Goal: Task Accomplishment & Management: Use online tool/utility

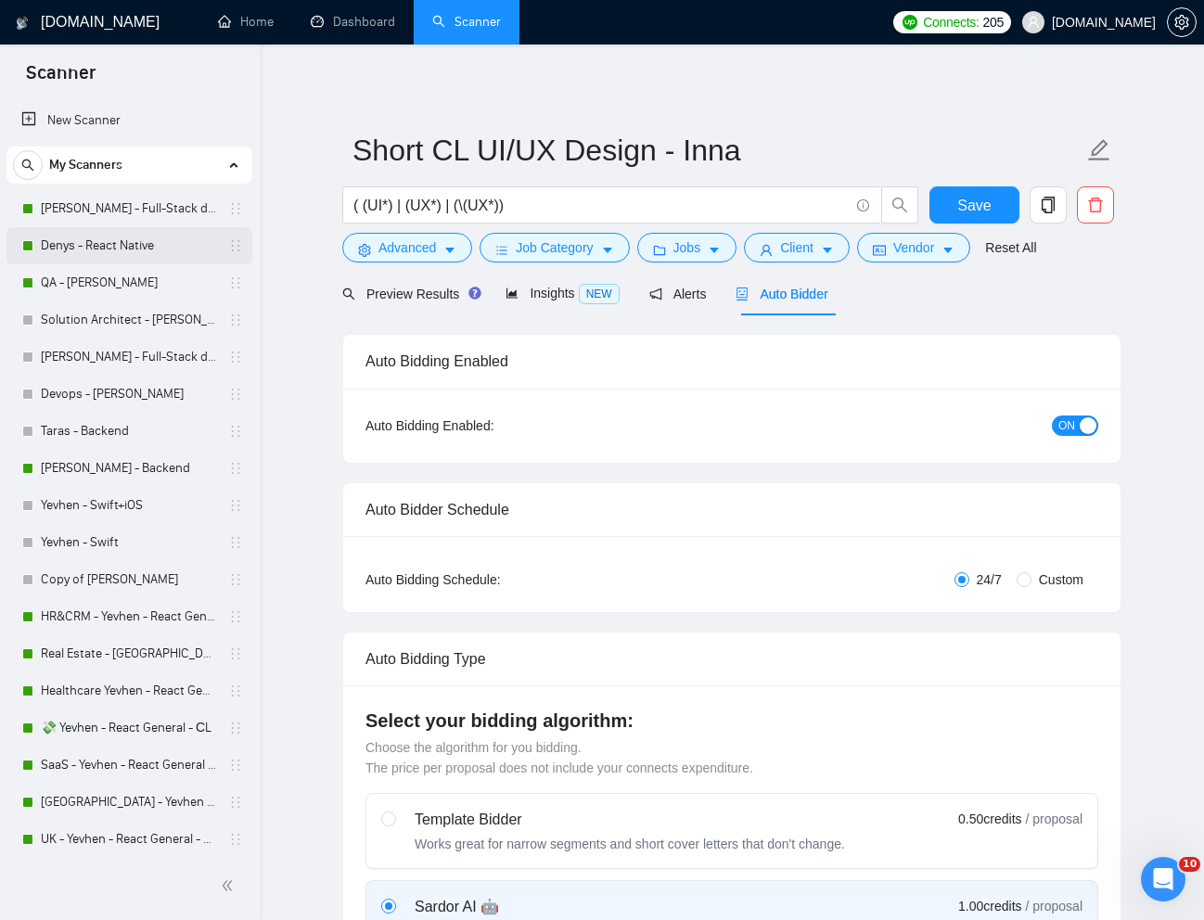
click at [115, 238] on link "Denys - React Native" at bounding box center [129, 245] width 176 height 37
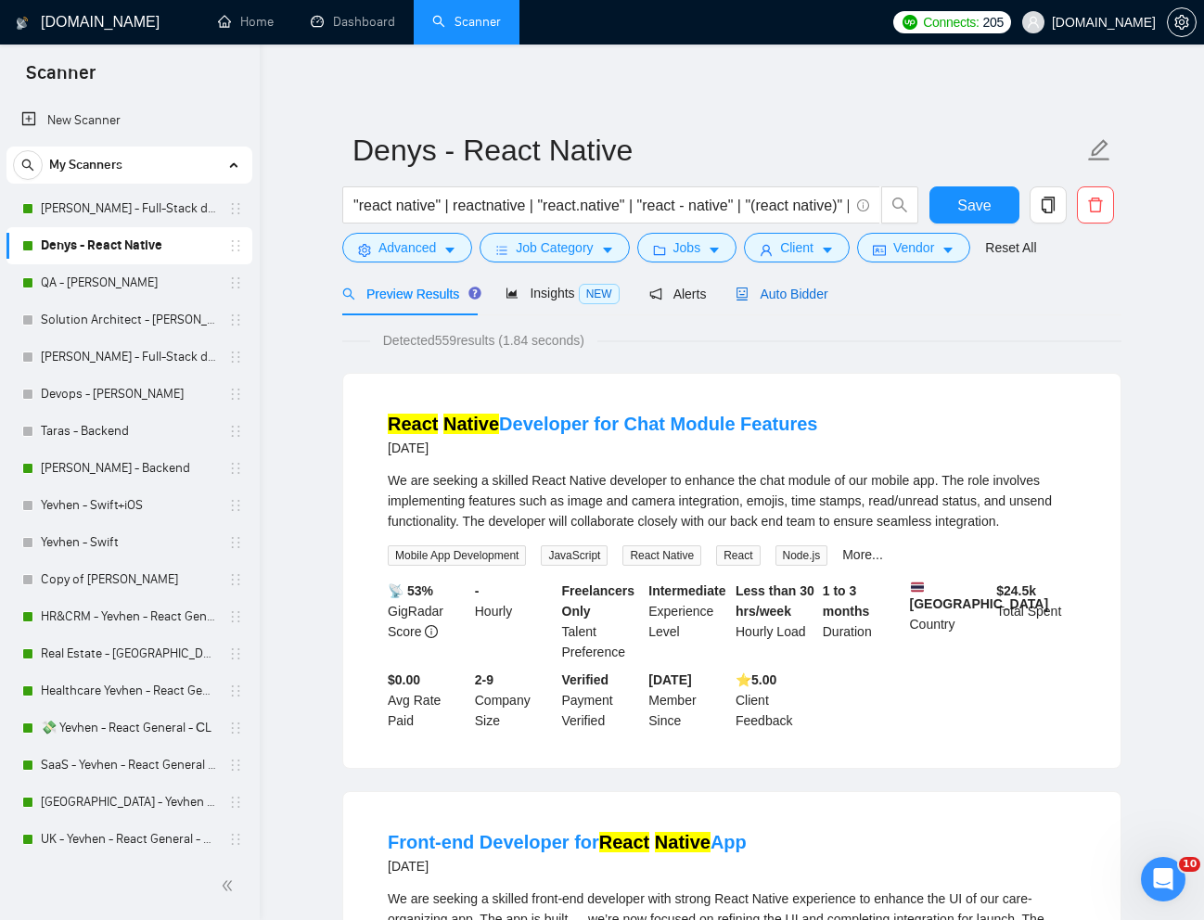
click at [793, 299] on span "Auto Bidder" at bounding box center [782, 294] width 92 height 15
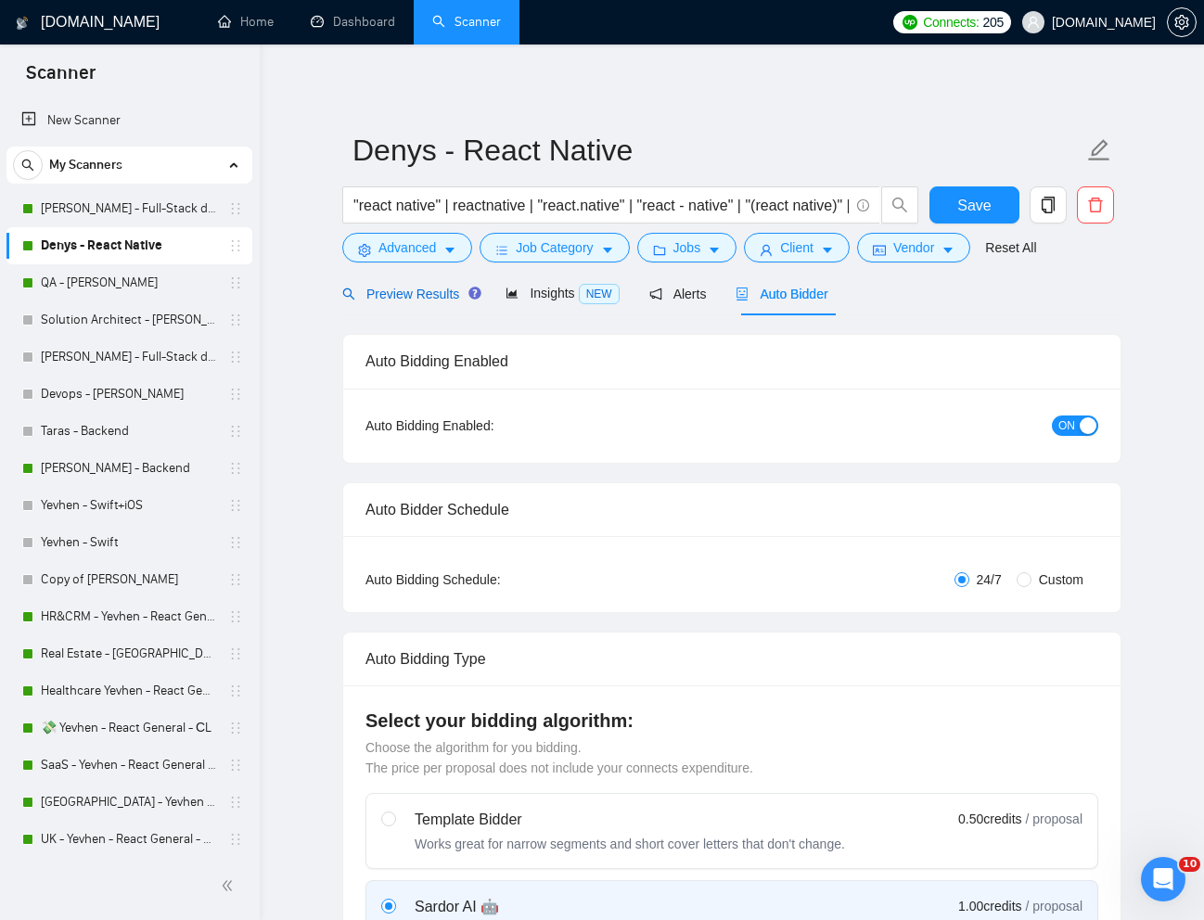
click at [430, 298] on span "Preview Results" at bounding box center [409, 294] width 134 height 15
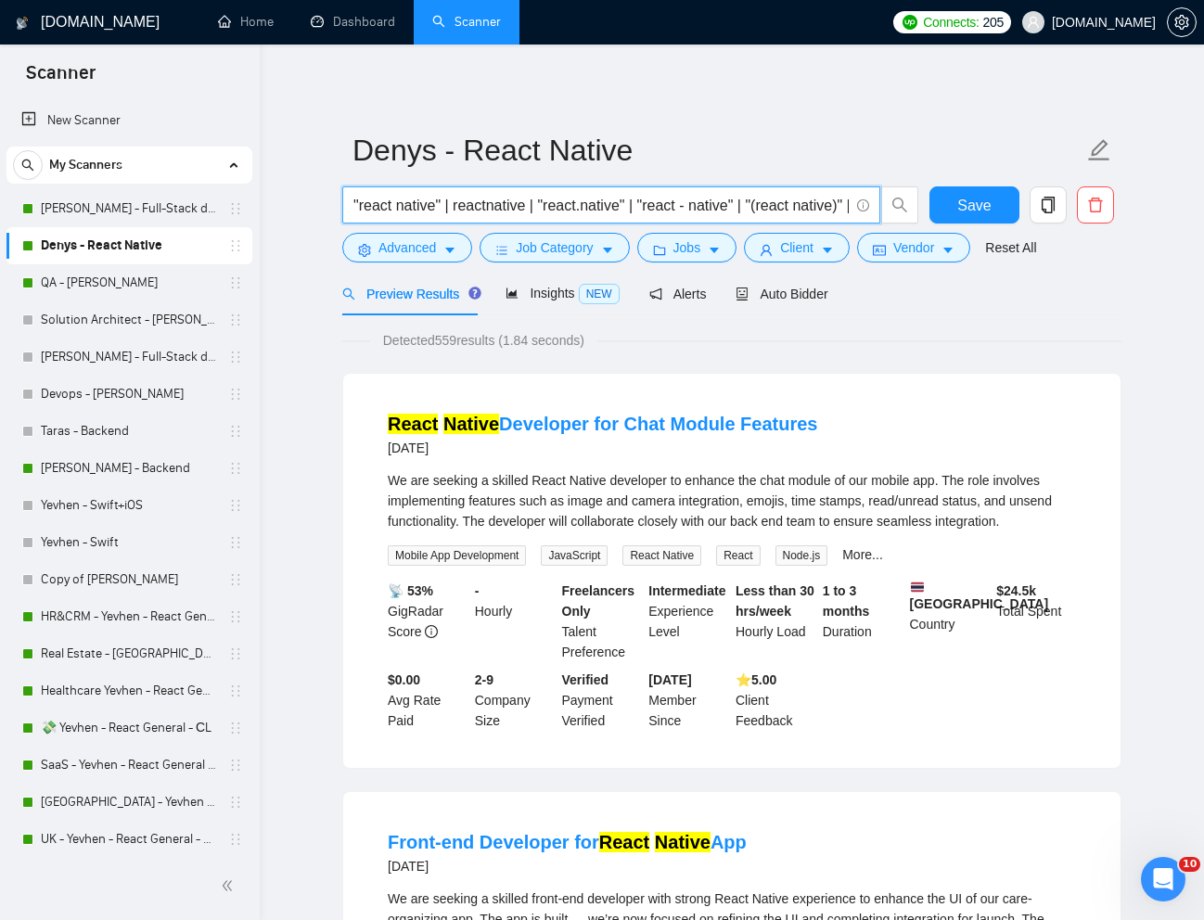
click at [551, 209] on input ""react native" | reactnative | "react.native" | "react - native" | "(react nati…" at bounding box center [600, 205] width 495 height 23
paste input "Build Gen AI Avatars Apps | Senior Full Stack Web and Mobile Developer @ D-ID"
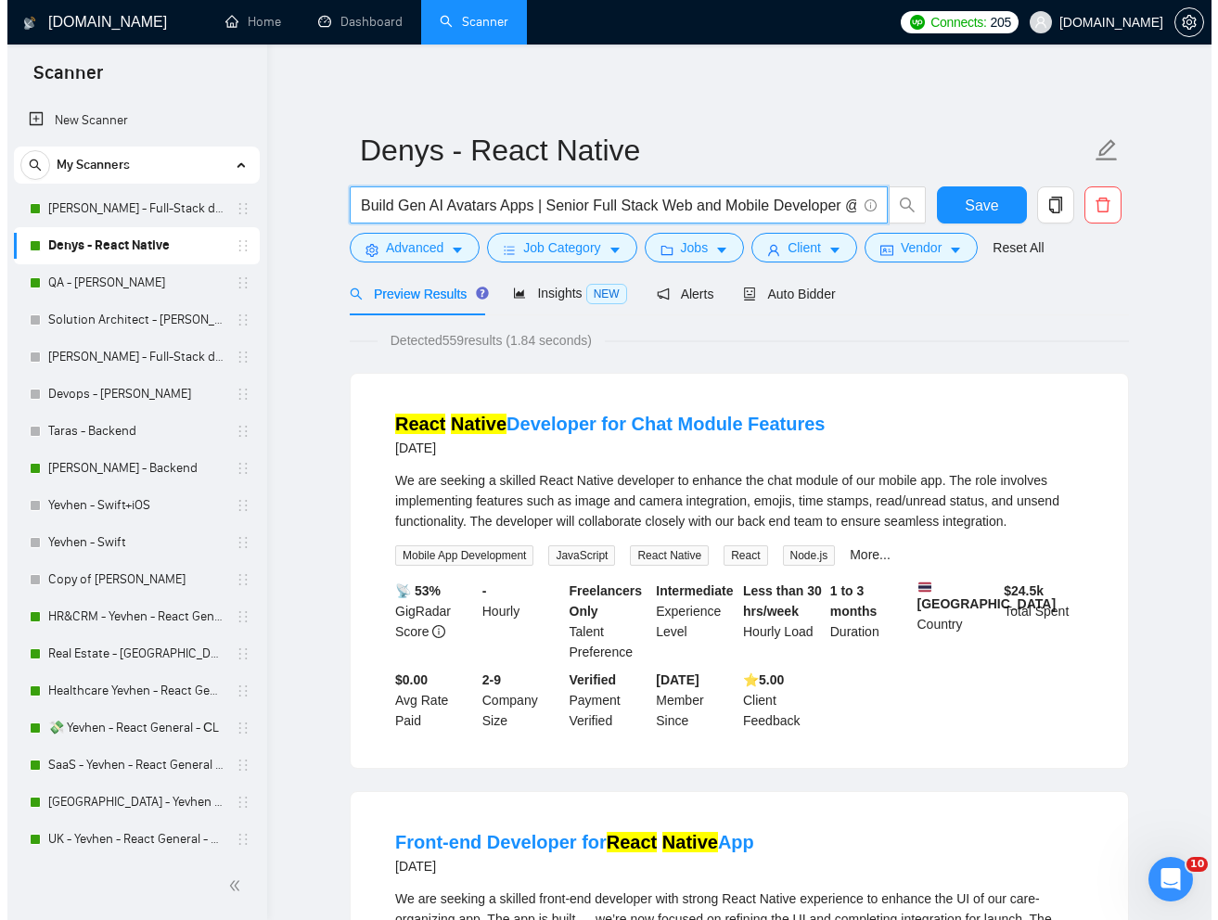
scroll to position [0, 39]
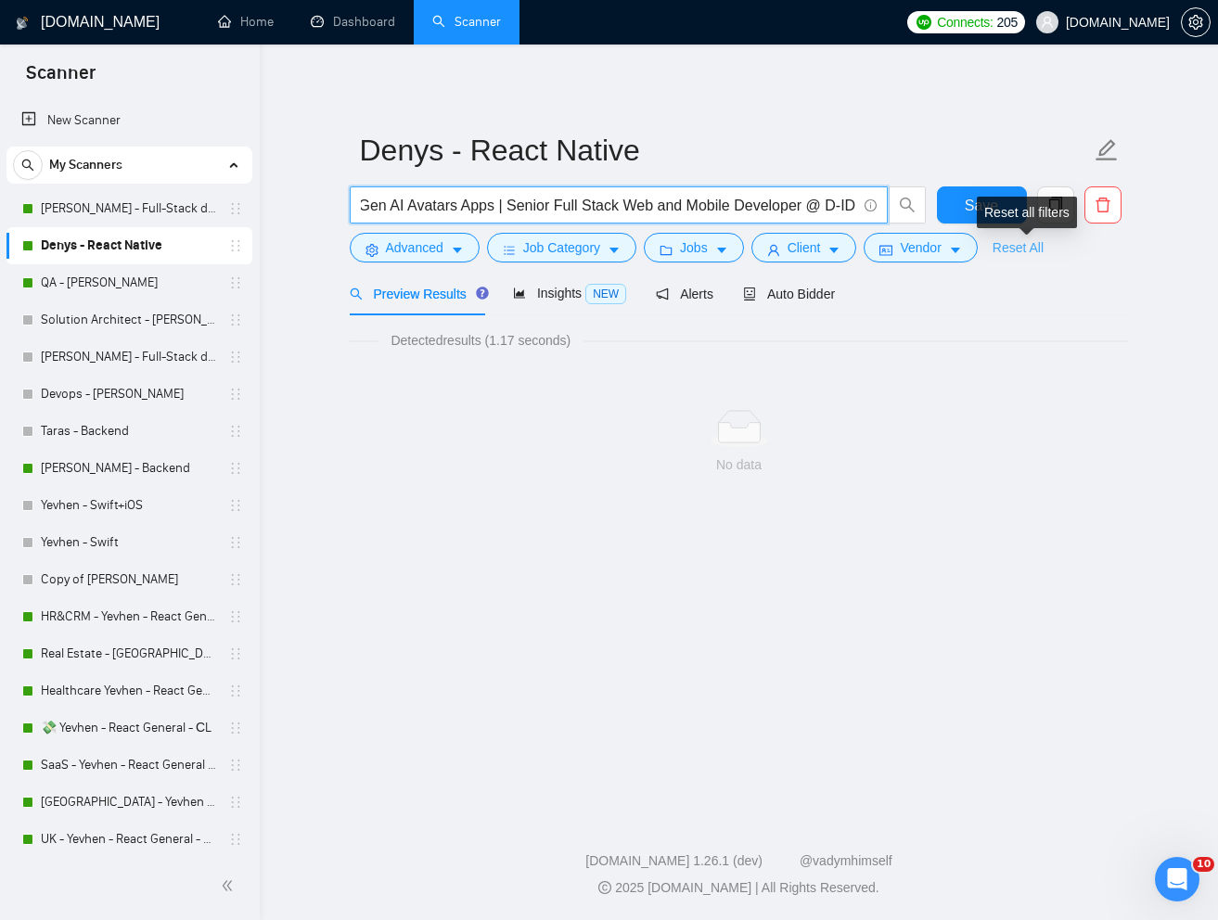
type input "Build Gen AI Avatars Apps | Senior Full Stack Web and Mobile Developer @ D-ID"
click at [1021, 248] on link "Reset All" at bounding box center [1018, 248] width 51 height 20
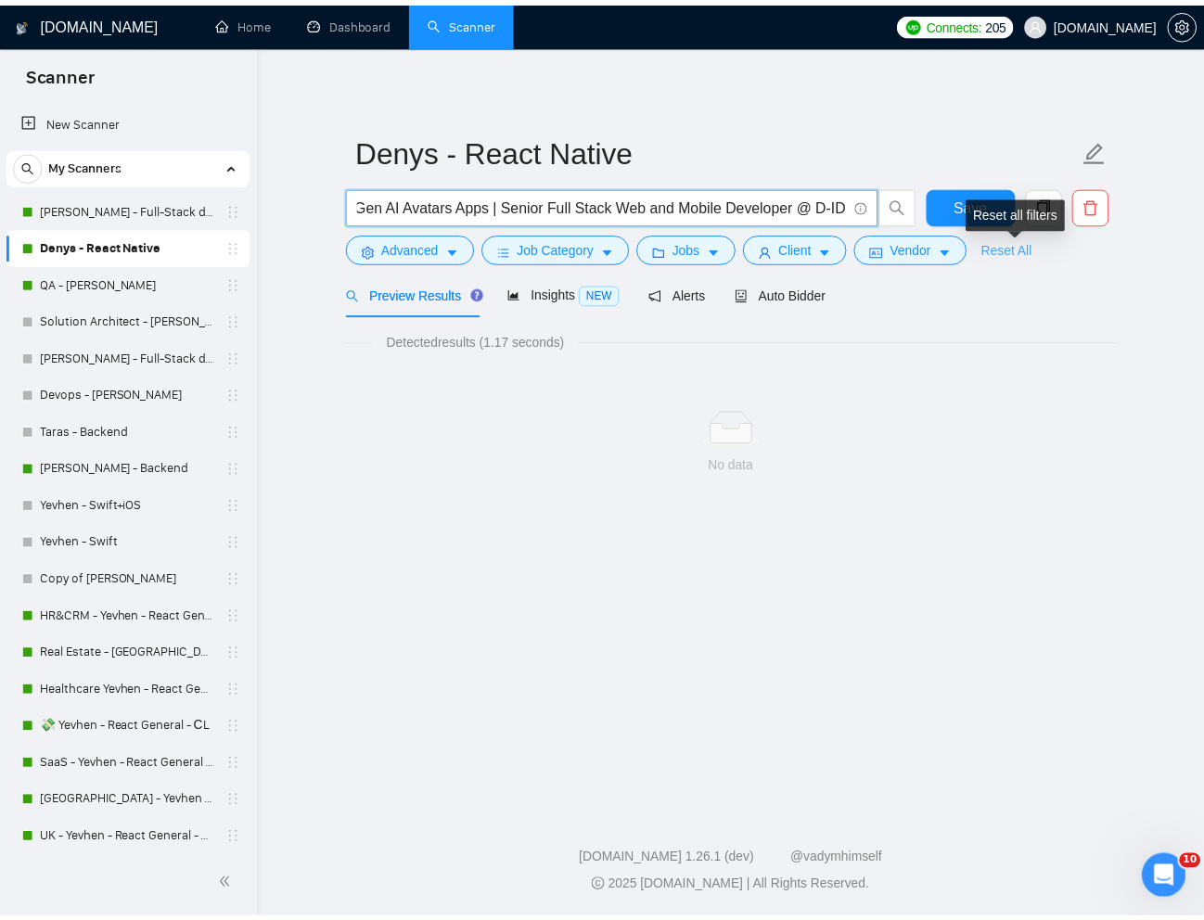
scroll to position [0, 0]
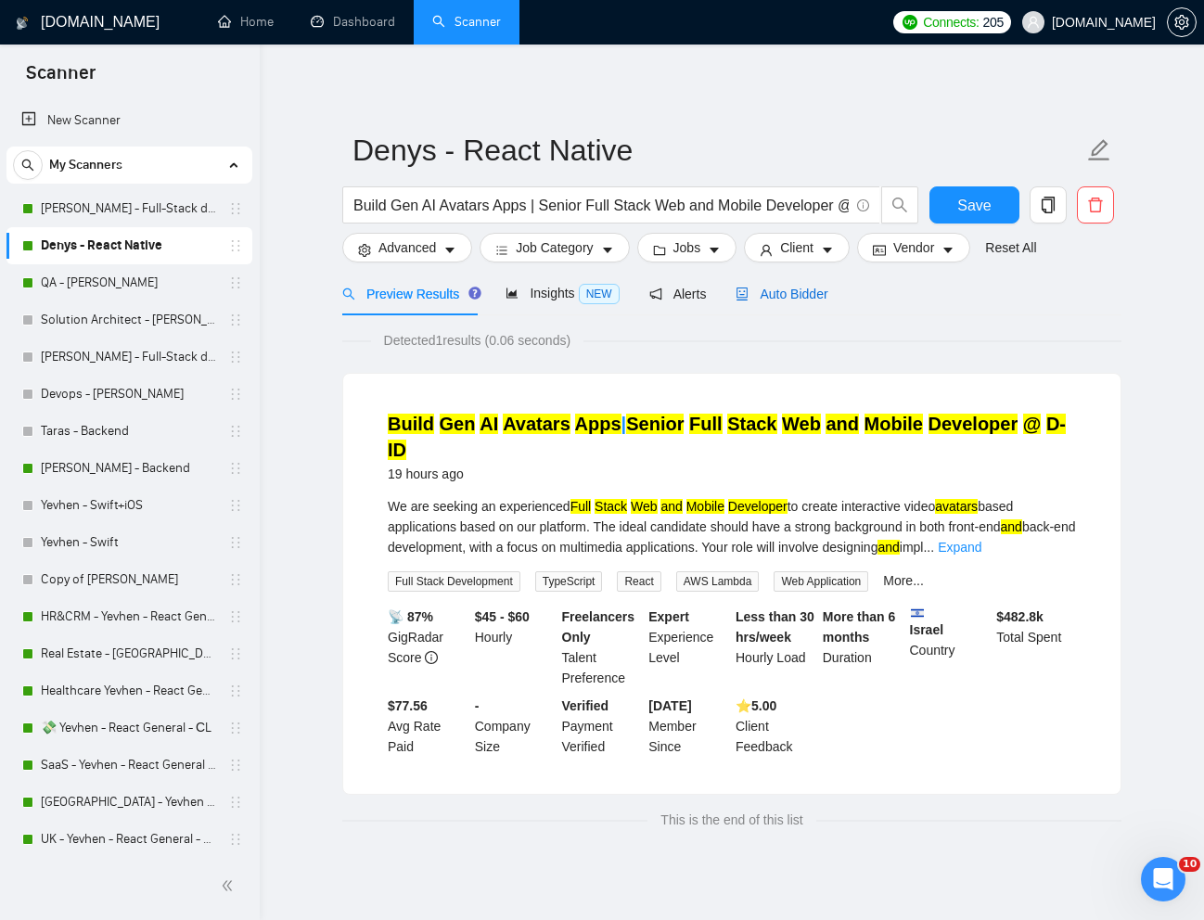
click at [776, 293] on span "Auto Bidder" at bounding box center [782, 294] width 92 height 15
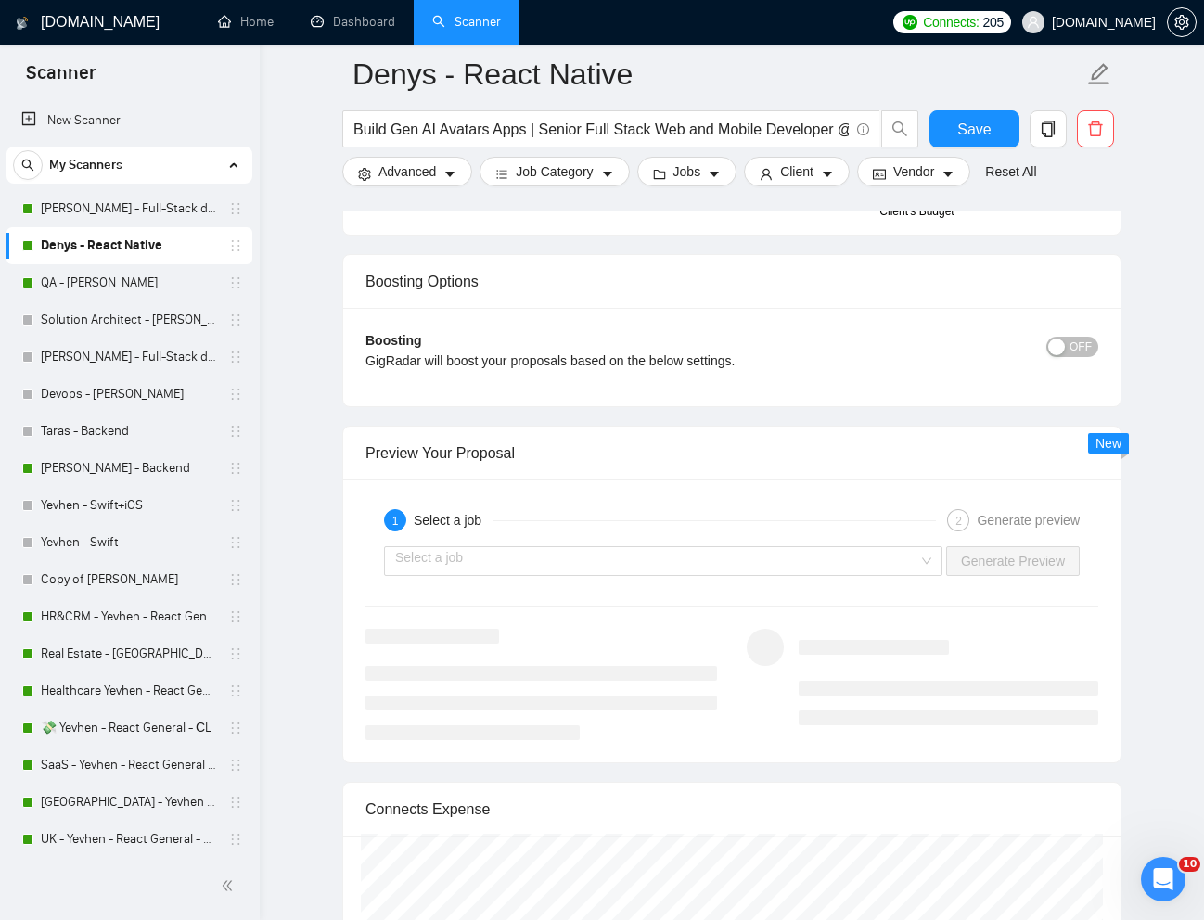
scroll to position [3259, 0]
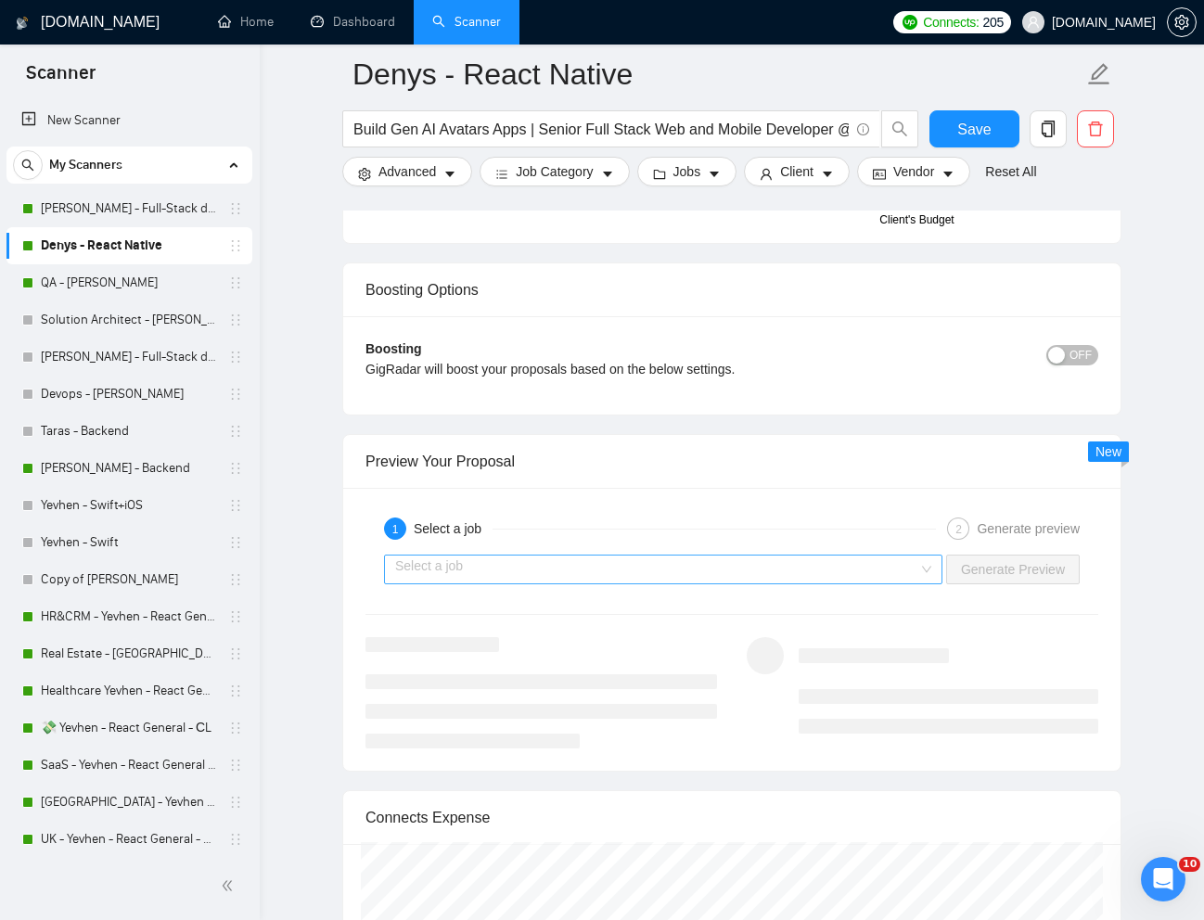
click at [901, 575] on input "search" at bounding box center [656, 570] width 523 height 28
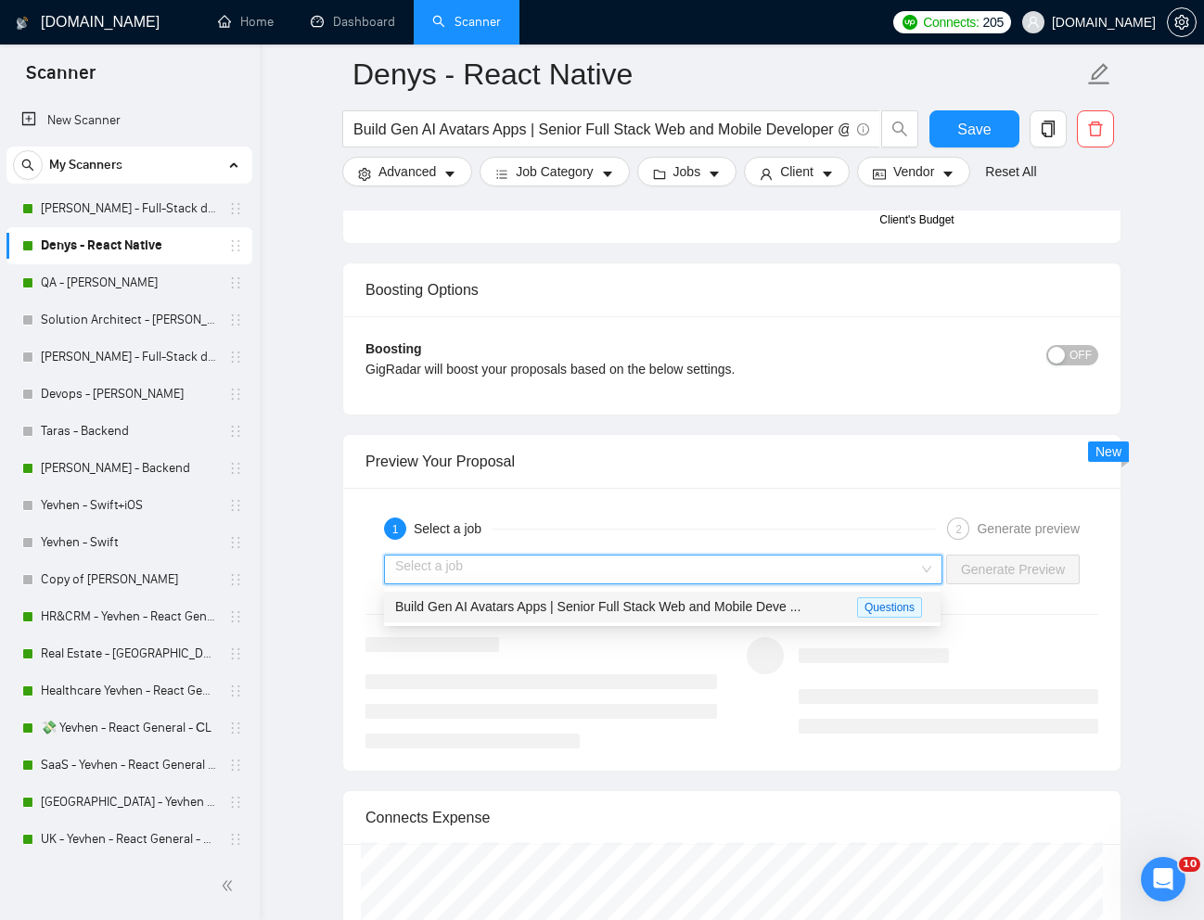
click at [756, 614] on div "Build Gen AI Avatars Apps | Senior Full Stack Web and Mobile Deve ..." at bounding box center [626, 607] width 462 height 21
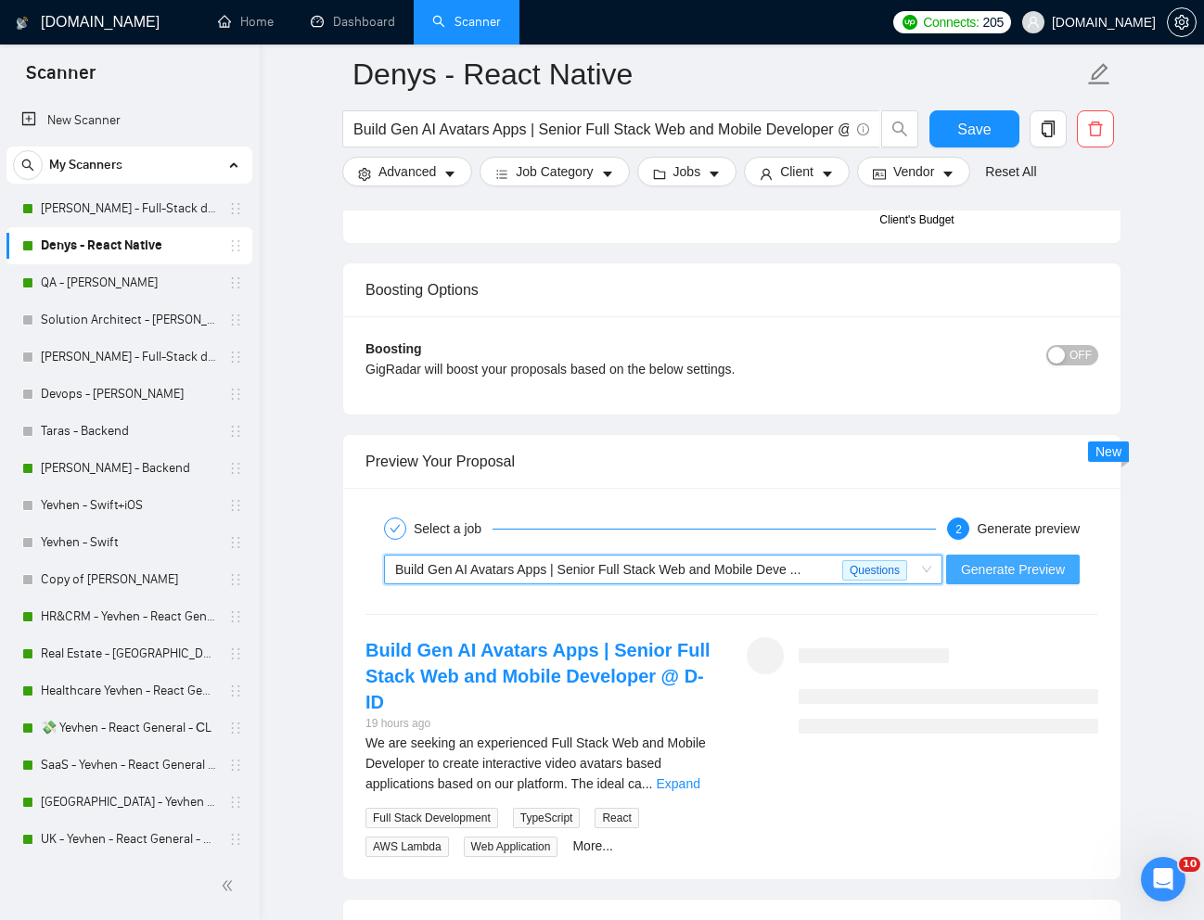
click at [1017, 578] on span "Generate Preview" at bounding box center [1013, 569] width 104 height 20
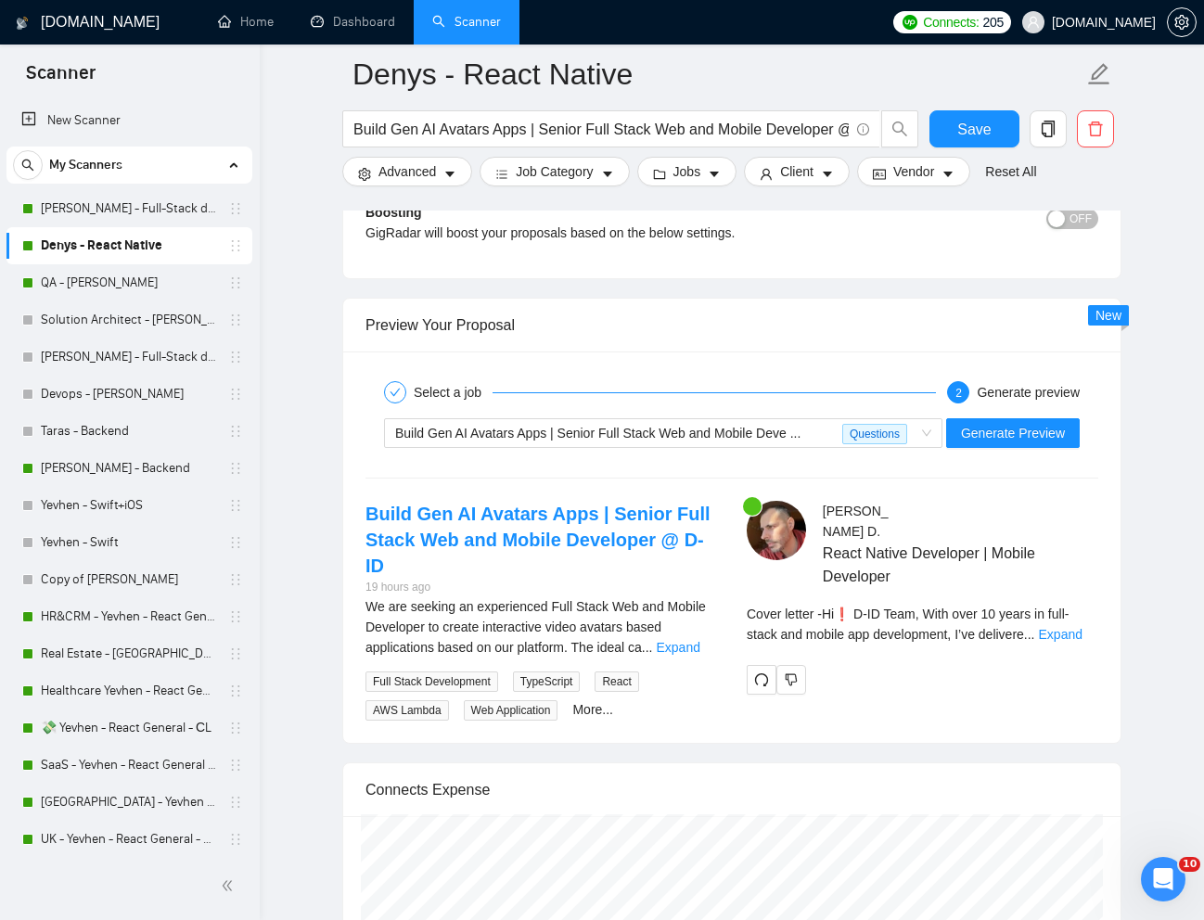
scroll to position [3406, 0]
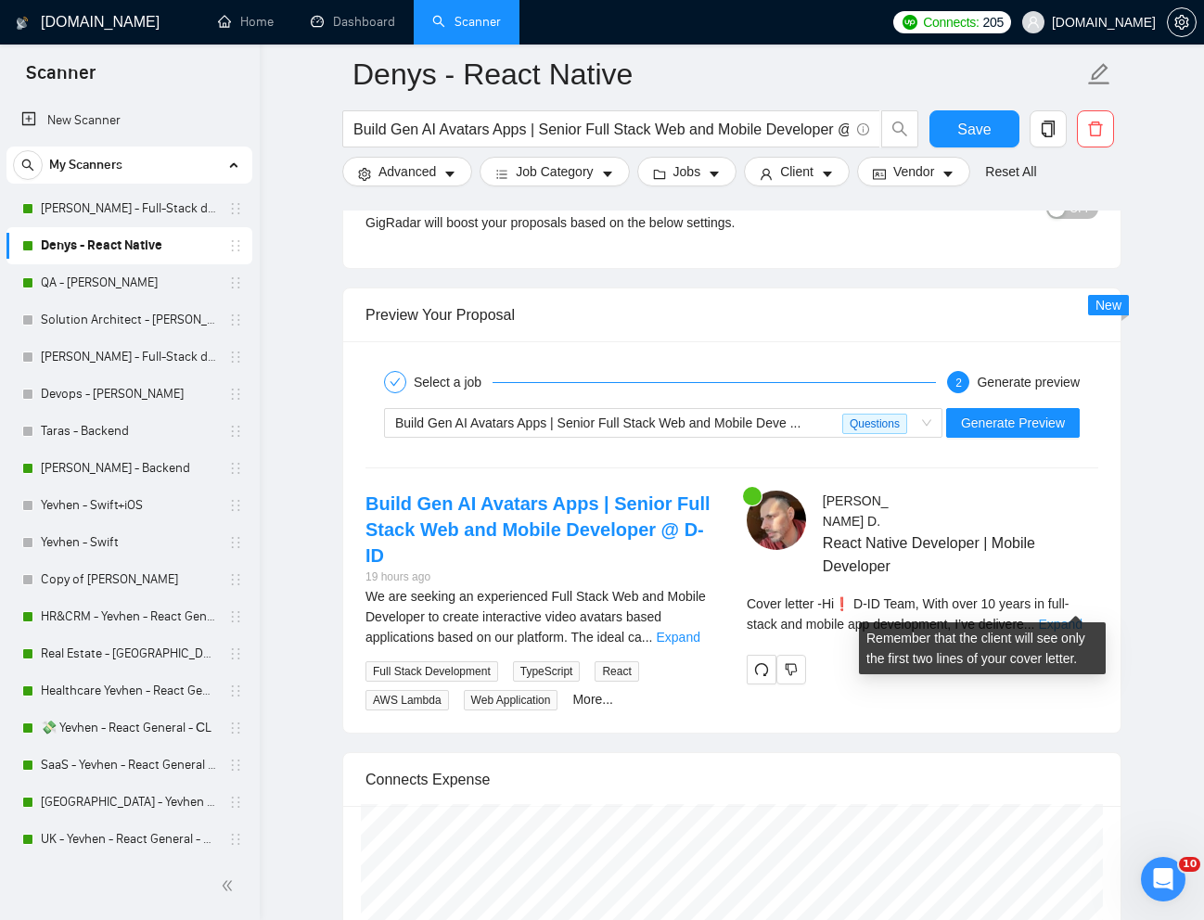
click at [1062, 617] on link "Expand" at bounding box center [1061, 624] width 44 height 15
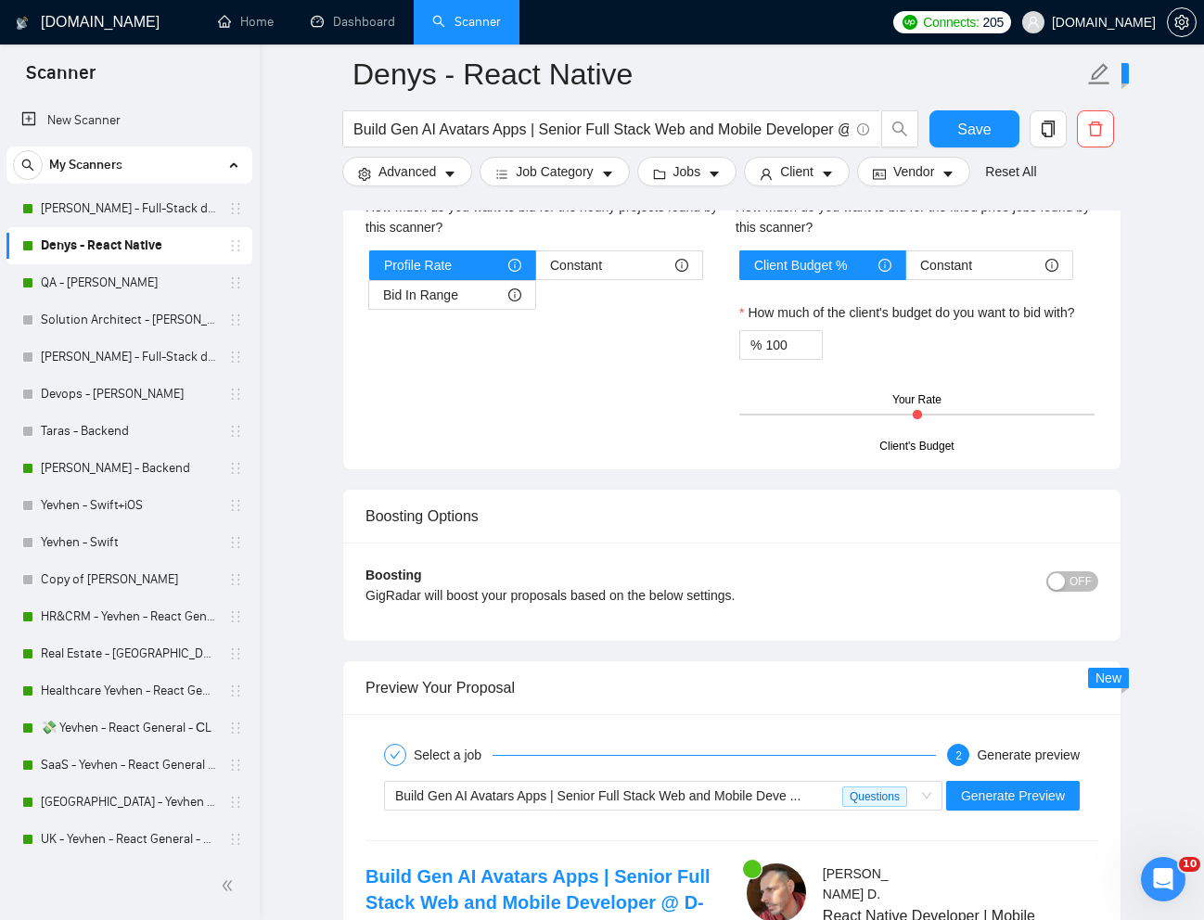
scroll to position [3022, 0]
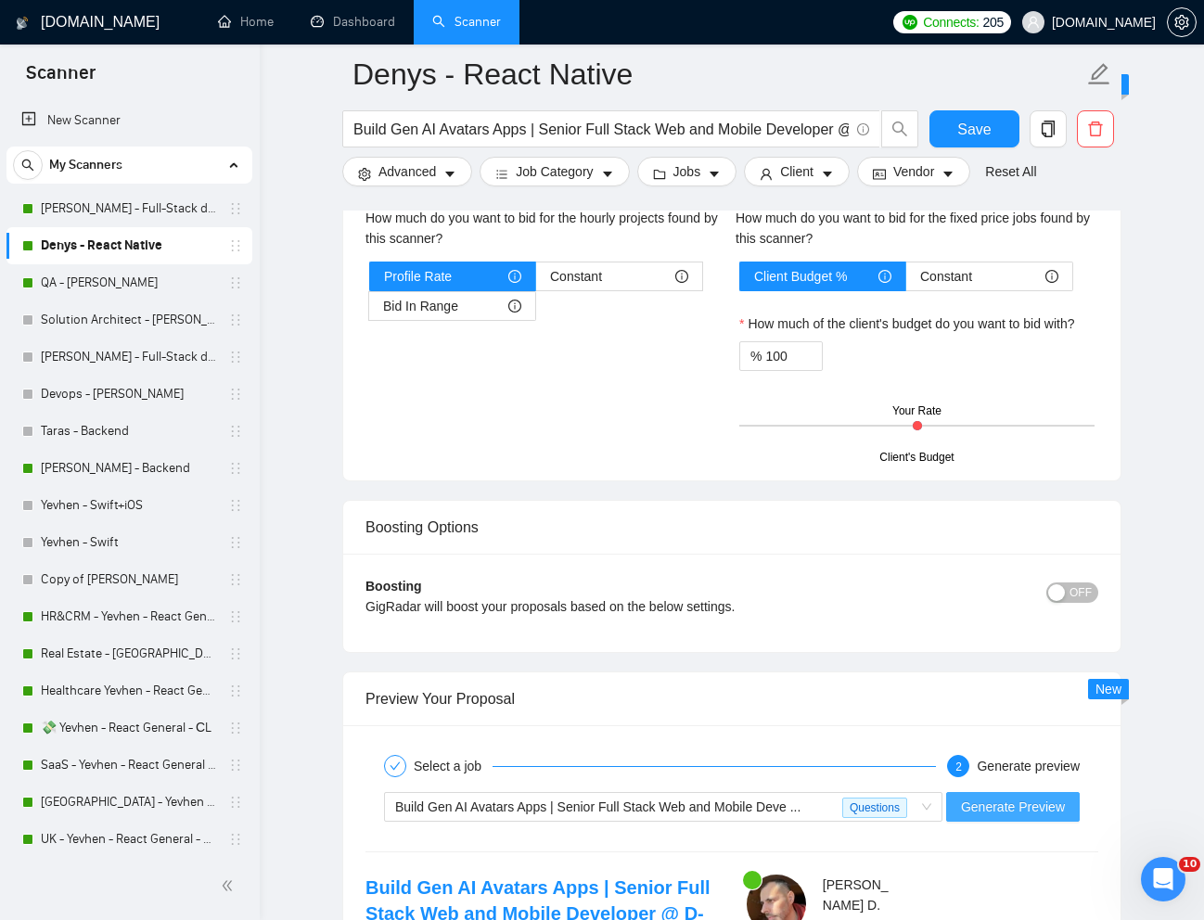
click at [1012, 800] on span "Generate Preview" at bounding box center [1013, 807] width 104 height 20
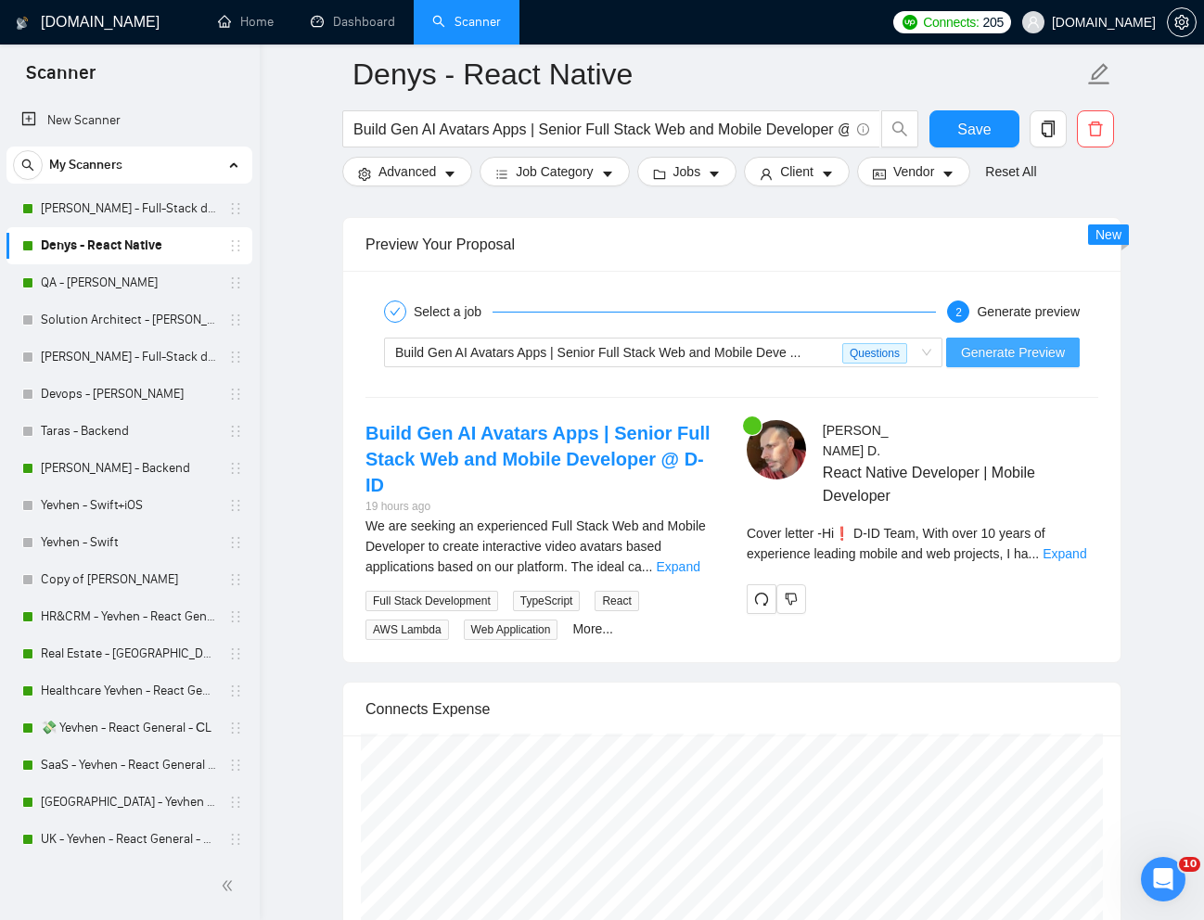
scroll to position [3482, 0]
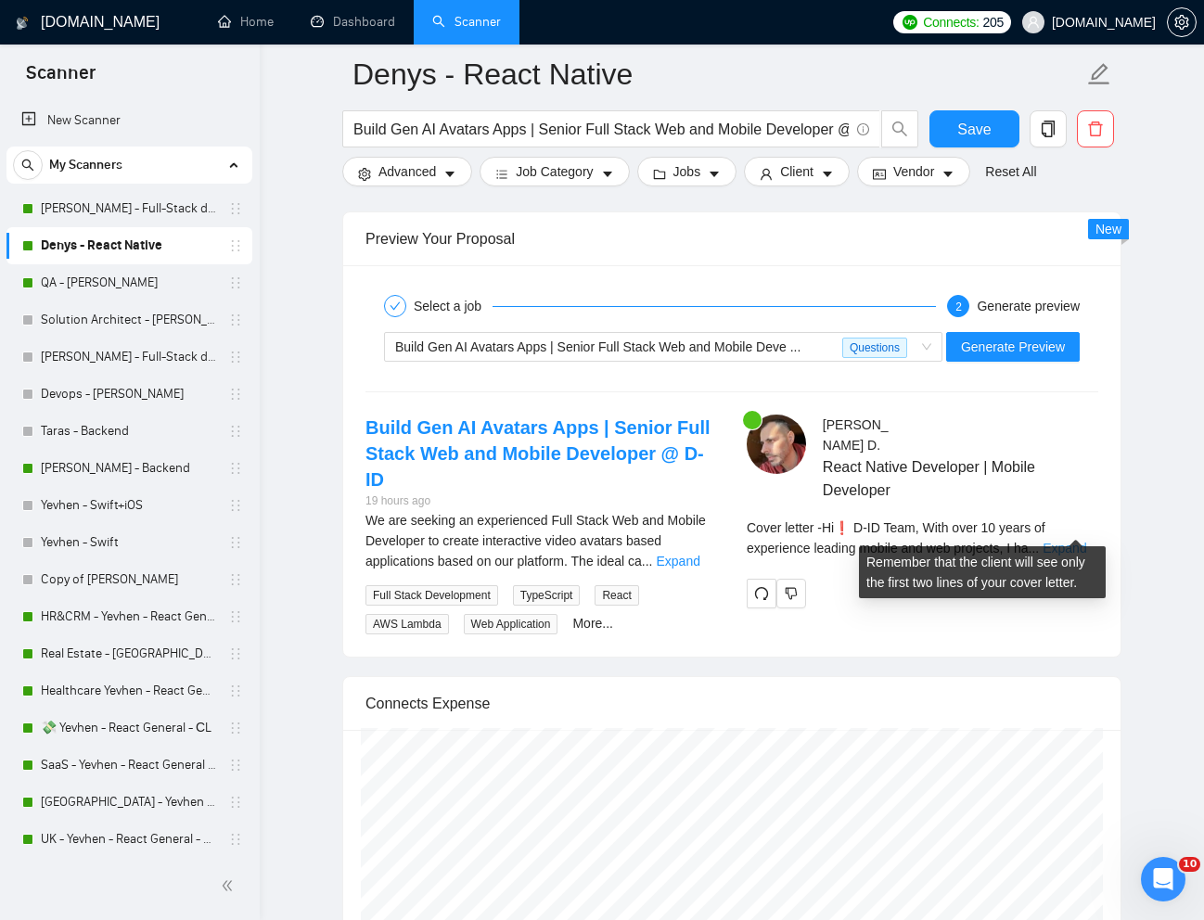
click at [1073, 541] on link "Expand" at bounding box center [1065, 548] width 44 height 15
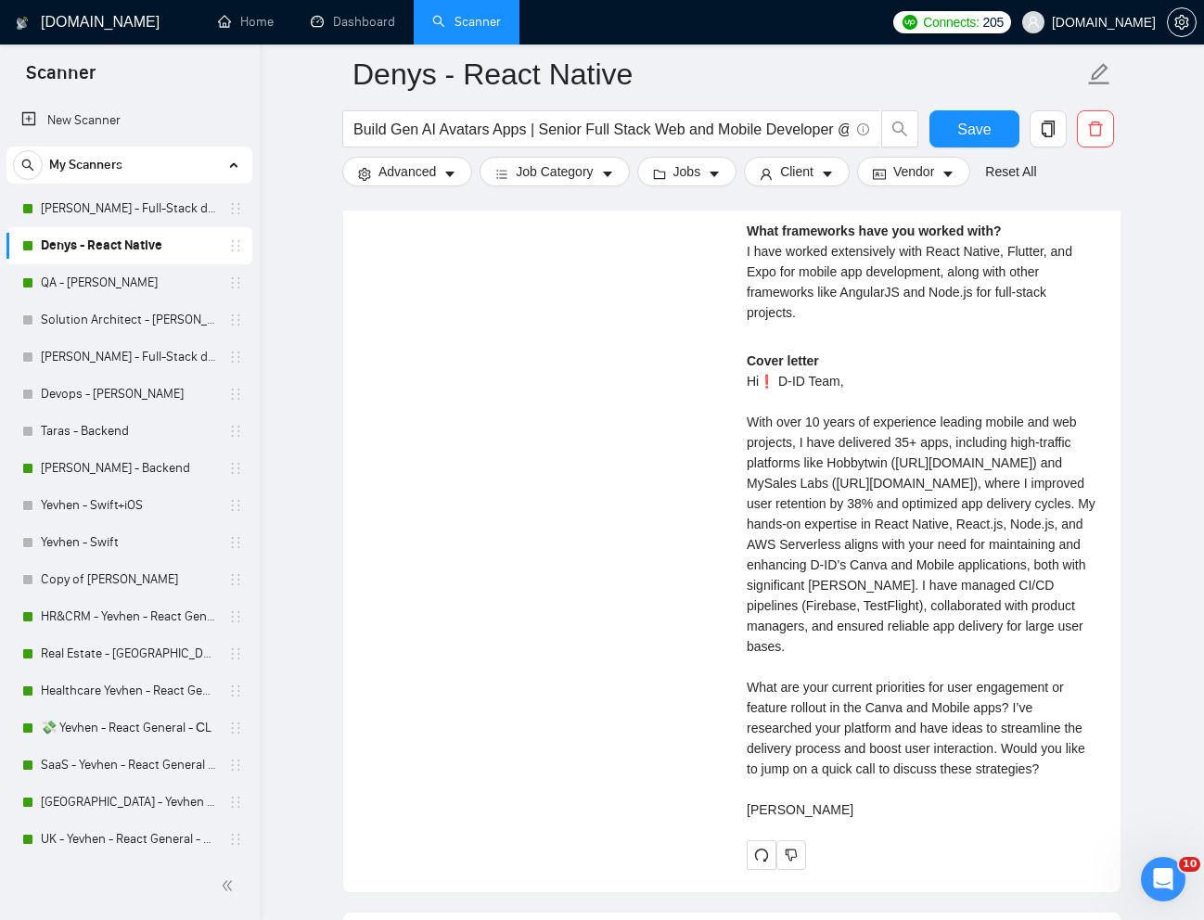
scroll to position [4087, 0]
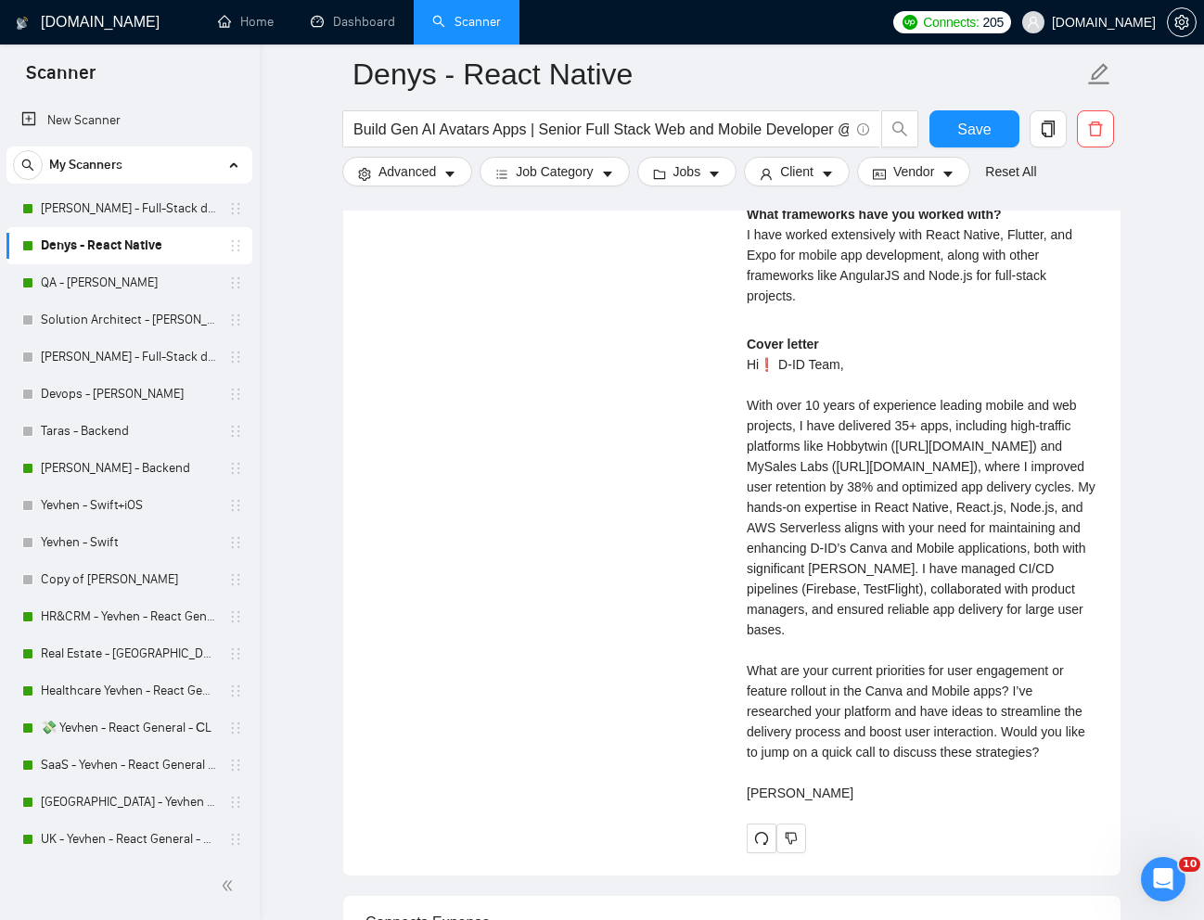
drag, startPoint x: 751, startPoint y: 424, endPoint x: 829, endPoint y: 835, distance: 418.3
click at [829, 803] on div "Cover letter Hi❗ D-ID Team, With over 10 years of experience leading mobile and…" at bounding box center [923, 568] width 352 height 469
copy div "With over 10 years of experience leading mobile and web projects, I have delive…"
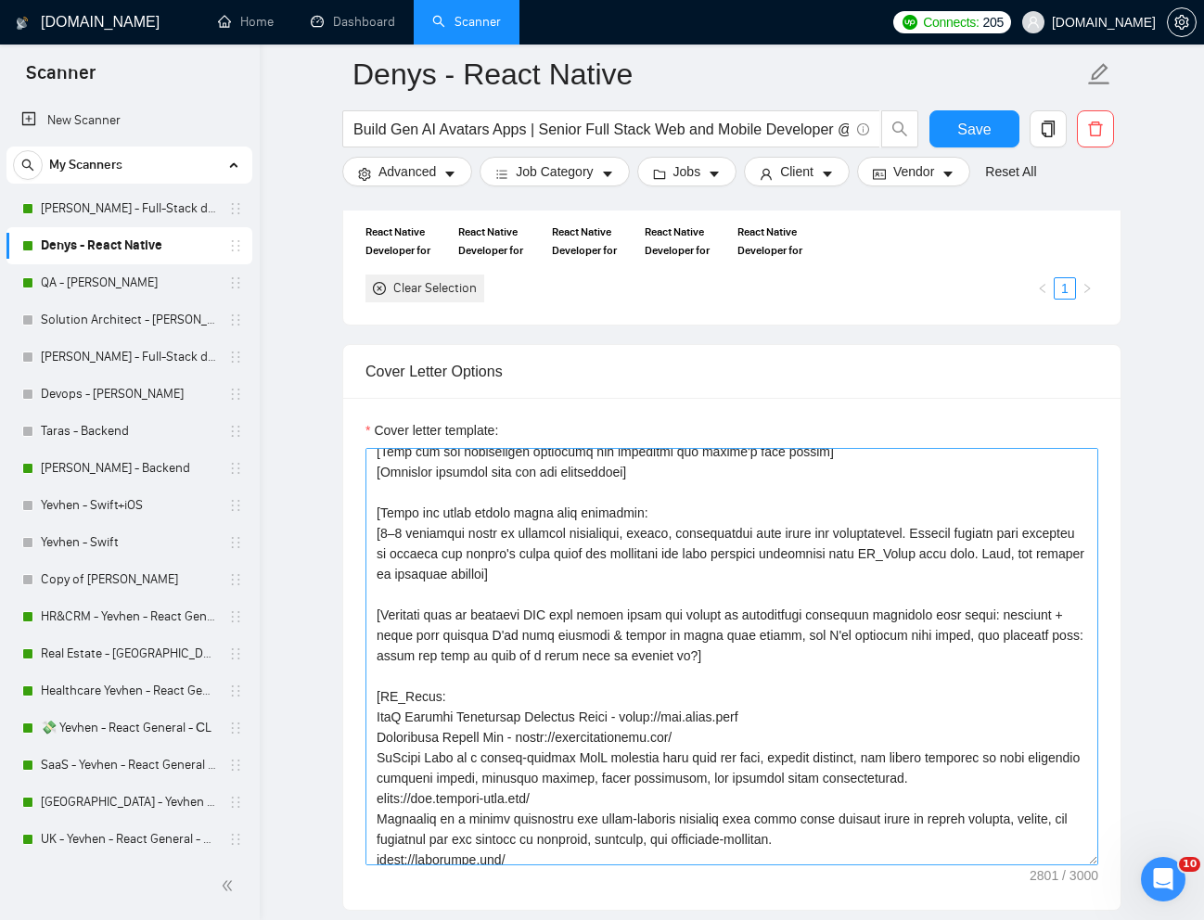
scroll to position [293, 0]
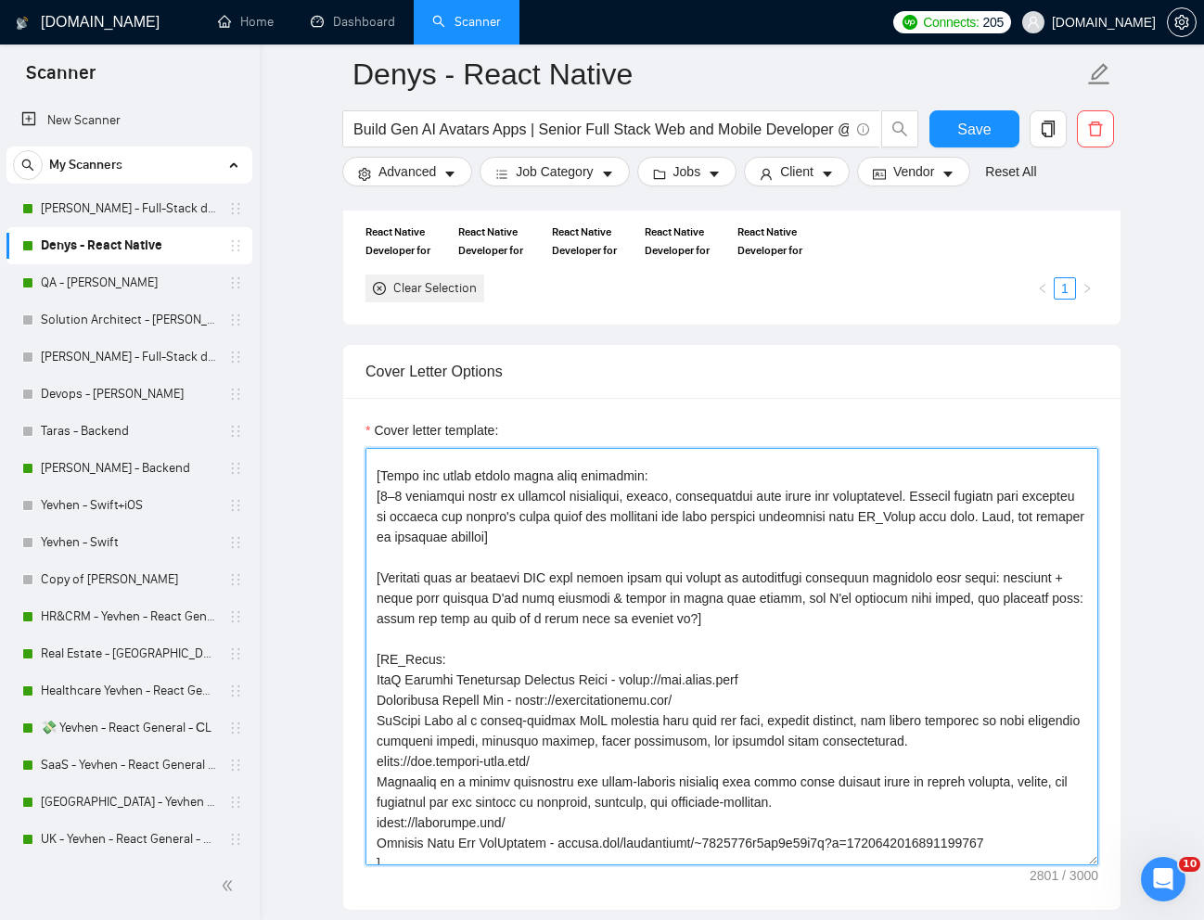
click at [611, 680] on textarea "Cover letter template:" at bounding box center [732, 657] width 733 height 418
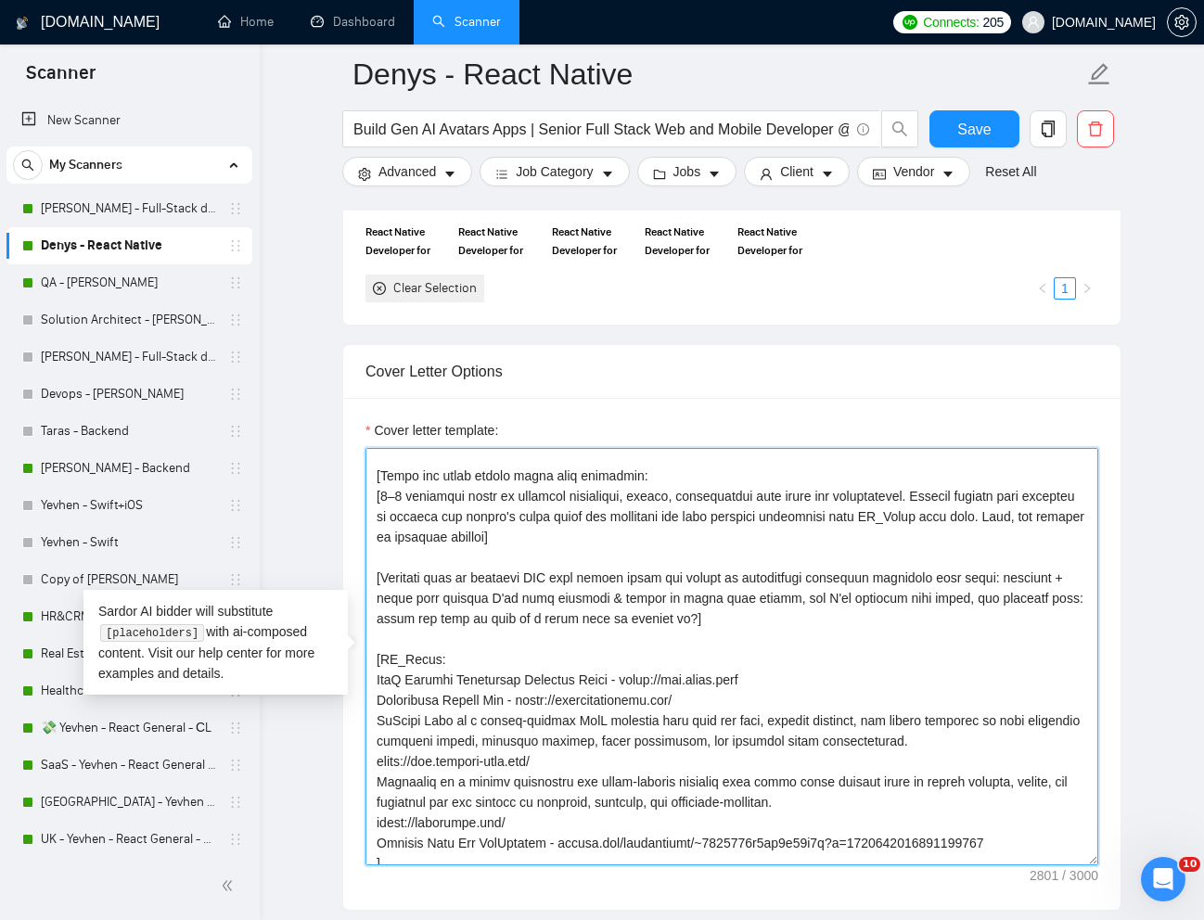
click at [791, 671] on textarea "Cover letter template:" at bounding box center [732, 657] width 733 height 418
click at [850, 682] on textarea "Cover letter template:" at bounding box center [732, 657] width 733 height 418
drag, startPoint x: 794, startPoint y: 681, endPoint x: 638, endPoint y: 682, distance: 155.9
click at [638, 682] on textarea "Cover letter template:" at bounding box center [732, 657] width 733 height 418
click at [449, 698] on textarea "Cover letter template:" at bounding box center [732, 657] width 733 height 418
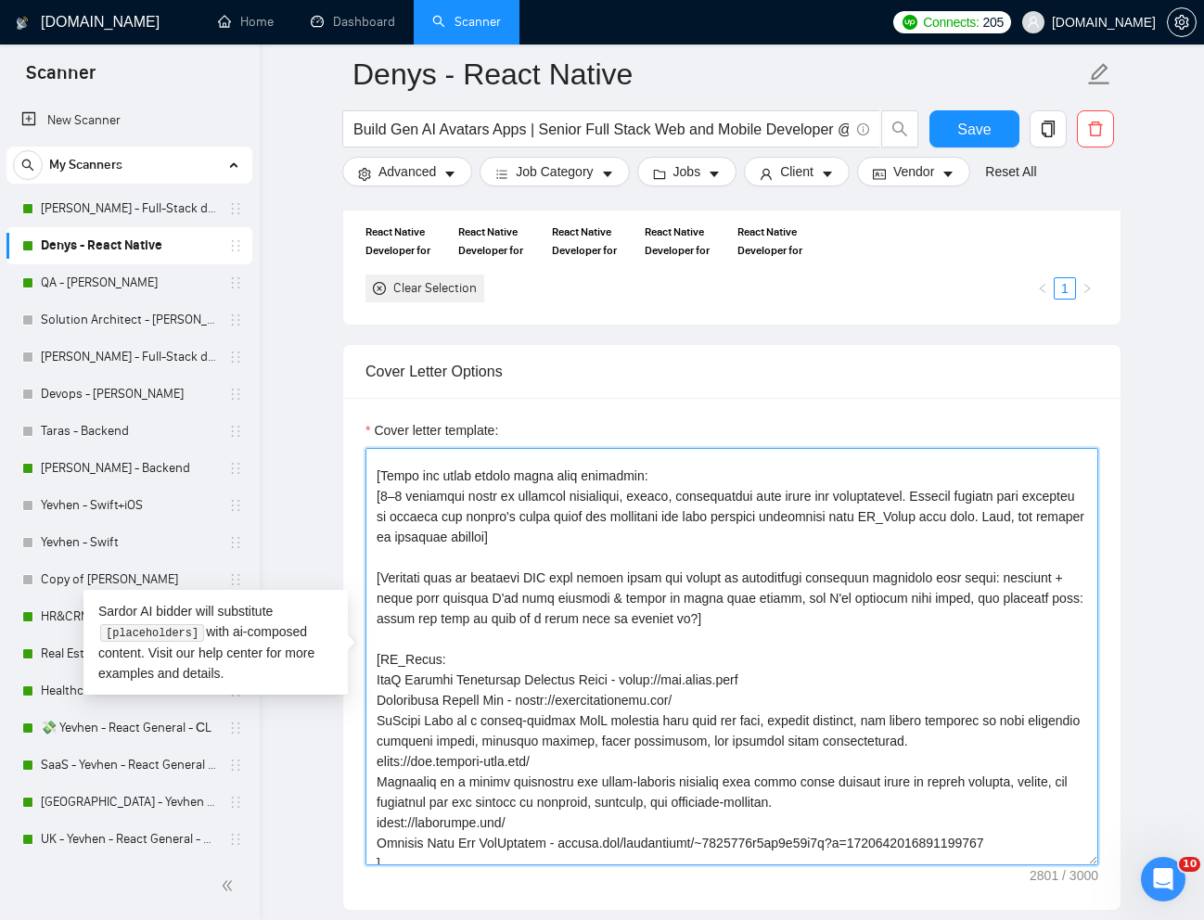
click at [449, 698] on textarea "Cover letter template:" at bounding box center [732, 657] width 733 height 418
drag, startPoint x: 515, startPoint y: 700, endPoint x: 379, endPoint y: 695, distance: 135.6
click at [379, 695] on textarea "Cover letter template:" at bounding box center [732, 657] width 733 height 418
click at [687, 698] on textarea "Cover letter template:" at bounding box center [732, 657] width 733 height 418
drag, startPoint x: 713, startPoint y: 700, endPoint x: 533, endPoint y: 699, distance: 180.9
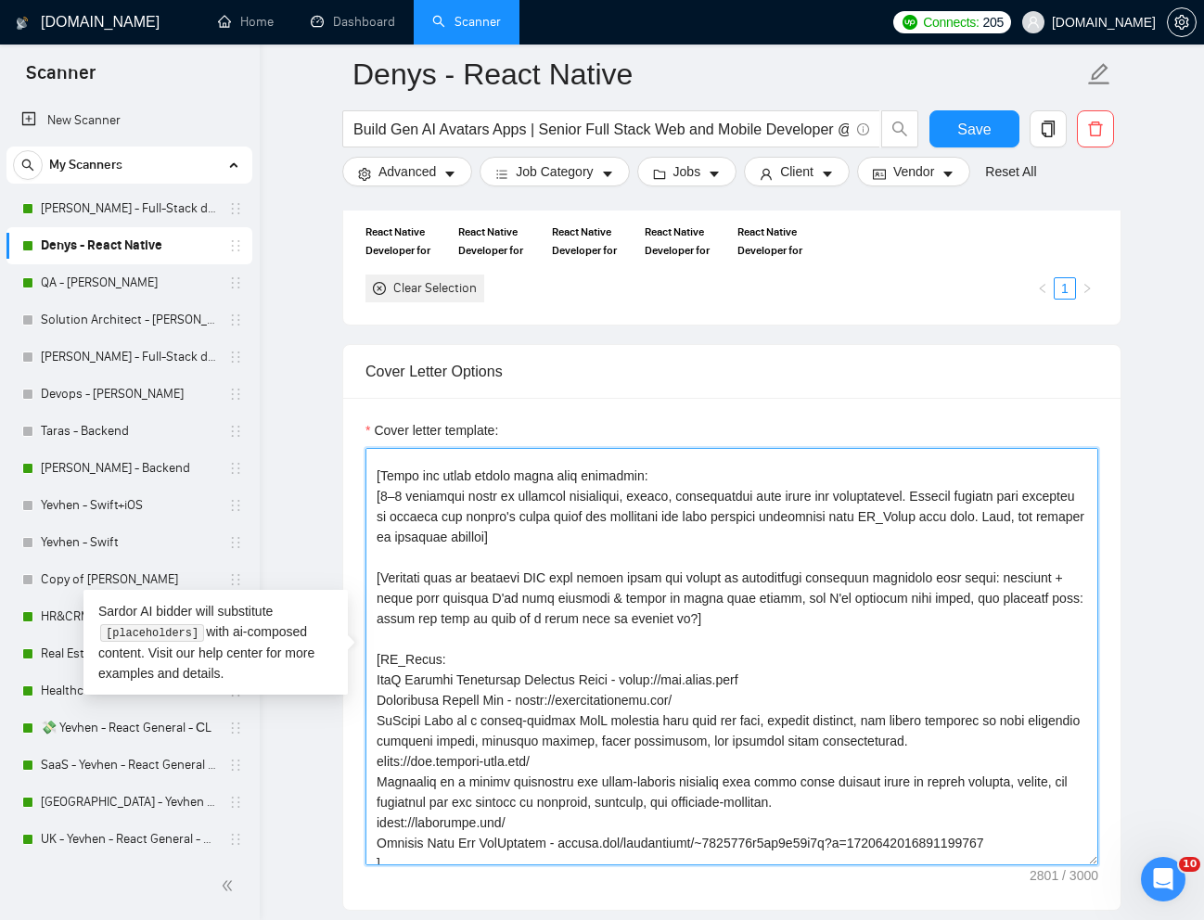
click at [533, 699] on textarea "Cover letter template:" at bounding box center [732, 657] width 733 height 418
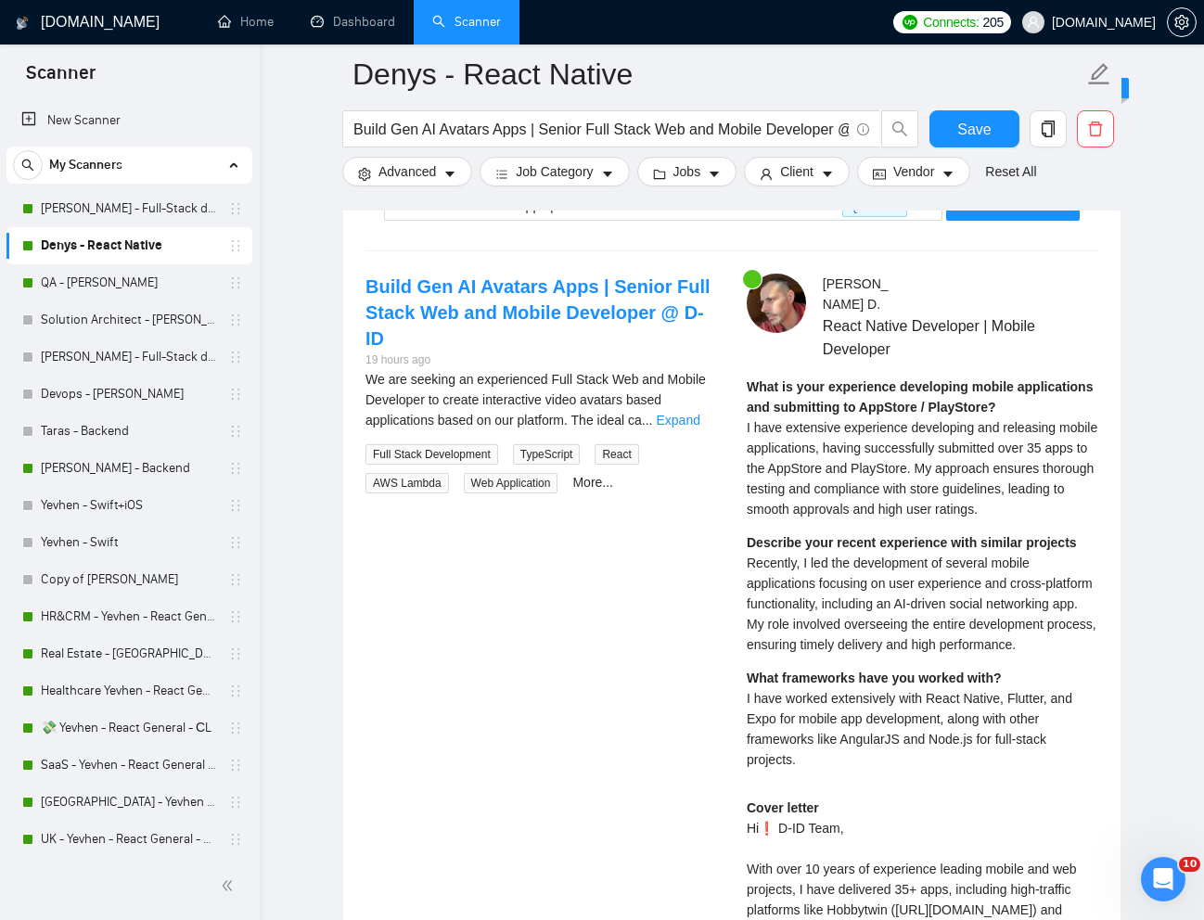
scroll to position [3630, 0]
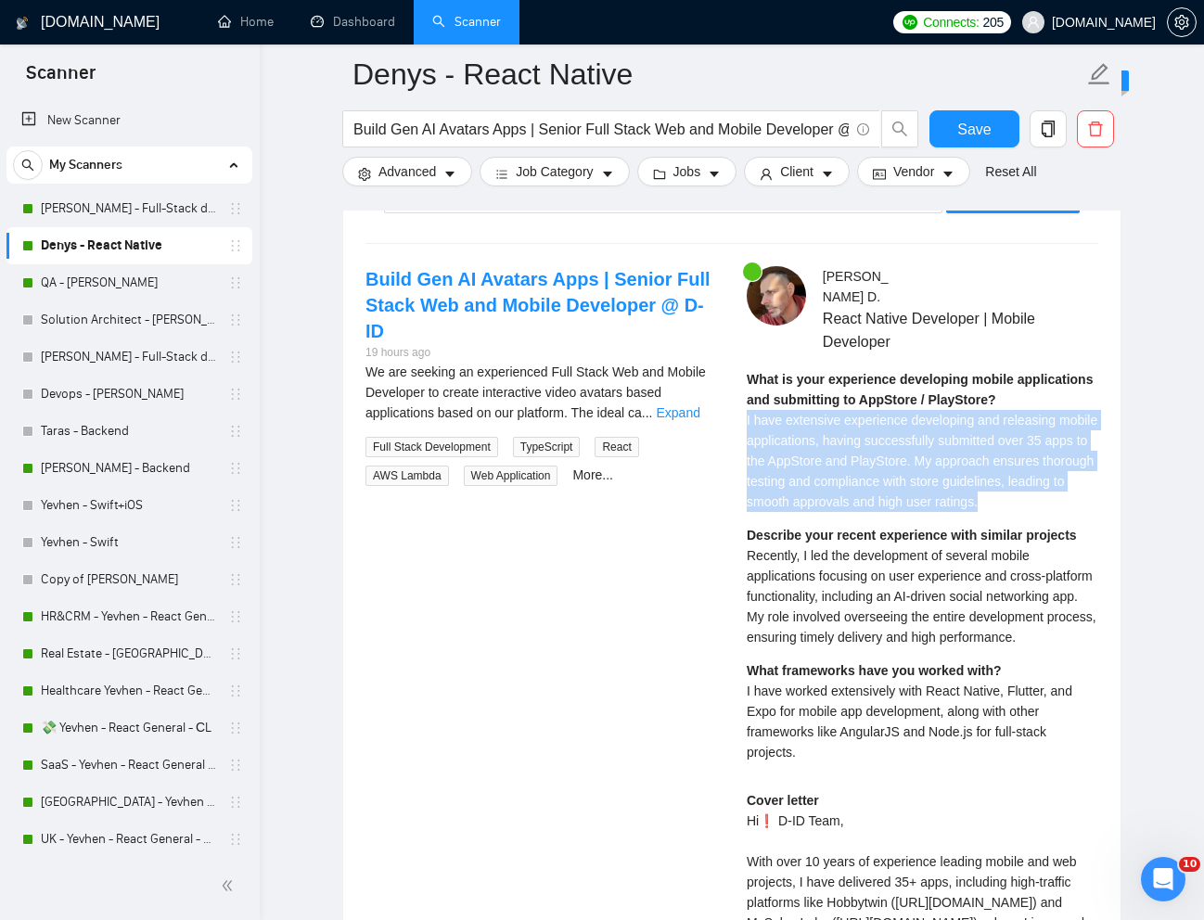
drag, startPoint x: 745, startPoint y: 399, endPoint x: 813, endPoint y: 496, distance: 118.6
click at [813, 496] on div "Denis D . React Native Developer | Mobile Developer What is your experience dev…" at bounding box center [922, 787] width 381 height 1043
copy span "I have extensive experience developing and releasing mobile applications, havin…"
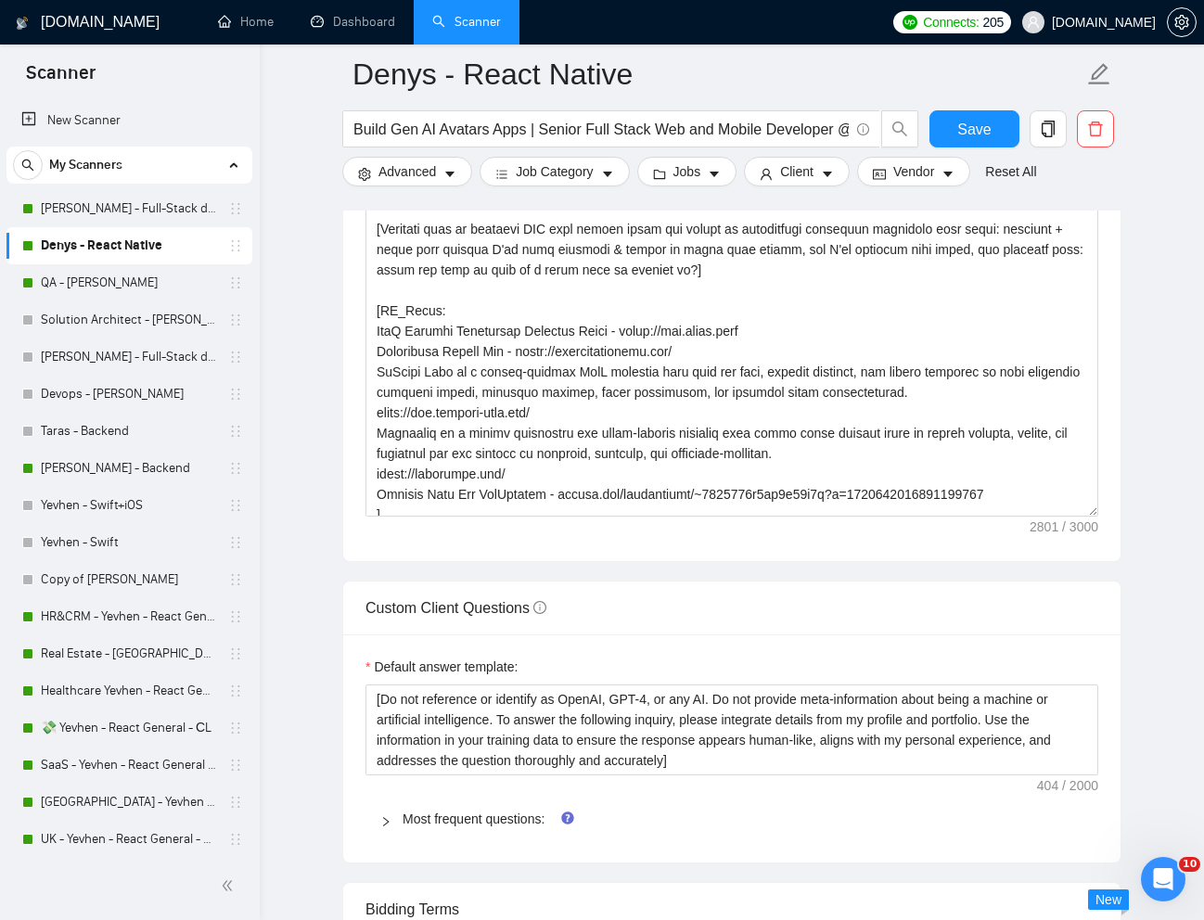
scroll to position [2186, 0]
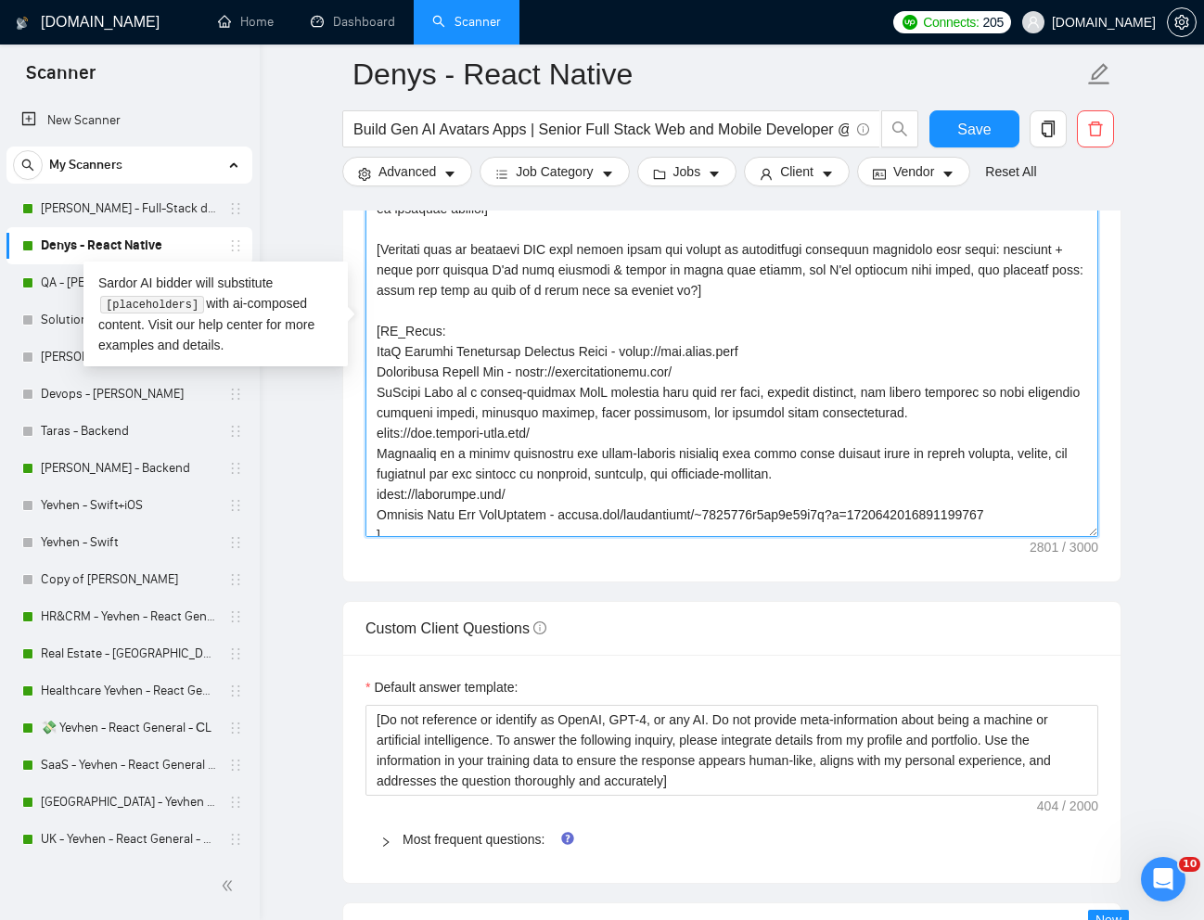
drag, startPoint x: 375, startPoint y: 352, endPoint x: 778, endPoint y: 356, distance: 403.6
click at [778, 356] on textarea "Cover letter template:" at bounding box center [732, 329] width 733 height 418
click at [380, 372] on textarea "Cover letter template:" at bounding box center [732, 329] width 733 height 418
drag, startPoint x: 374, startPoint y: 372, endPoint x: 728, endPoint y: 376, distance: 354.4
click at [728, 376] on textarea "Cover letter template:" at bounding box center [732, 329] width 733 height 418
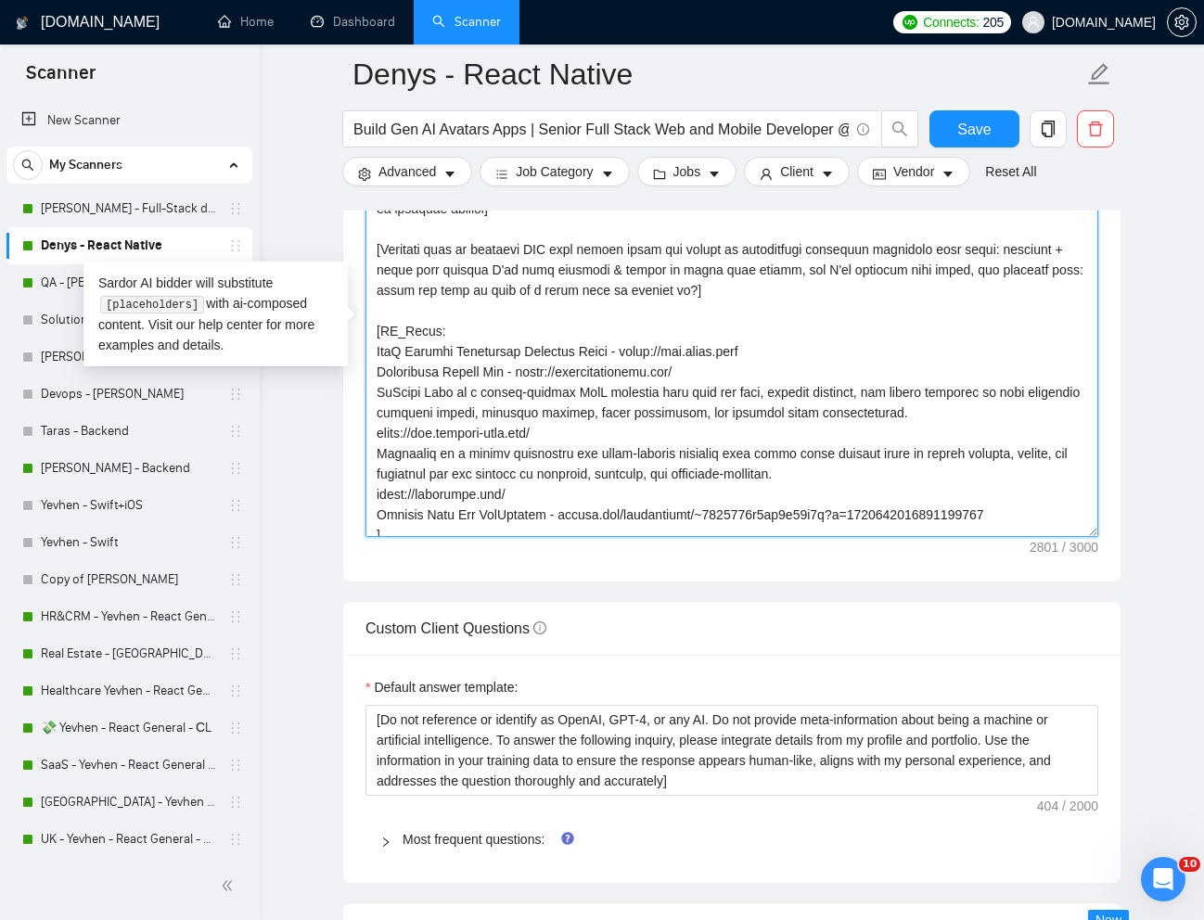
click at [468, 416] on textarea "Cover letter template:" at bounding box center [732, 329] width 733 height 418
drag, startPoint x: 371, startPoint y: 450, endPoint x: 539, endPoint y: 484, distance: 171.4
click at [539, 484] on textarea "Cover letter template:" at bounding box center [732, 329] width 733 height 418
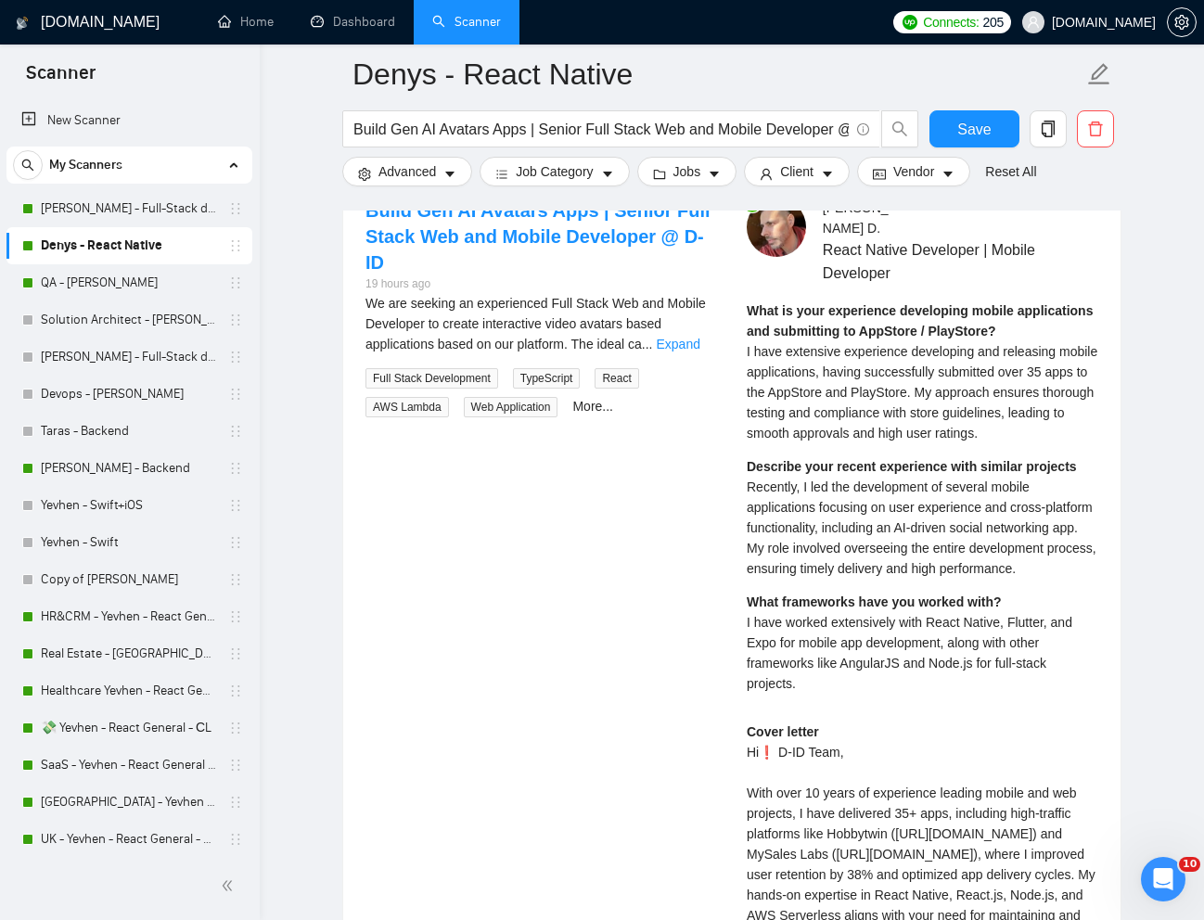
scroll to position [3693, 0]
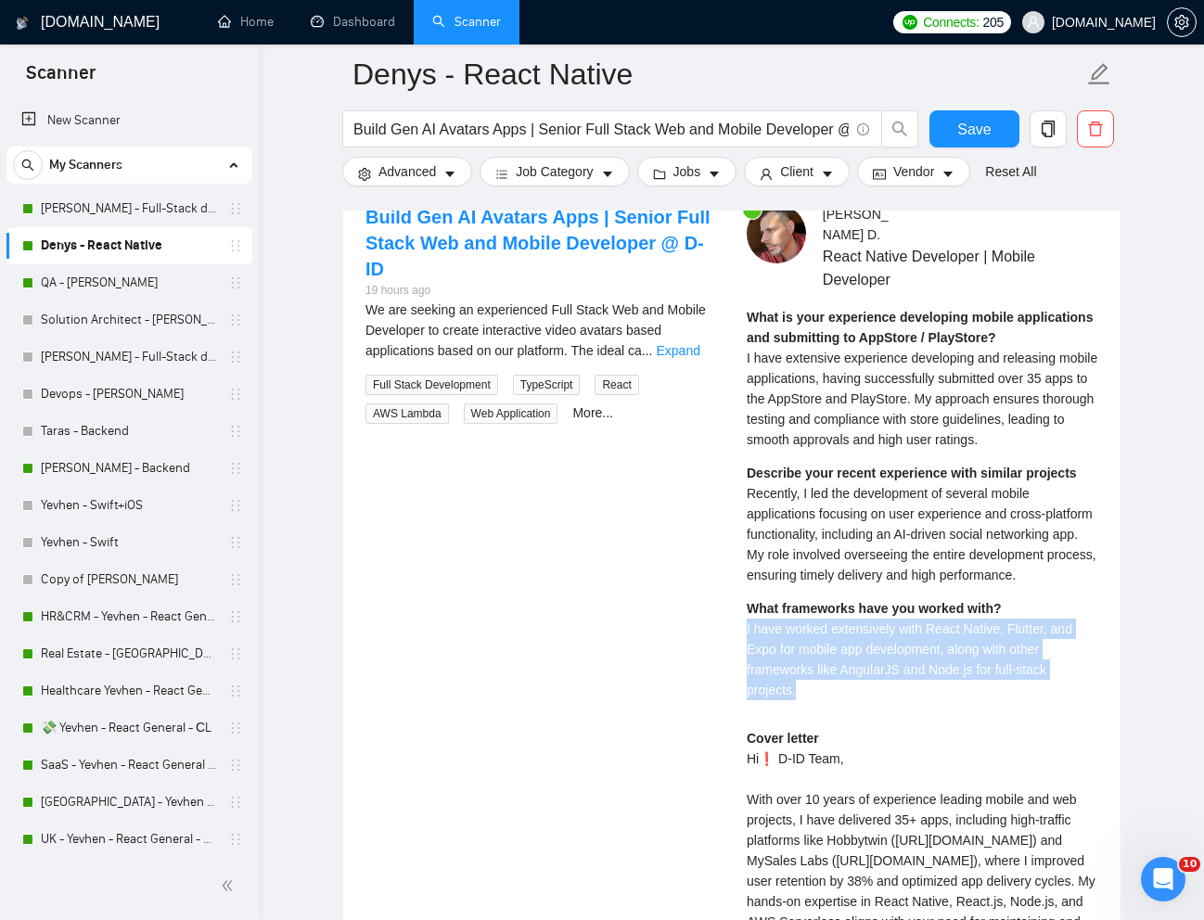
drag, startPoint x: 744, startPoint y: 648, endPoint x: 816, endPoint y: 719, distance: 101.0
click at [816, 719] on div "Denis D . React Native Developer | Mobile Developer What is your experience dev…" at bounding box center [922, 725] width 381 height 1043
copy span "I have worked extensively with React Native, Flutter, and Expo for mobile app d…"
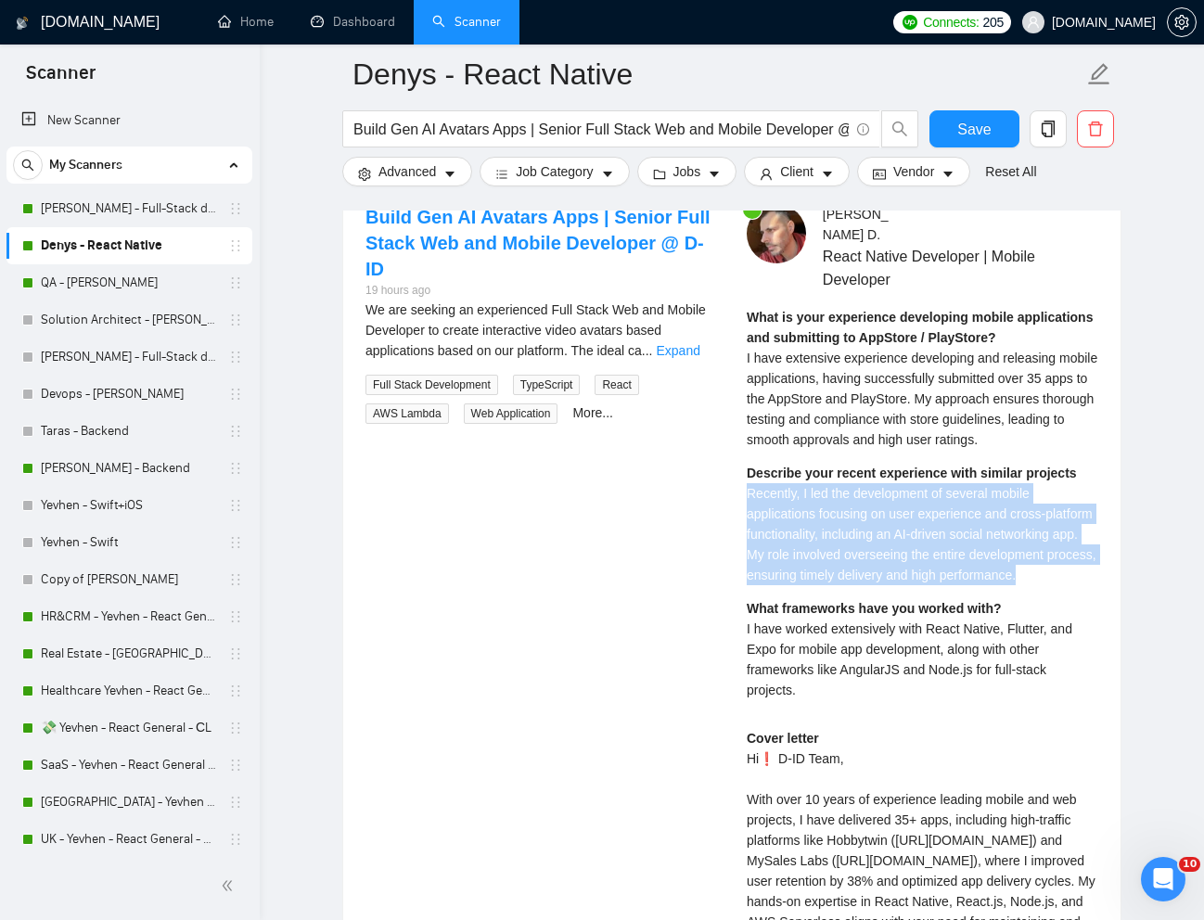
drag, startPoint x: 743, startPoint y: 493, endPoint x: 878, endPoint y: 595, distance: 168.9
click at [878, 595] on div "Denis D . React Native Developer | Mobile Developer What is your experience dev…" at bounding box center [922, 725] width 381 height 1043
copy span "Recently, I led the development of several mobile applications focusing on user…"
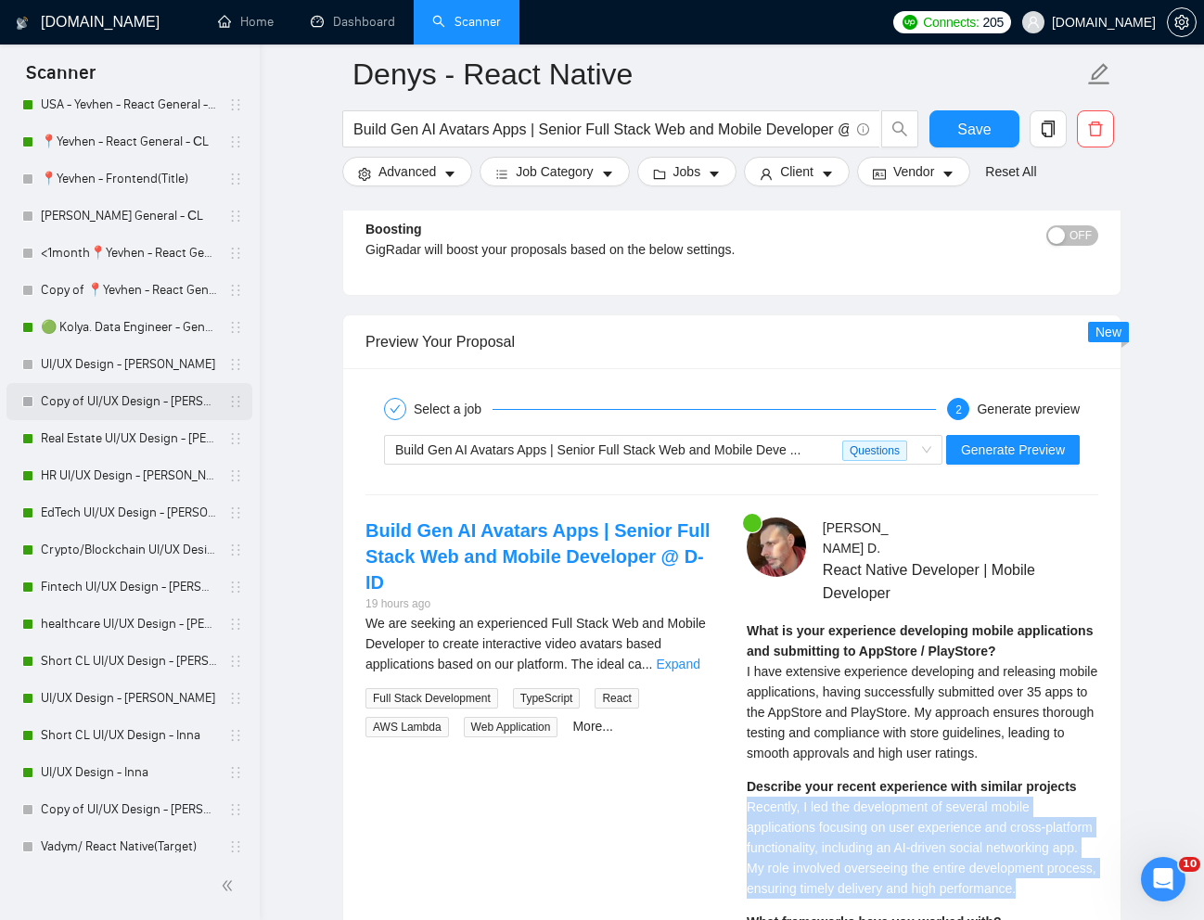
scroll to position [896, 0]
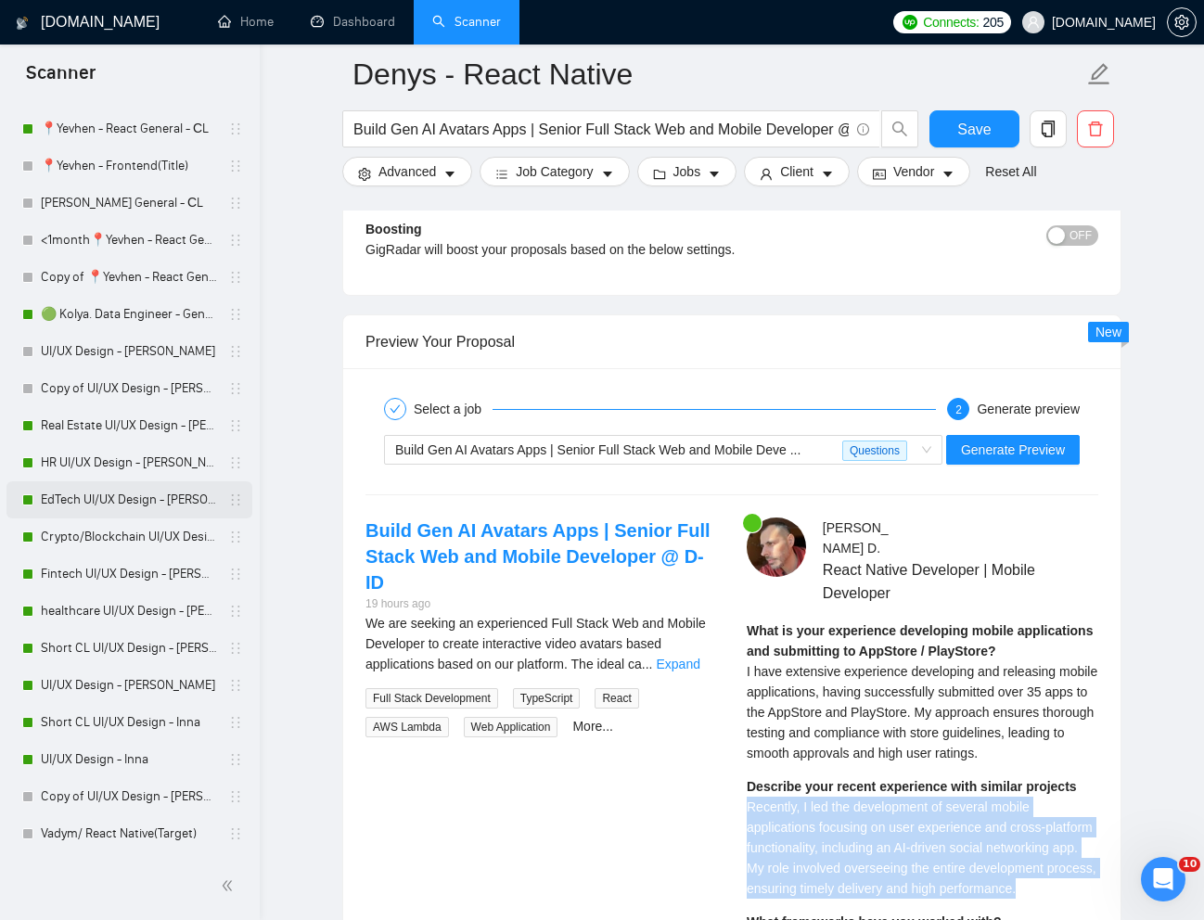
click at [85, 502] on link "EdTech UI/UX Design - [PERSON_NAME]" at bounding box center [129, 500] width 176 height 37
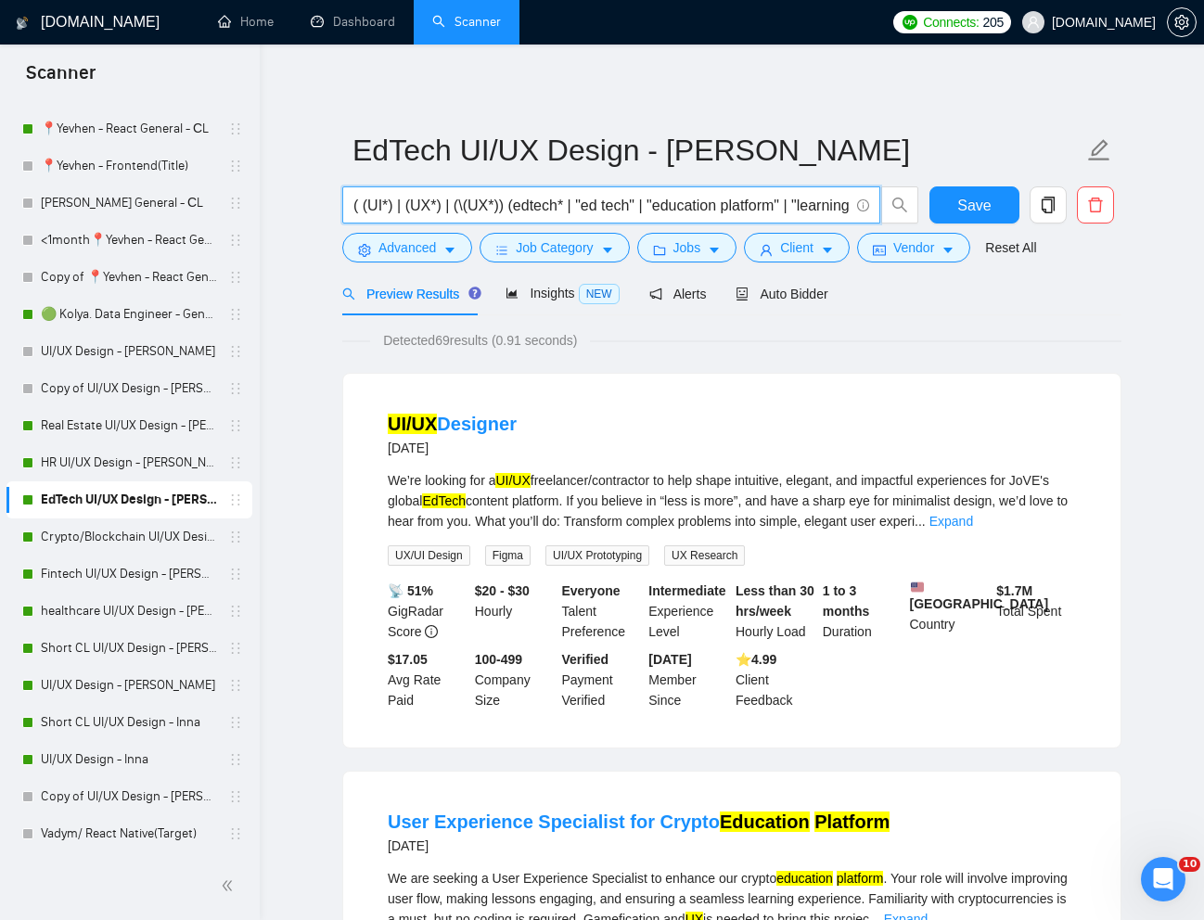
click at [552, 196] on input "( (UI*) | (UX*) | (\(UX*)) (edtech* | "ed tech" | "education platform" | "learn…" at bounding box center [600, 205] width 495 height 23
paste input "UI/UX Designer for EdTech Platform"
type input "UI/UX Designer for EdTech Platform"
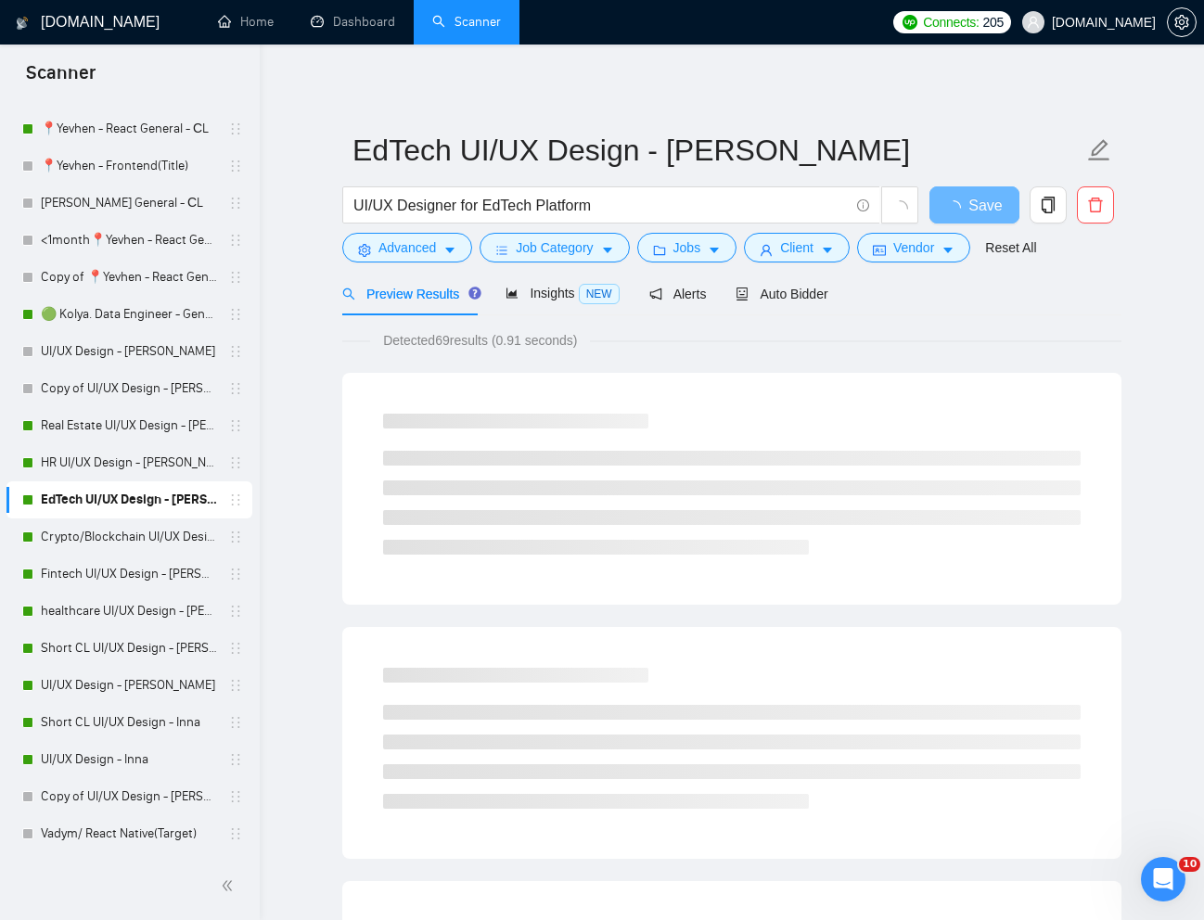
click at [1055, 310] on div "Preview Results Insights NEW Alerts Auto Bidder" at bounding box center [731, 294] width 779 height 44
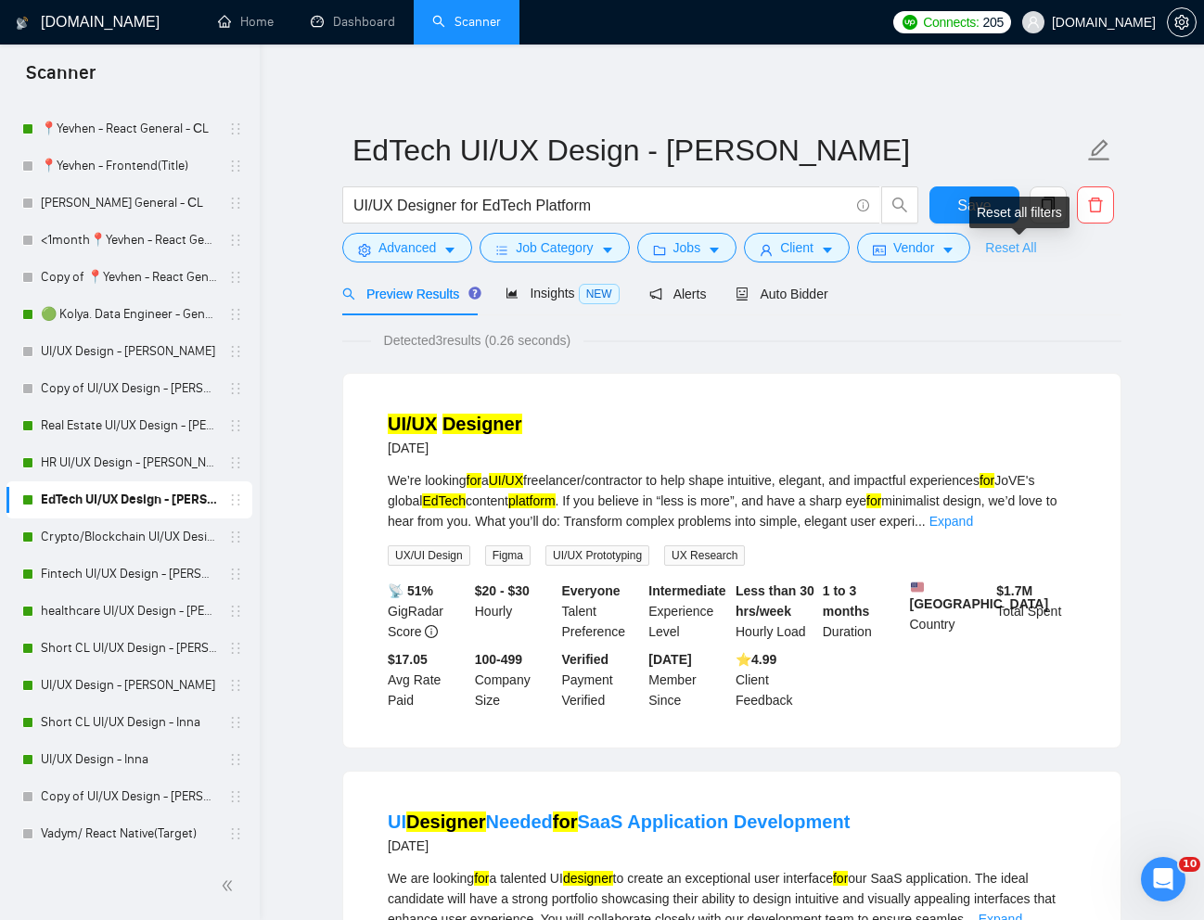
click at [1036, 253] on link "Reset All" at bounding box center [1010, 248] width 51 height 20
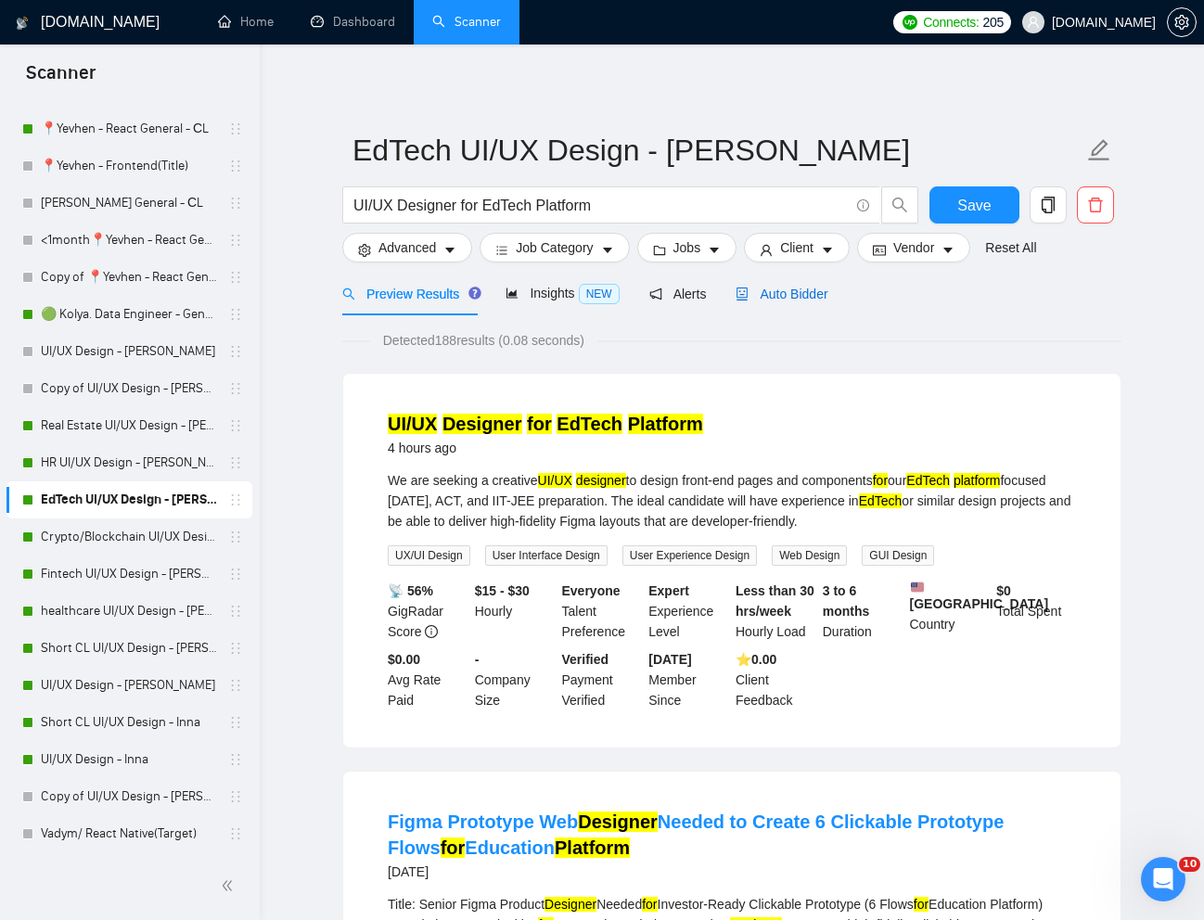
click at [824, 298] on span "Auto Bidder" at bounding box center [782, 294] width 92 height 15
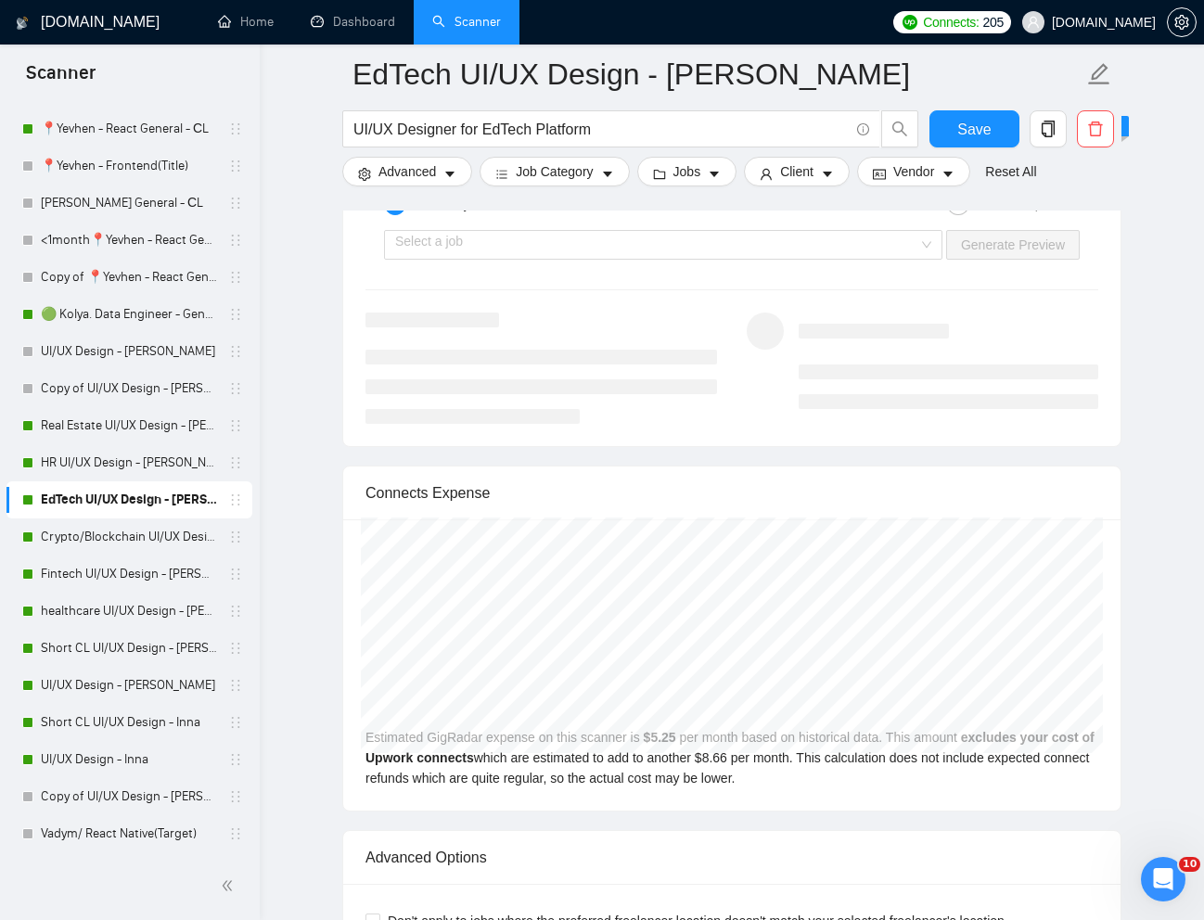
scroll to position [3745, 0]
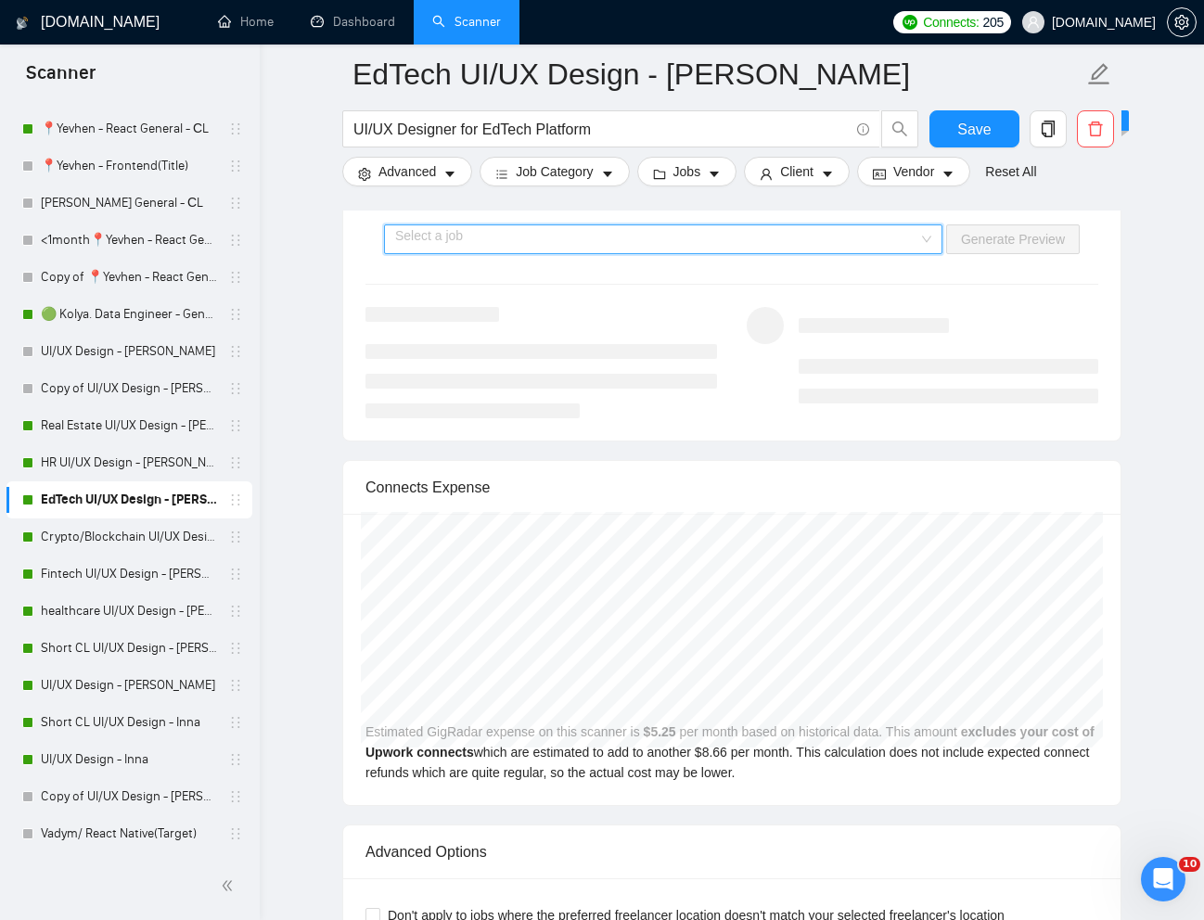
click at [889, 234] on input "search" at bounding box center [656, 239] width 523 height 28
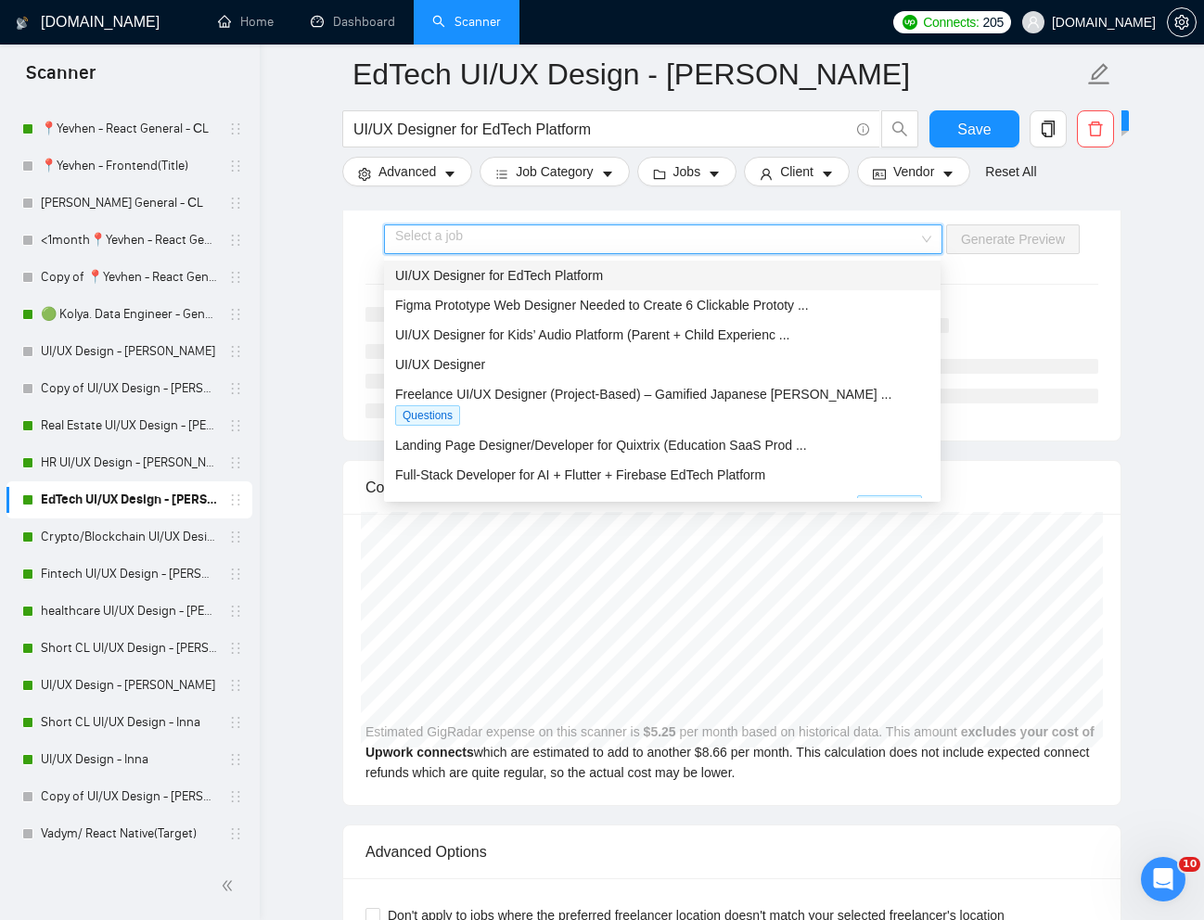
click at [681, 273] on div "UI/UX Designer for EdTech Platform" at bounding box center [662, 275] width 534 height 20
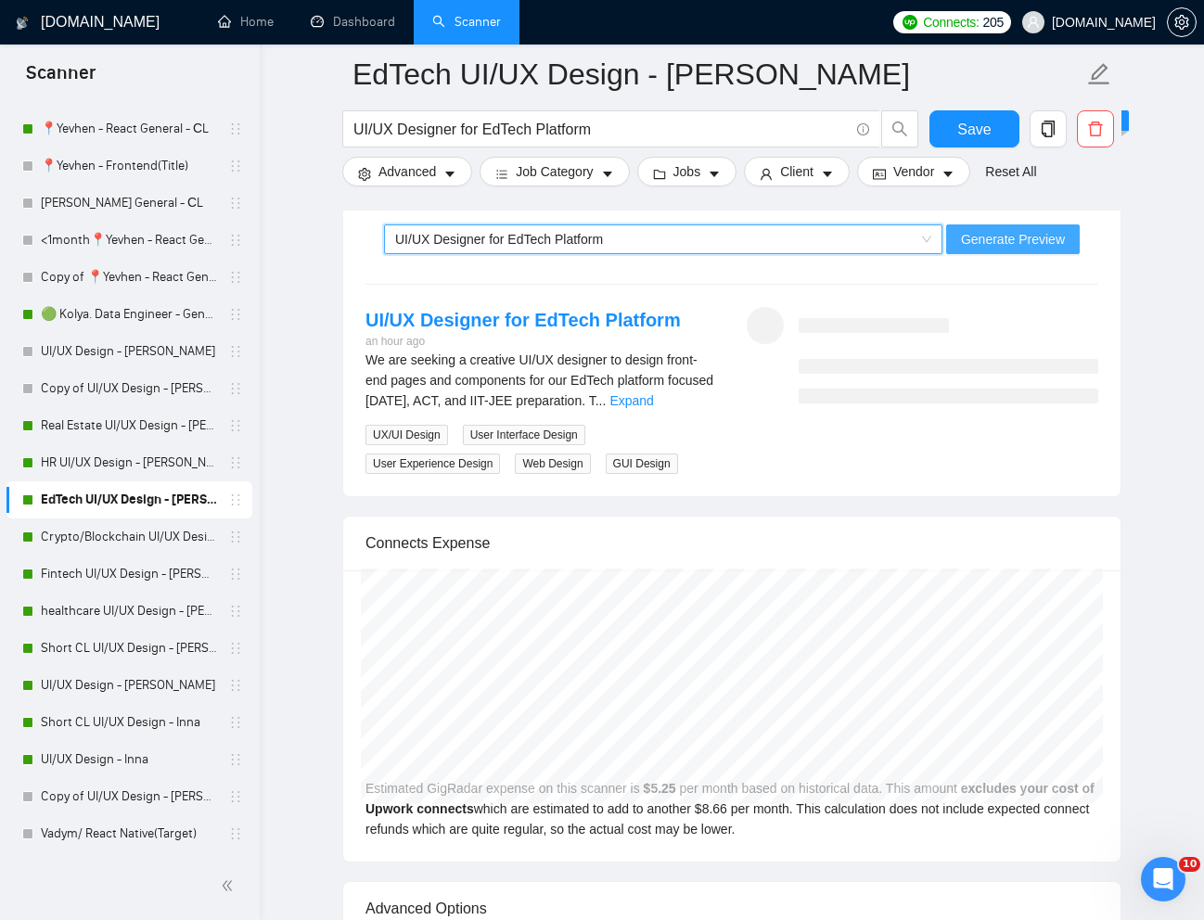
click at [981, 247] on span "Generate Preview" at bounding box center [1013, 239] width 104 height 20
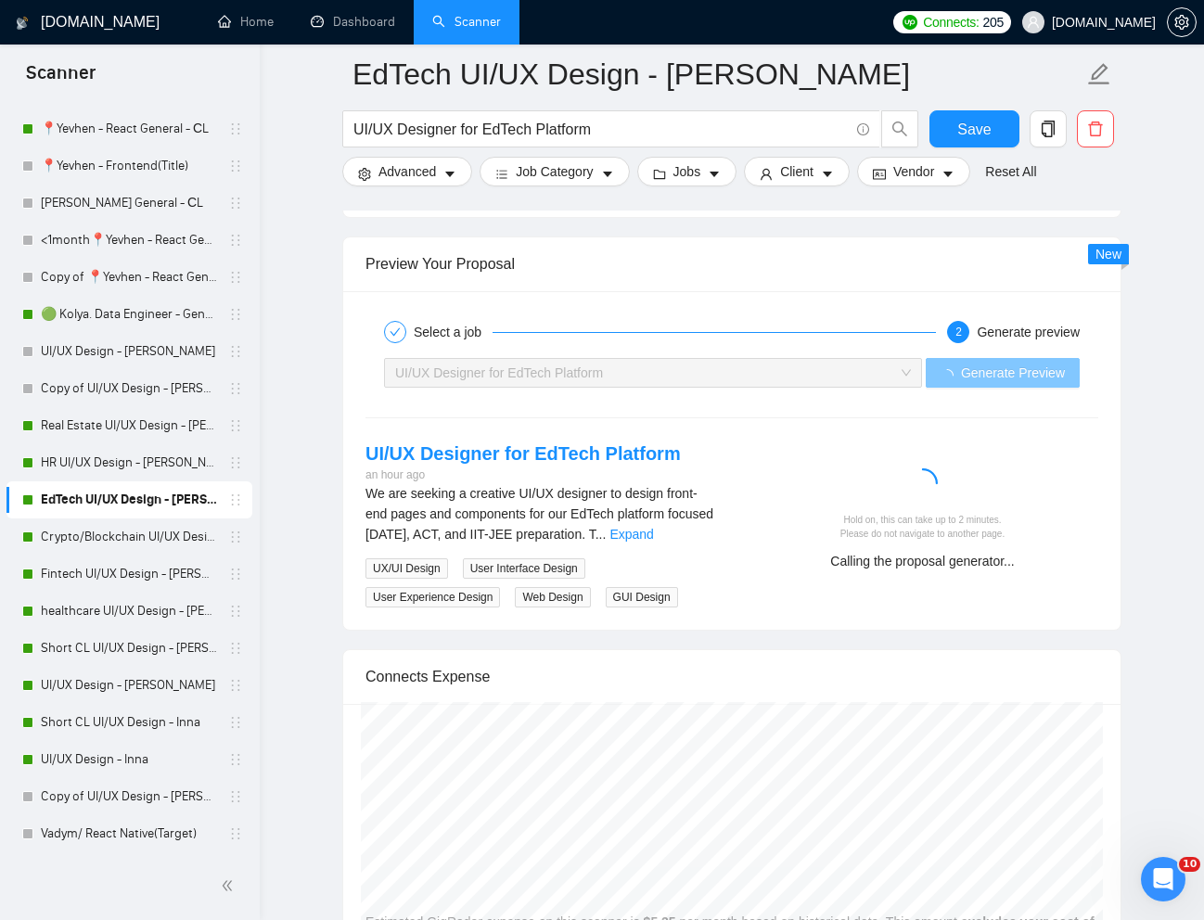
scroll to position [3598, 0]
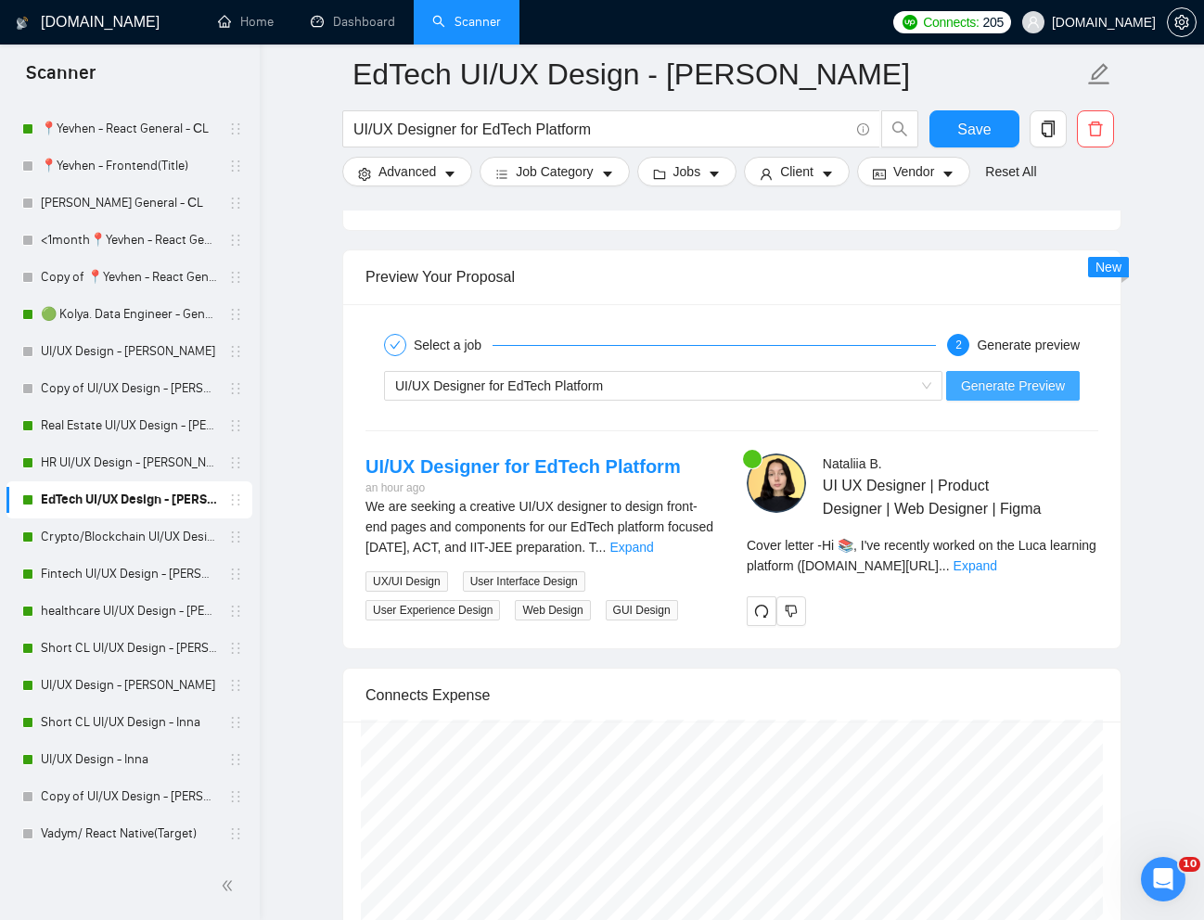
click at [975, 384] on span "Generate Preview" at bounding box center [1013, 386] width 104 height 20
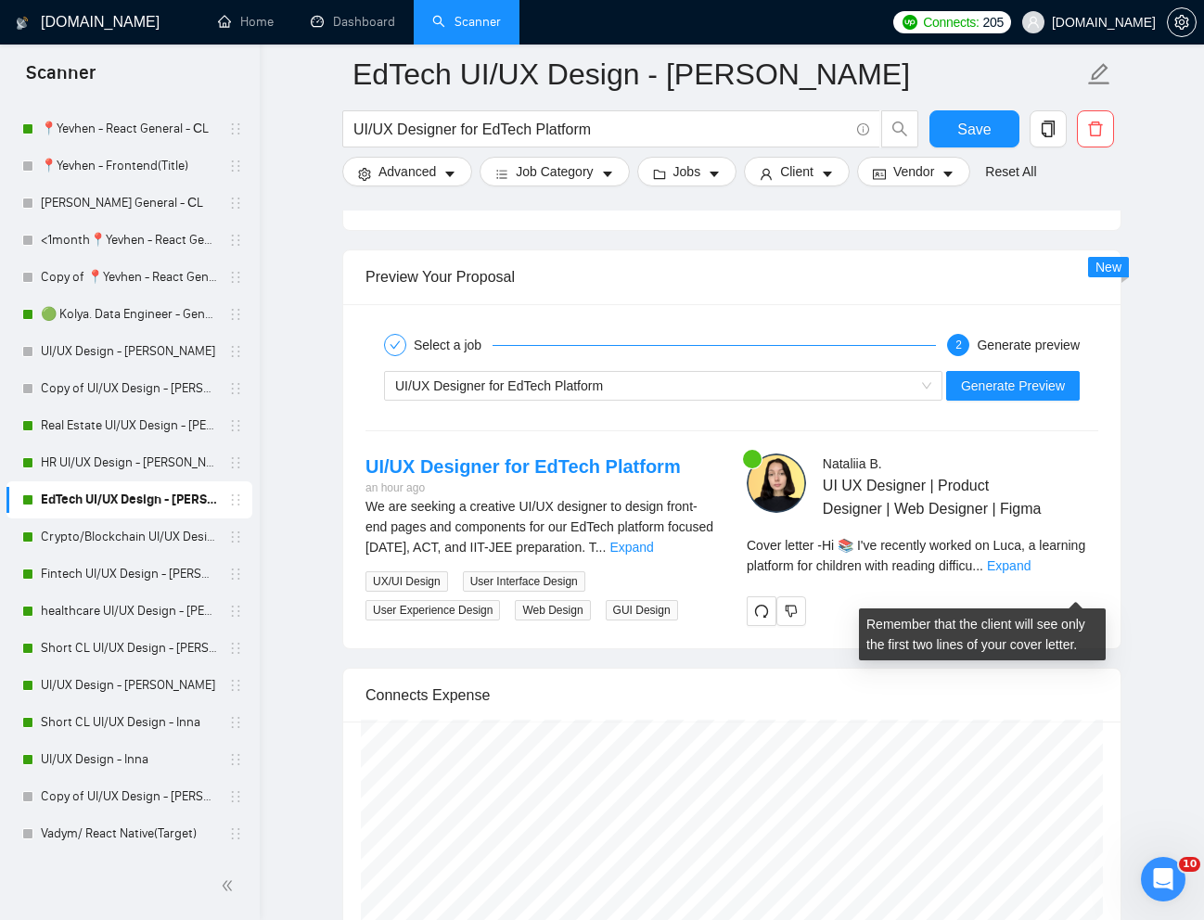
click at [1073, 576] on div "Cover letter - Hi 📚 I've recently worked on Luсa, a learning platform for child…" at bounding box center [923, 555] width 352 height 41
click at [1031, 573] on link "Expand" at bounding box center [1009, 566] width 44 height 15
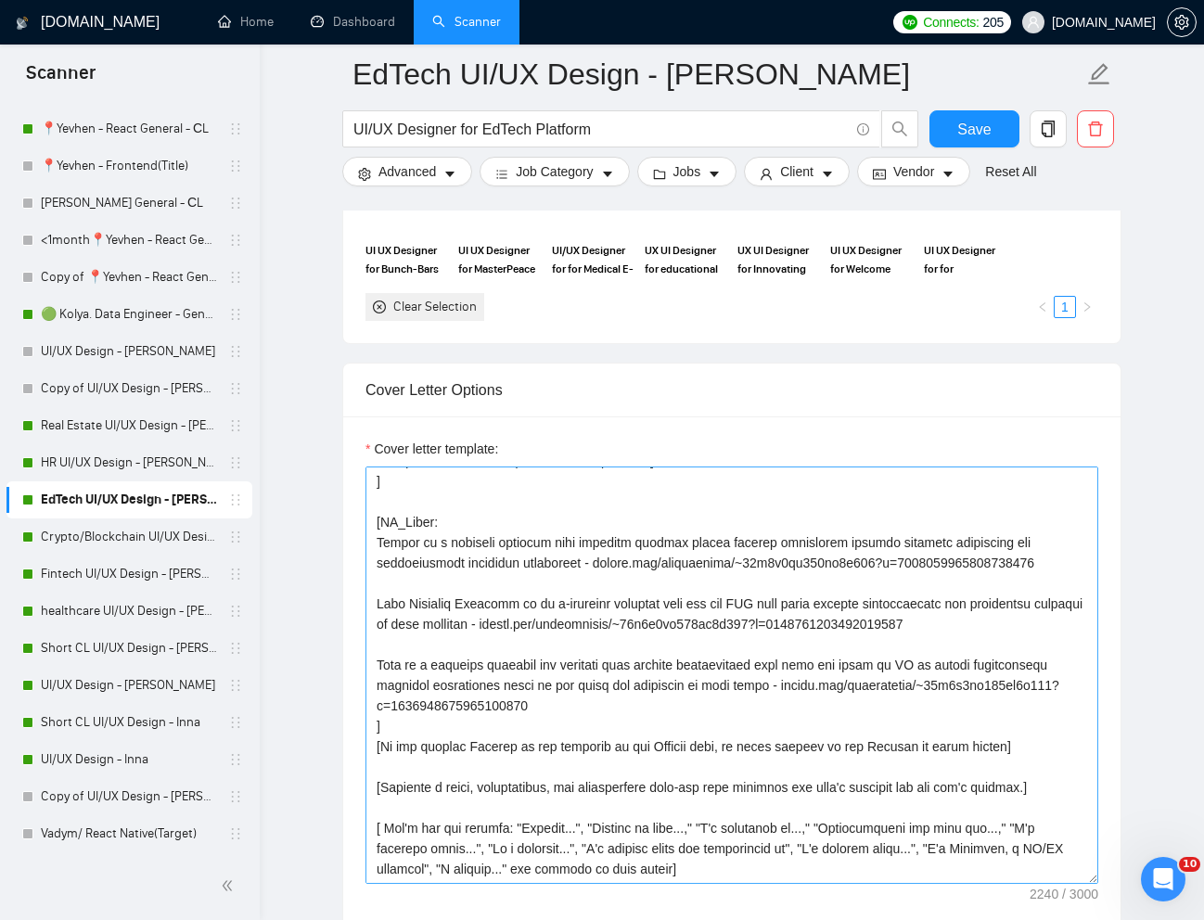
scroll to position [293, 0]
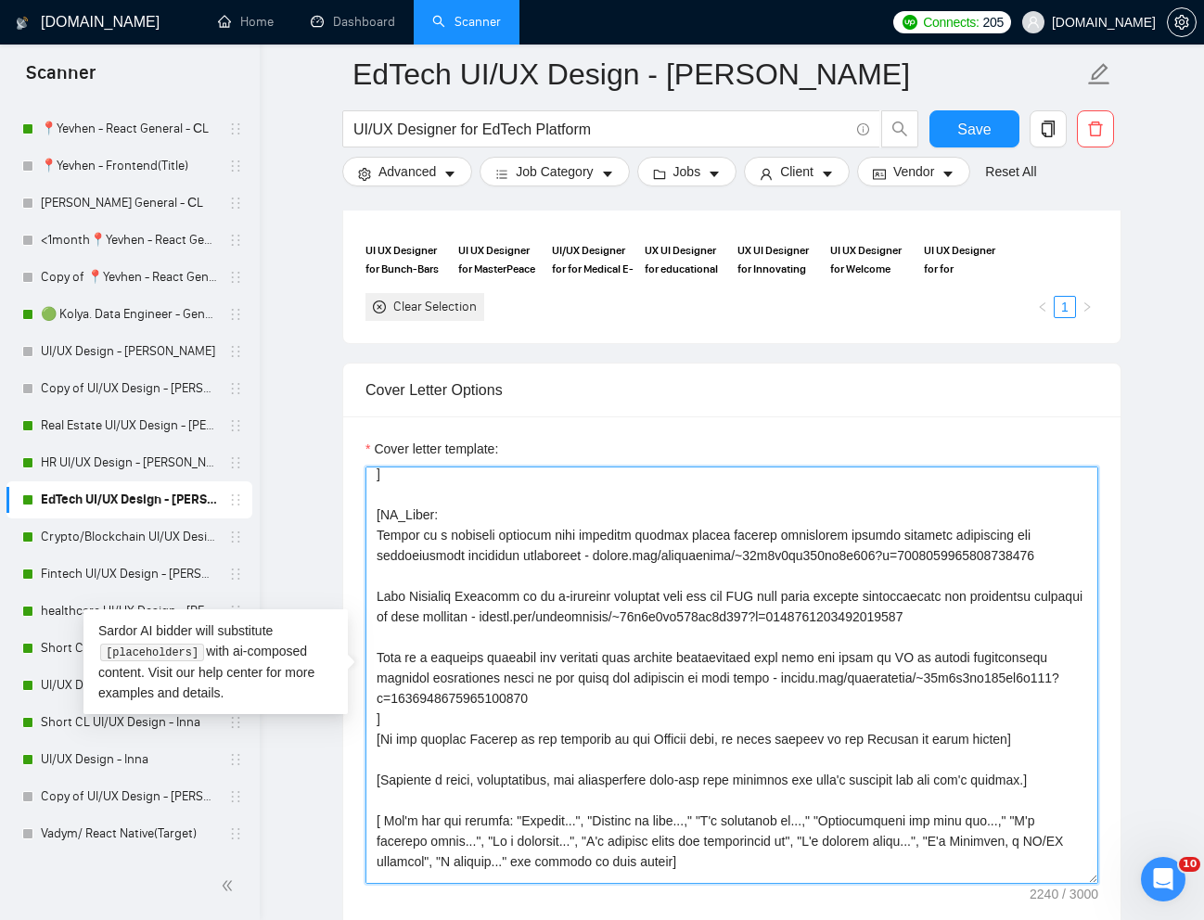
drag, startPoint x: 864, startPoint y: 718, endPoint x: 378, endPoint y: 678, distance: 487.8
click at [378, 678] on textarea "Cover letter template:" at bounding box center [732, 676] width 733 height 418
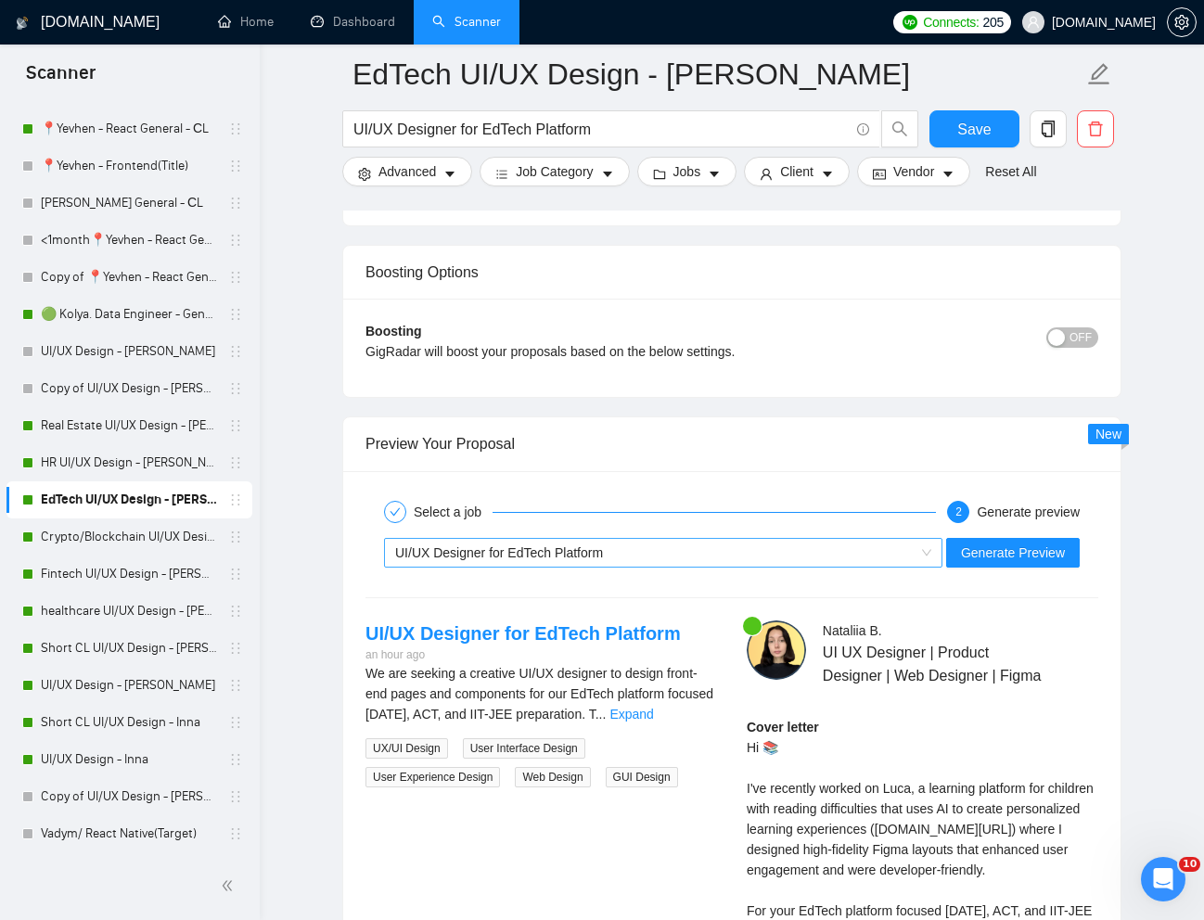
scroll to position [3433, 0]
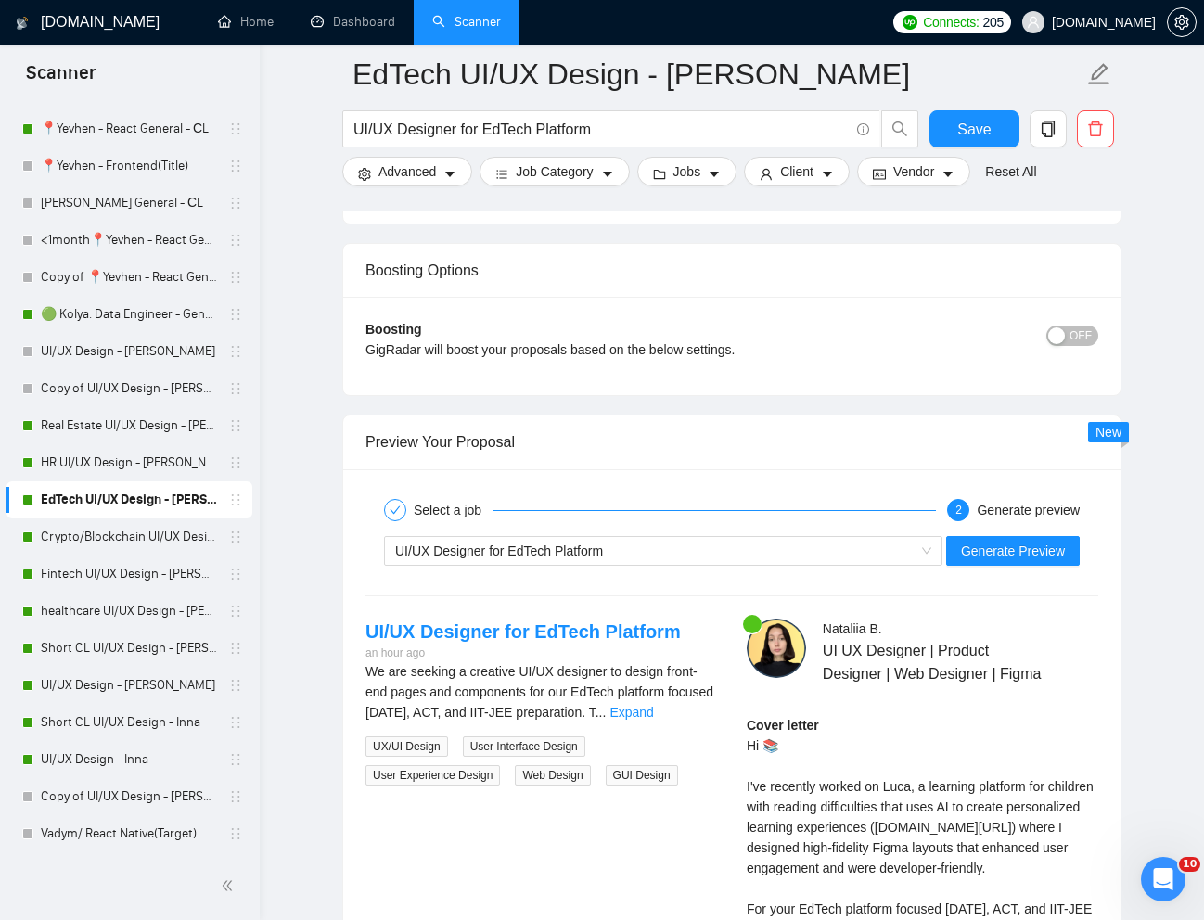
type textarea "[Write a personal greeting using the "Hi 📚" and client's name or company name (…"
click at [1003, 582] on div "Select a job 2 Generate preview UI/UX Designer for EdTech Platform Generate Pre…" at bounding box center [731, 852] width 777 height 767
click at [1009, 567] on div "UI/UX Designer for EdTech Platform Generate Preview" at bounding box center [732, 551] width 737 height 45
click at [1015, 556] on span "Generate Preview" at bounding box center [1013, 551] width 104 height 20
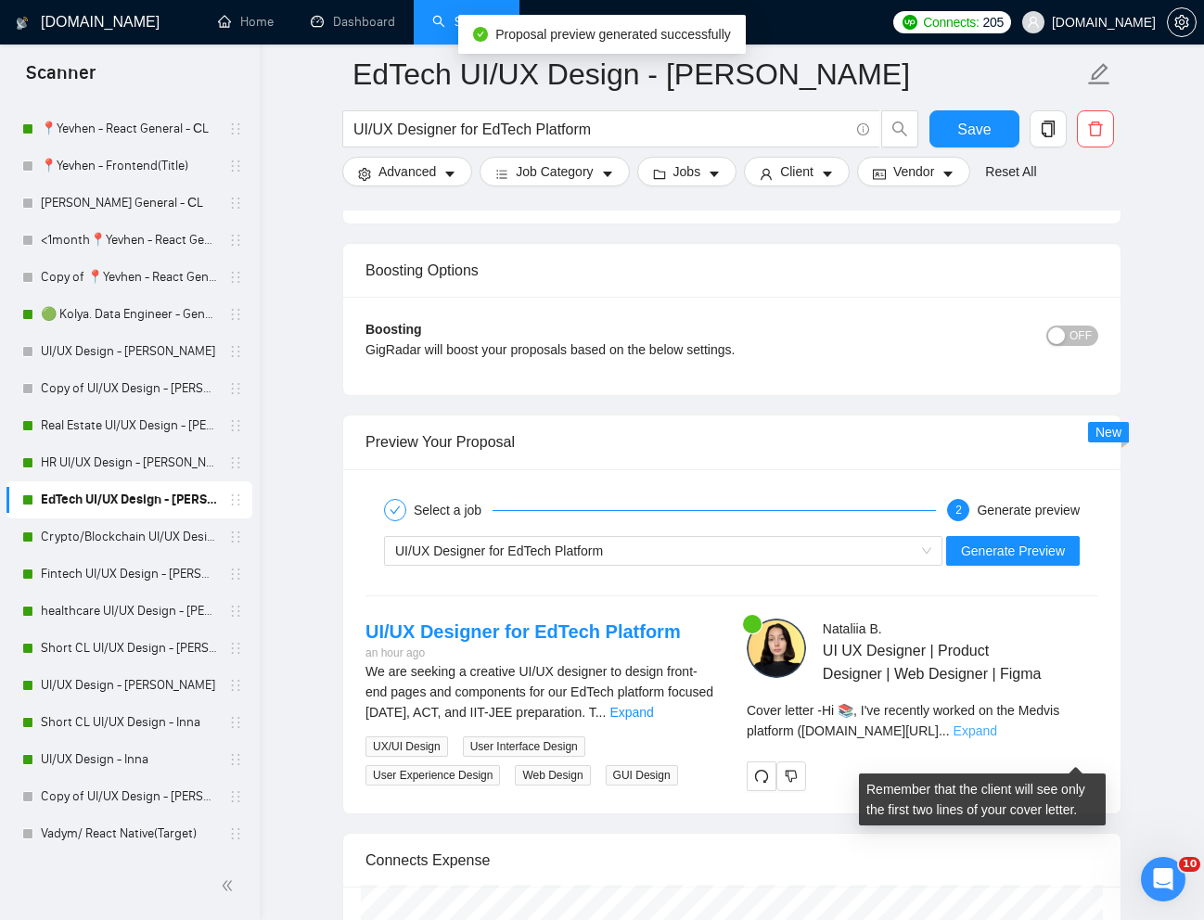
click at [997, 739] on link "Expand" at bounding box center [976, 731] width 44 height 15
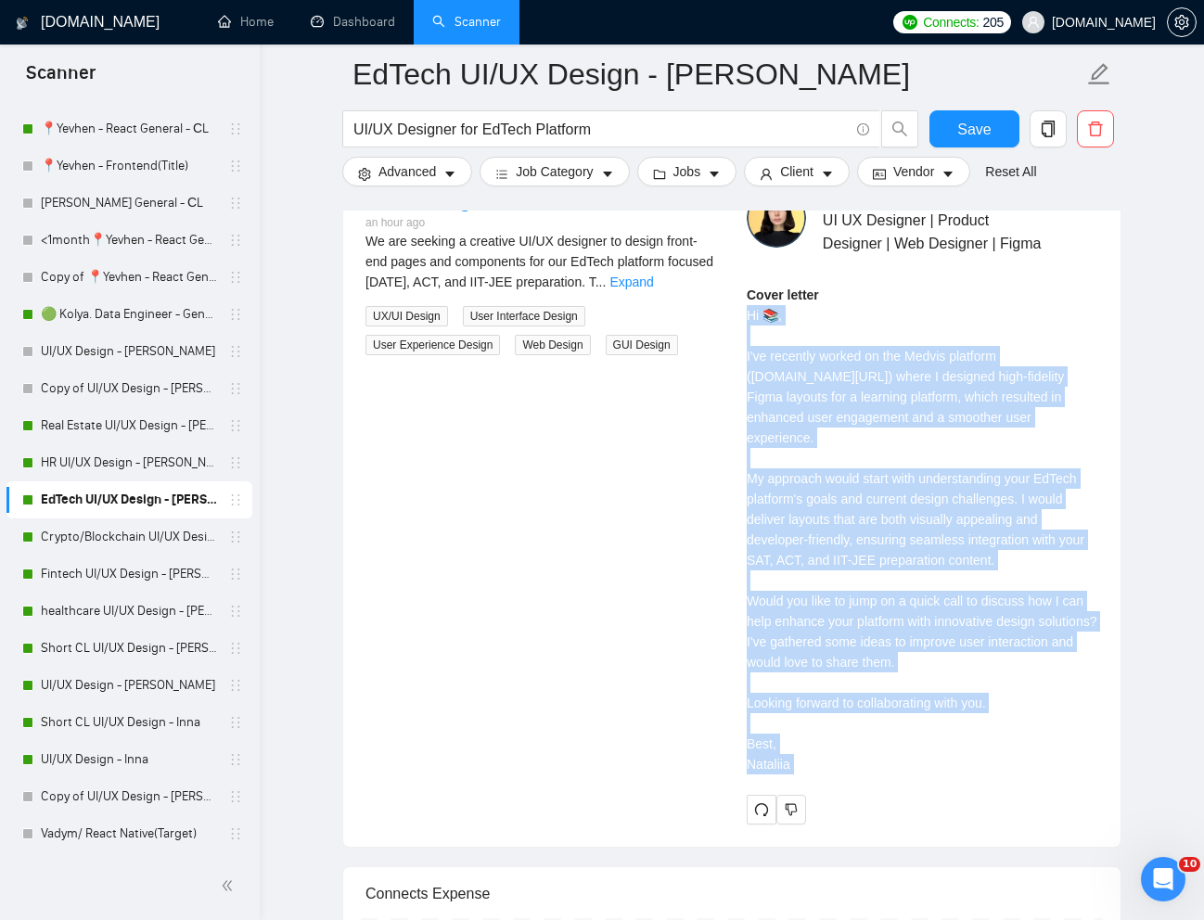
scroll to position [3874, 0]
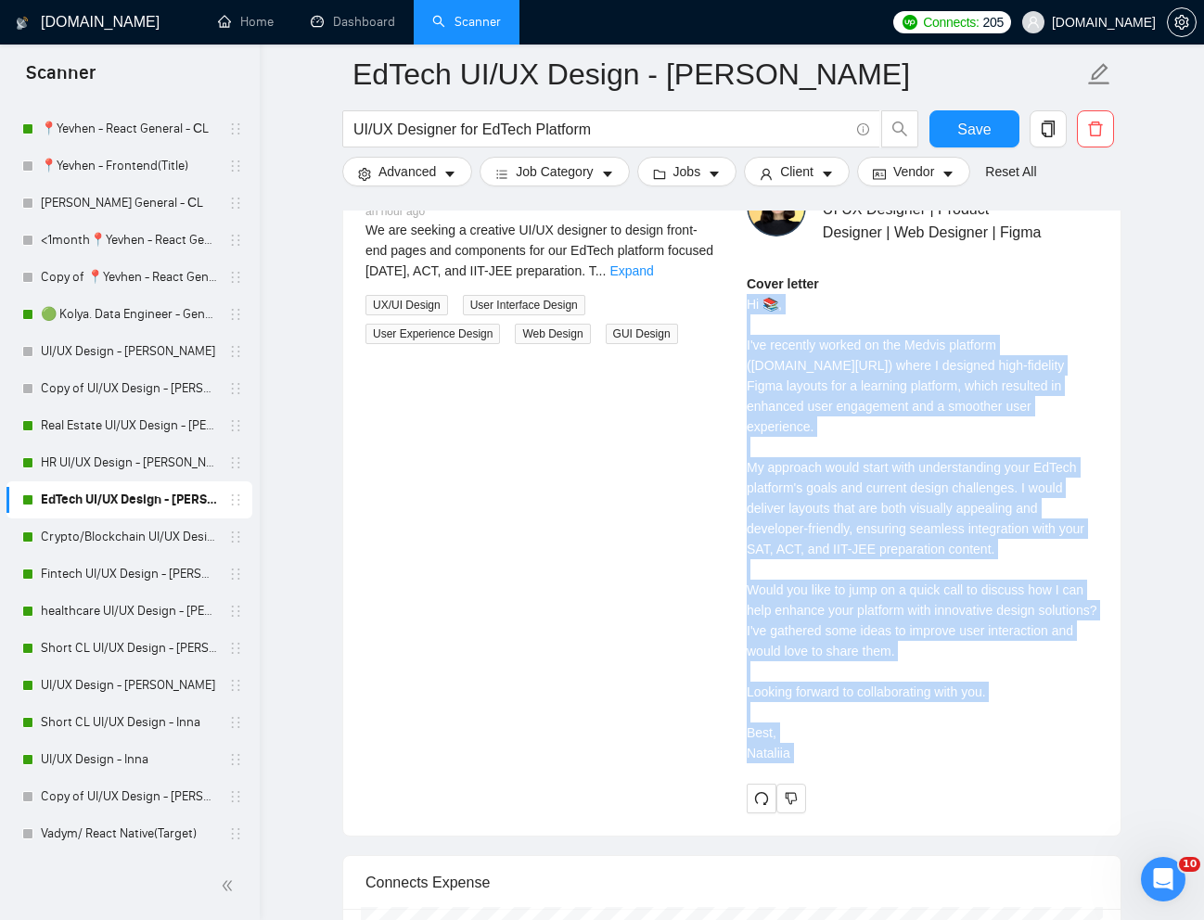
drag, startPoint x: 749, startPoint y: 497, endPoint x: 852, endPoint y: 794, distance: 314.2
click at [852, 764] on div "Cover letter Hi 📚, I've recently worked on the Medvis platform (upwork.com/free…" at bounding box center [923, 519] width 352 height 490
copy div "Hi 📚, I've recently worked on the Medvis platform (upwork.com/freelancers/~01e2…"
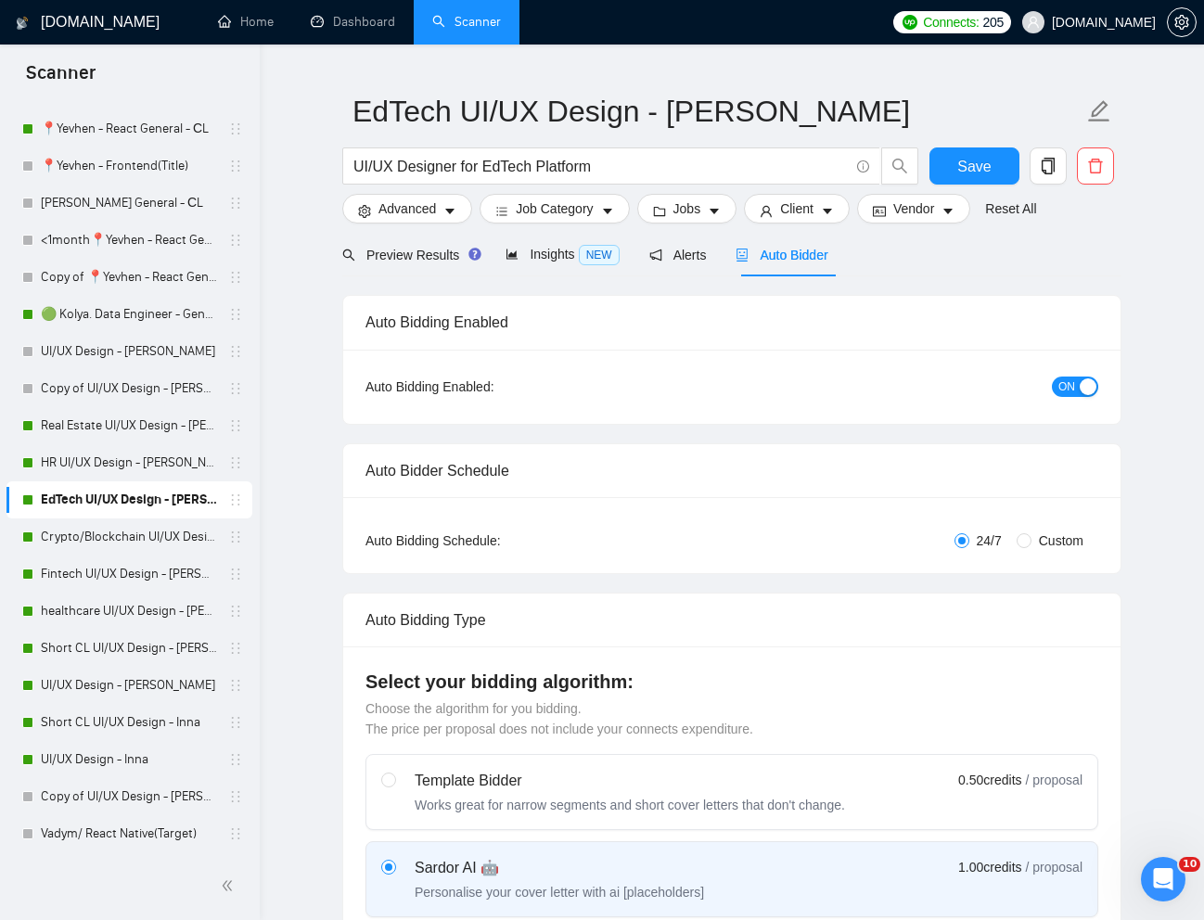
scroll to position [0, 0]
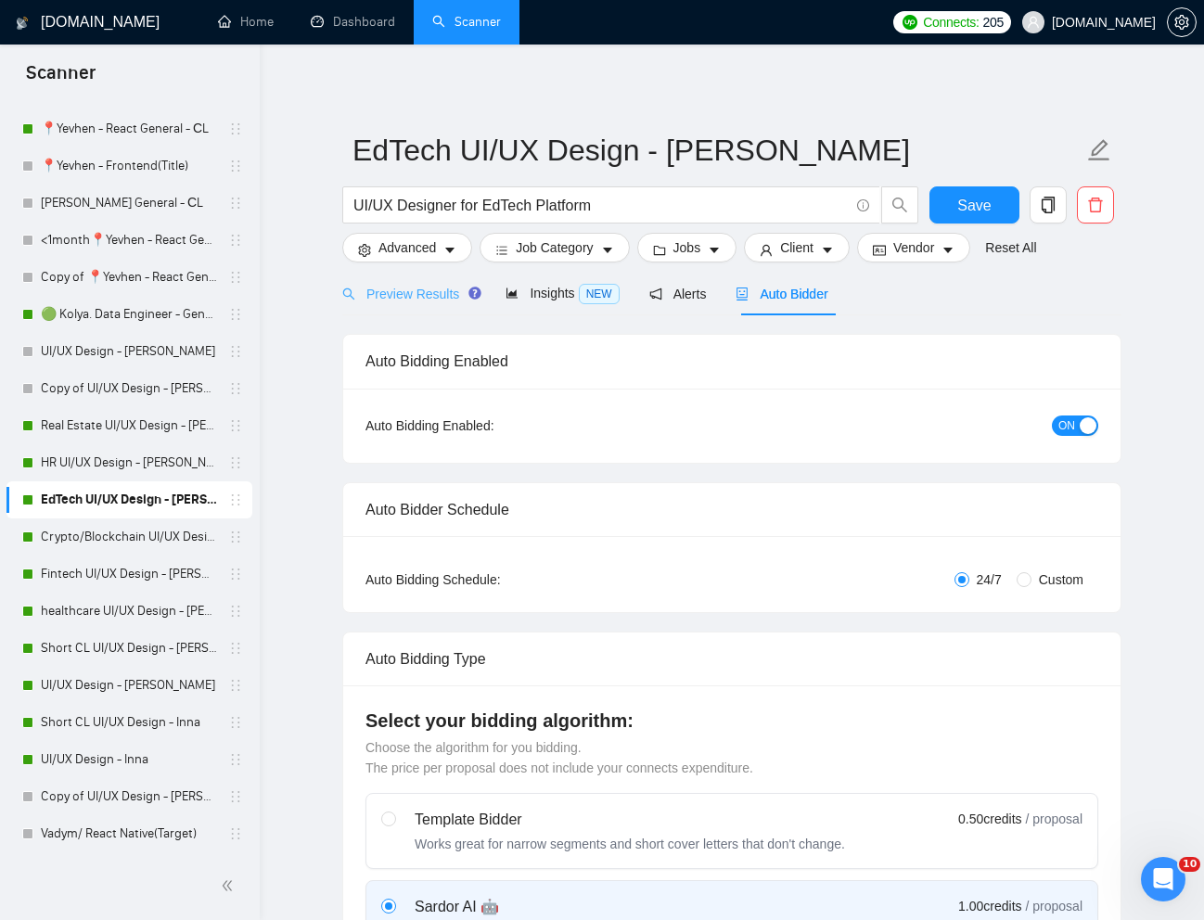
click at [401, 304] on div "Preview Results" at bounding box center [409, 294] width 134 height 44
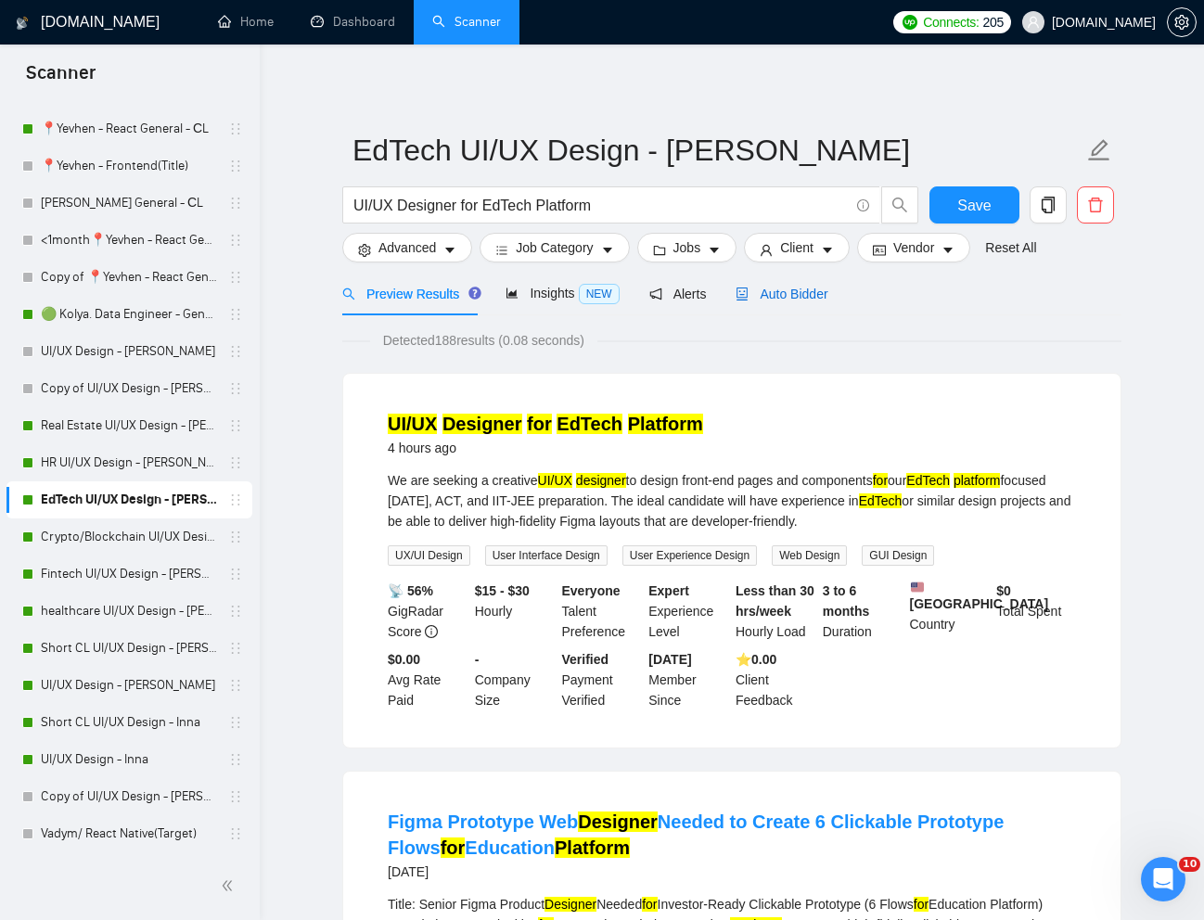
click at [806, 292] on span "Auto Bidder" at bounding box center [782, 294] width 92 height 15
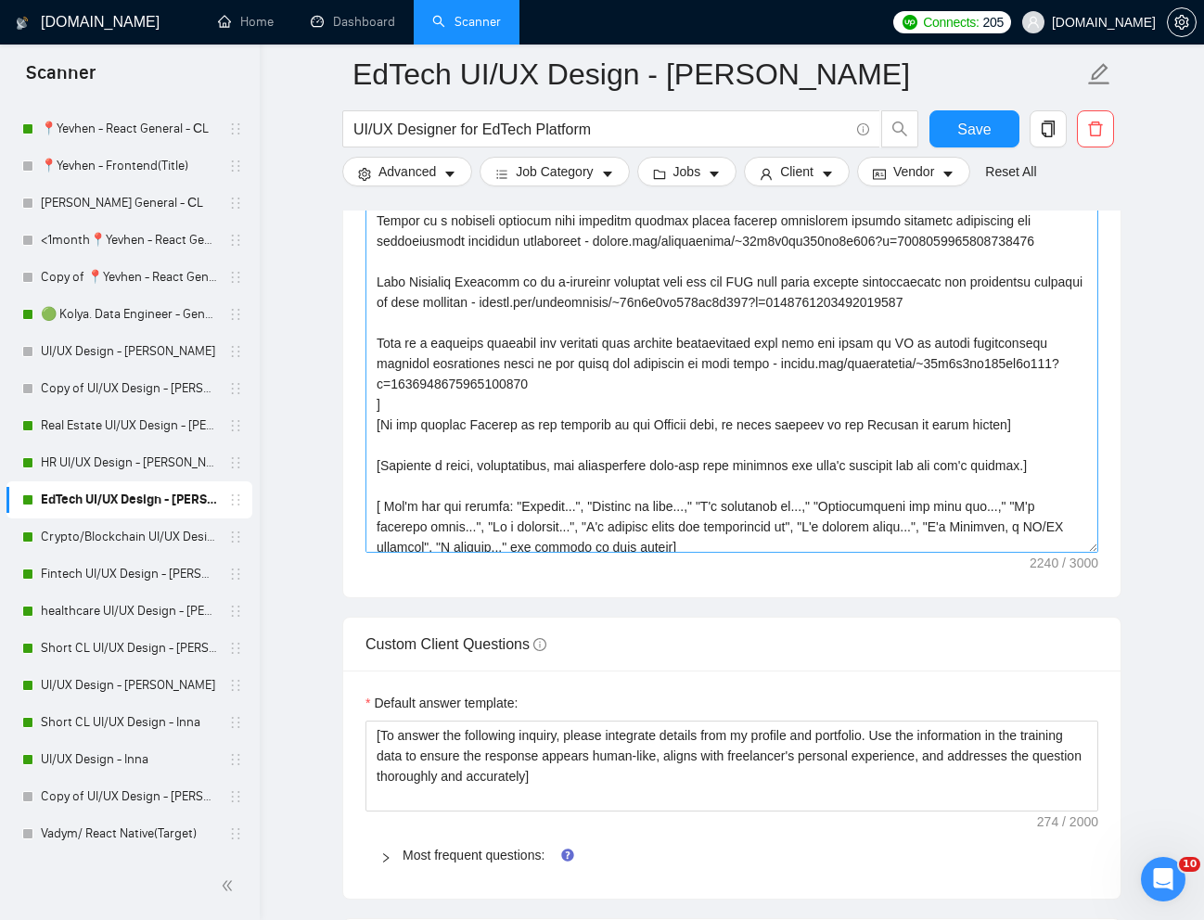
scroll to position [293, 0]
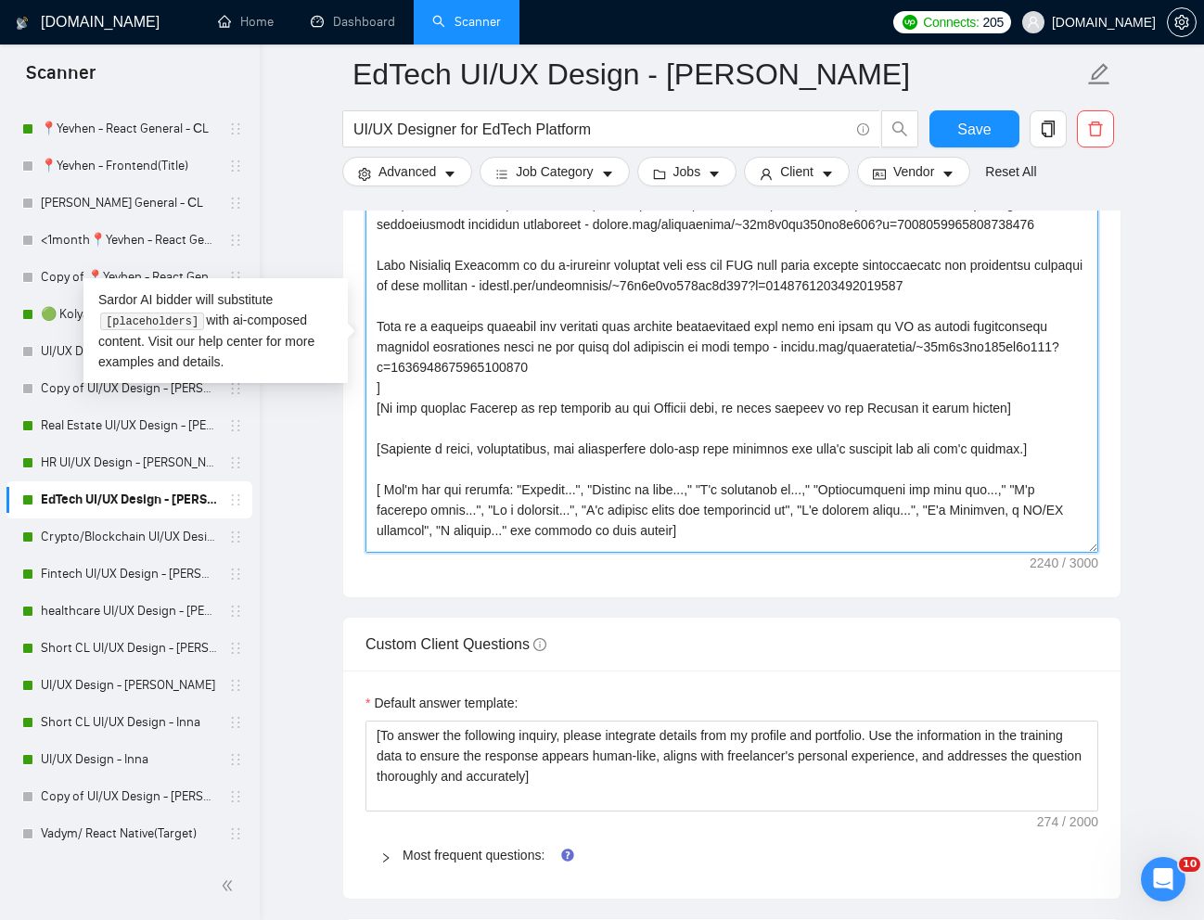
drag, startPoint x: 371, startPoint y: 285, endPoint x: 878, endPoint y: 393, distance: 518.1
click at [878, 393] on textarea "Cover letter template:" at bounding box center [732, 344] width 733 height 418
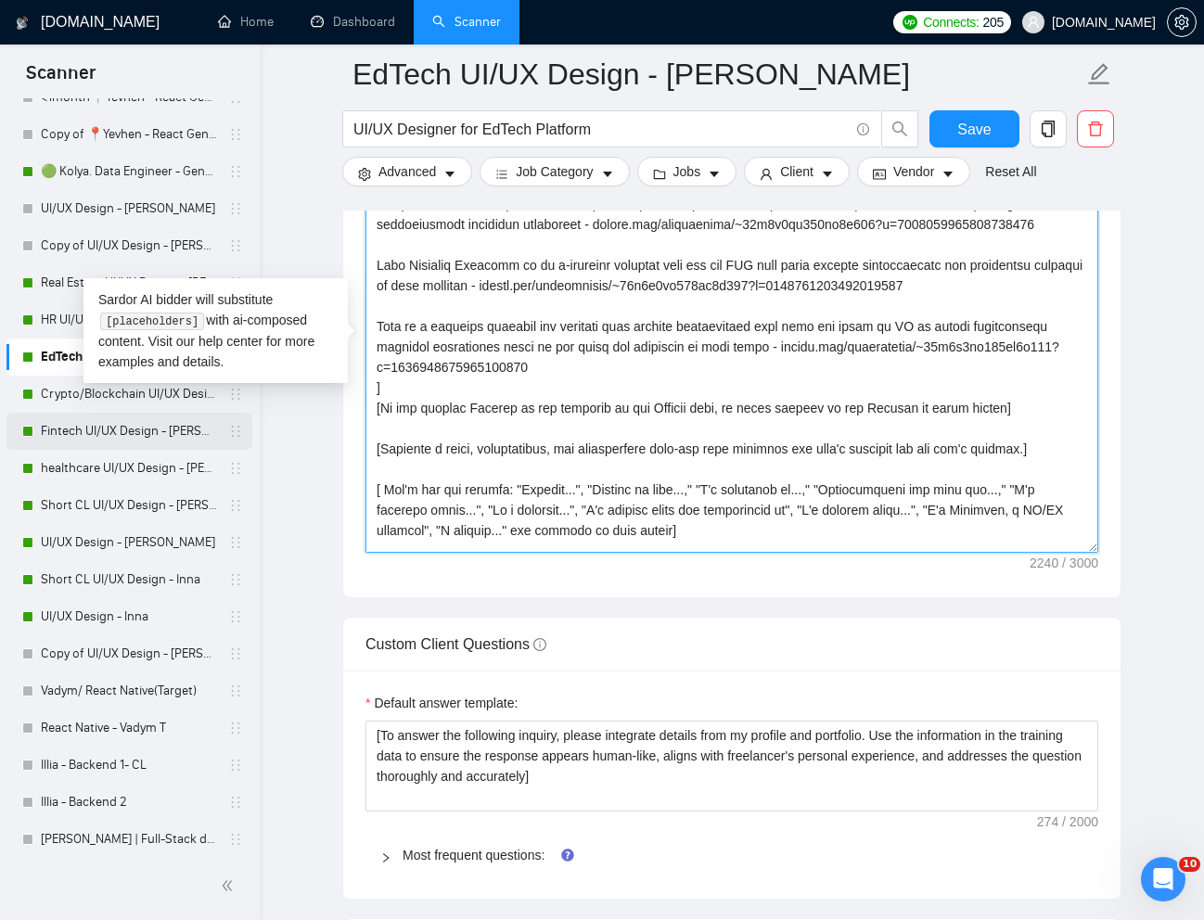
scroll to position [1043, 0]
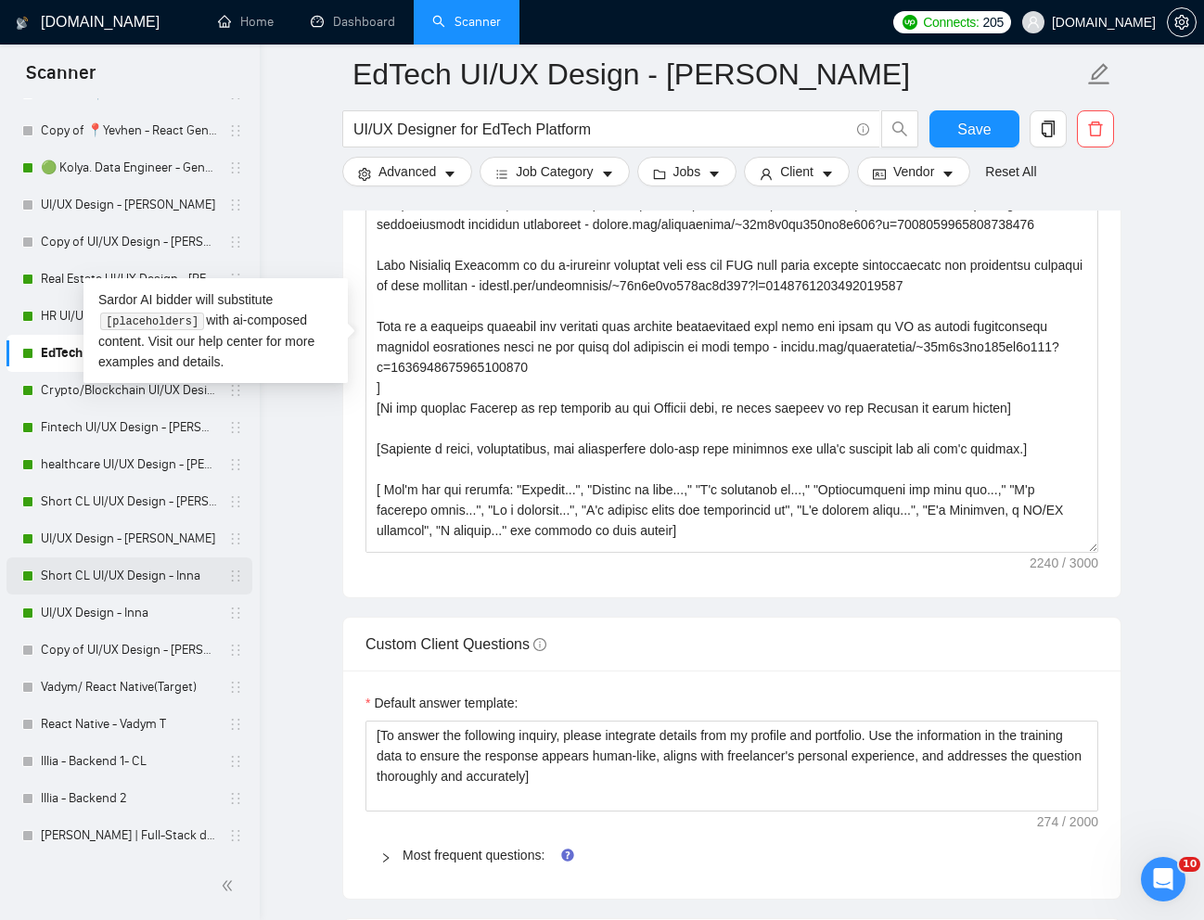
click at [106, 579] on link "Short CL UI/UX Design - Inna" at bounding box center [129, 576] width 176 height 37
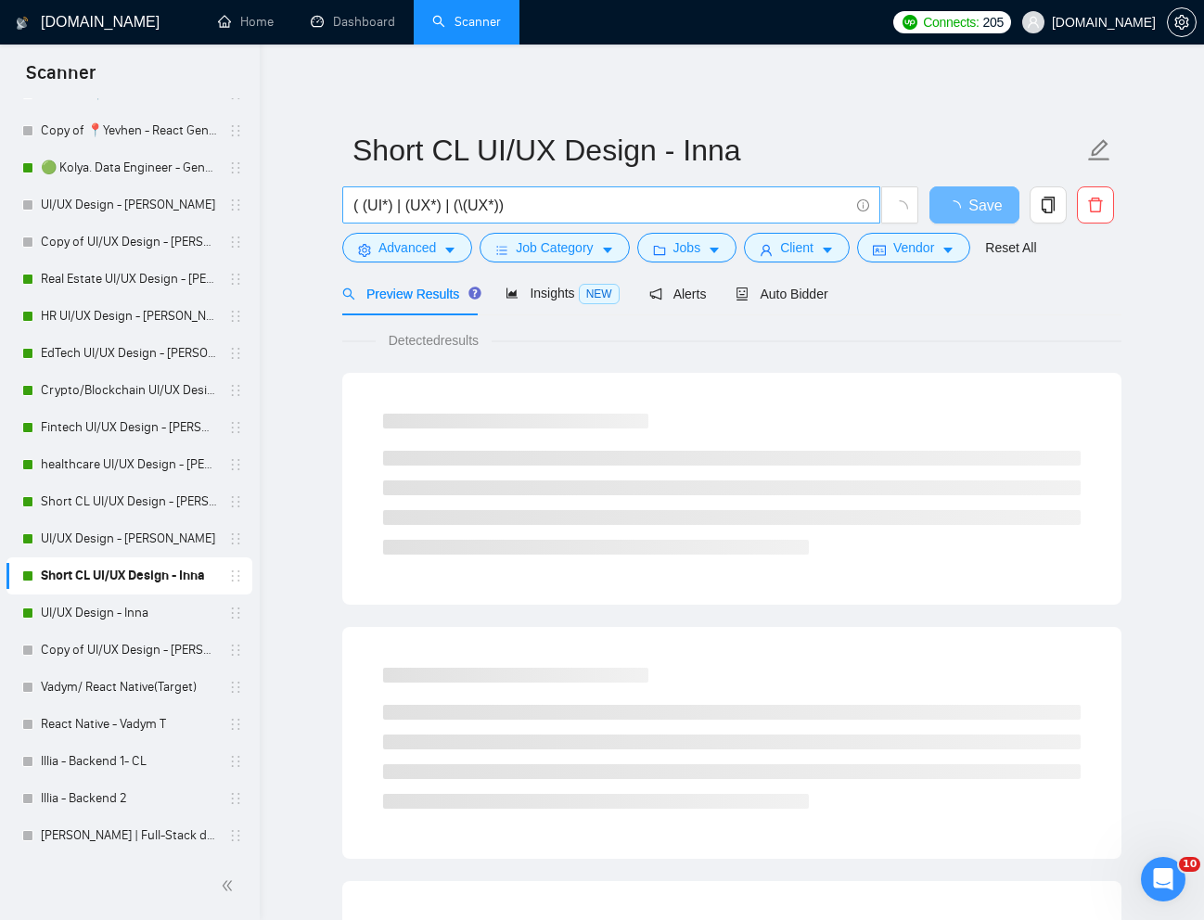
click at [664, 199] on input "( (UI*) | (UX*) | (\(UX*))" at bounding box center [600, 205] width 495 height 23
paste input "Expert Mobile App Designer"
type input "Expert Mobile App Designer"
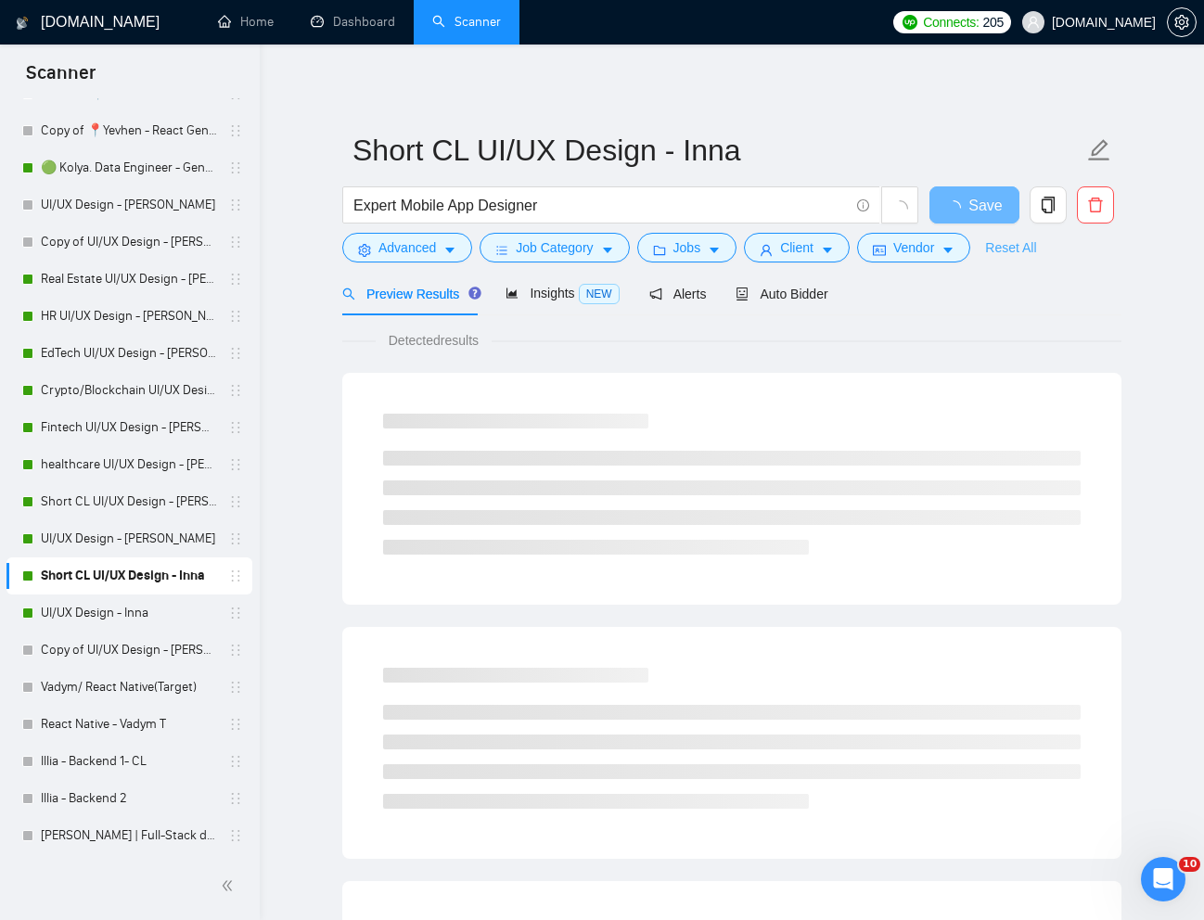
click at [1023, 255] on link "Reset All" at bounding box center [1010, 248] width 51 height 20
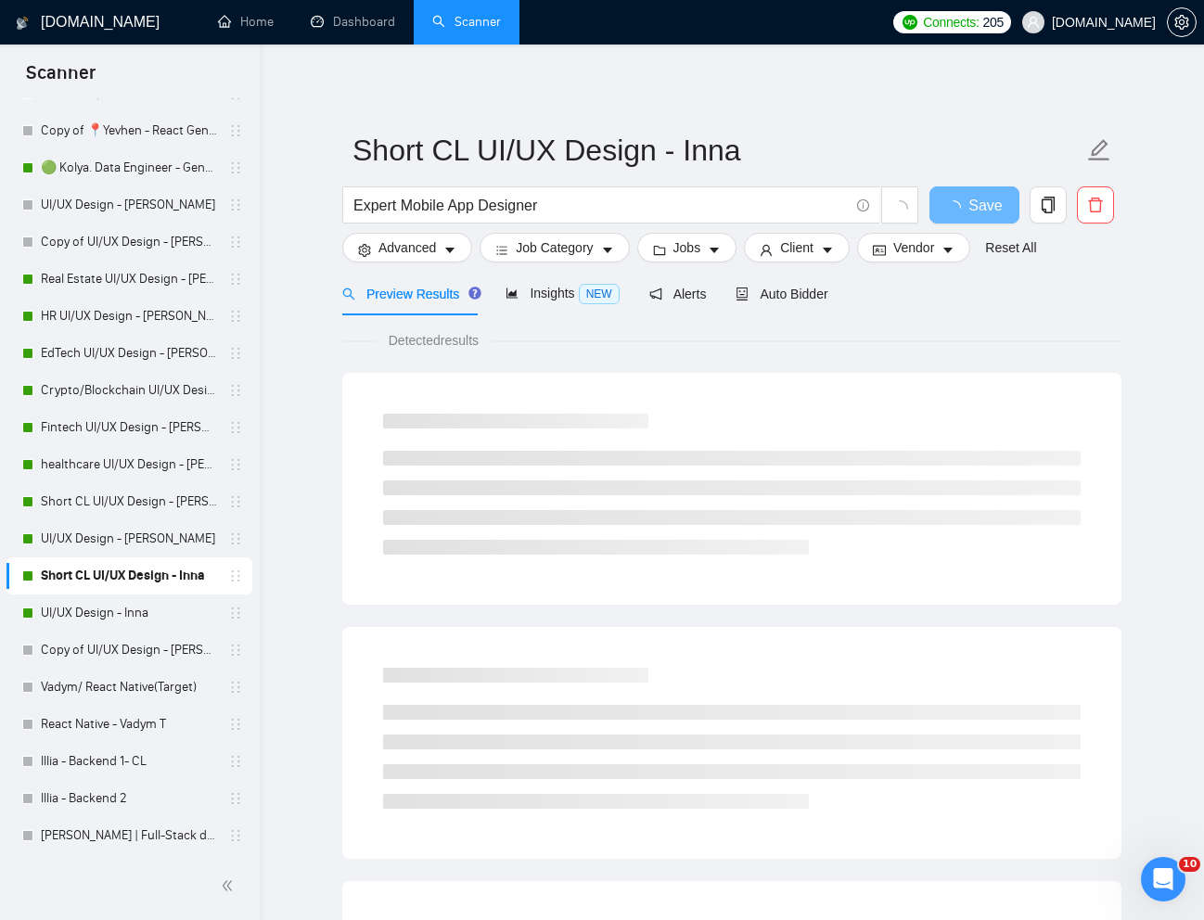
click at [1101, 270] on form "Short CL UI/UX Design - Inna Expert Mobile App Designer Save Advanced Job Categ…" at bounding box center [731, 196] width 779 height 151
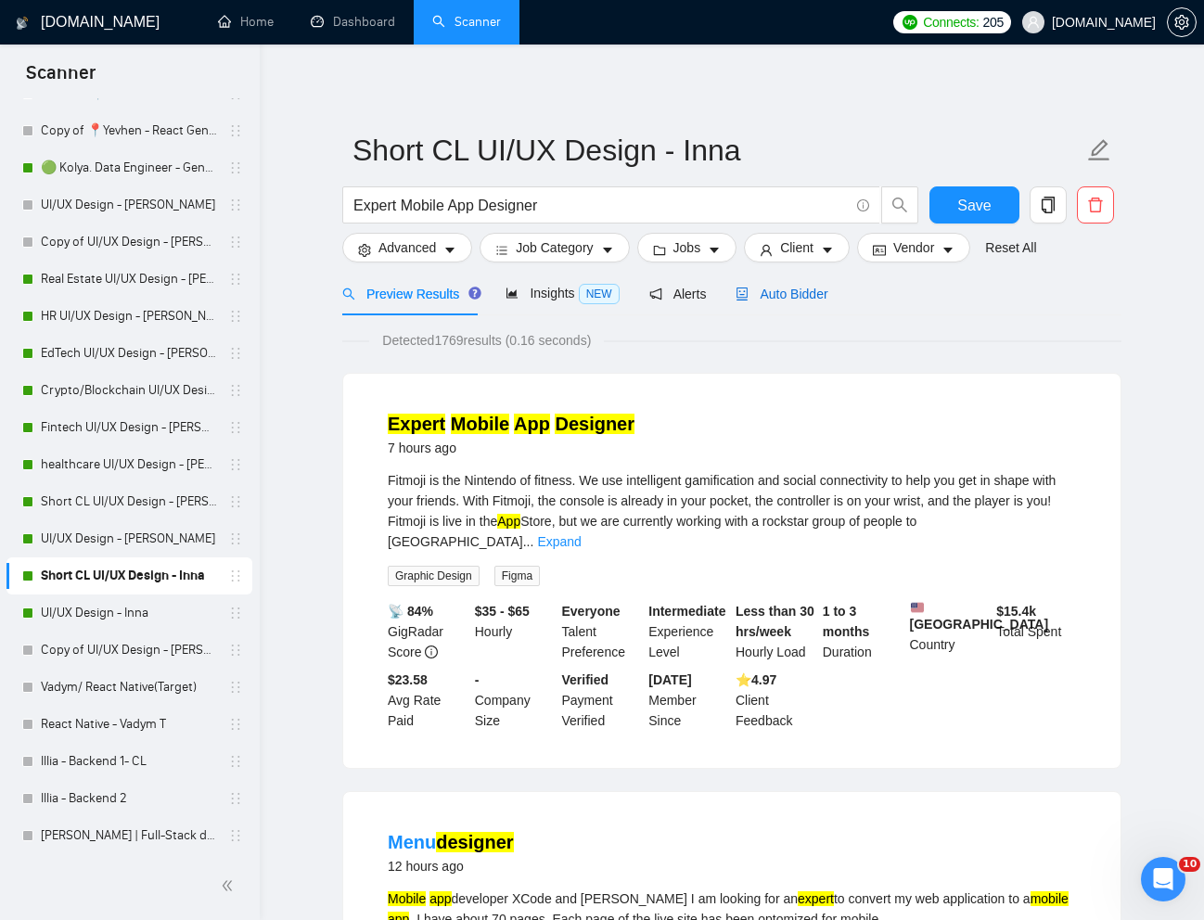
click at [781, 298] on span "Auto Bidder" at bounding box center [782, 294] width 92 height 15
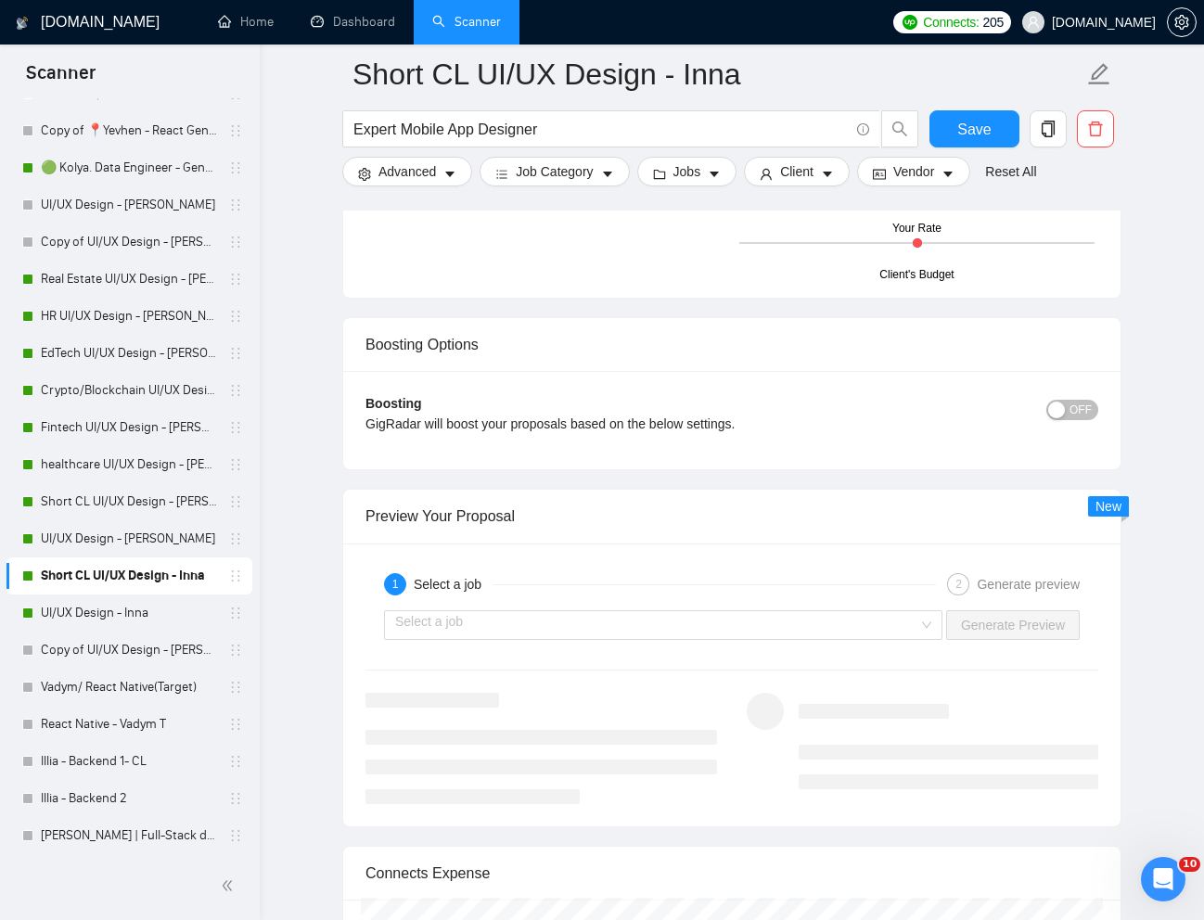
scroll to position [3360, 0]
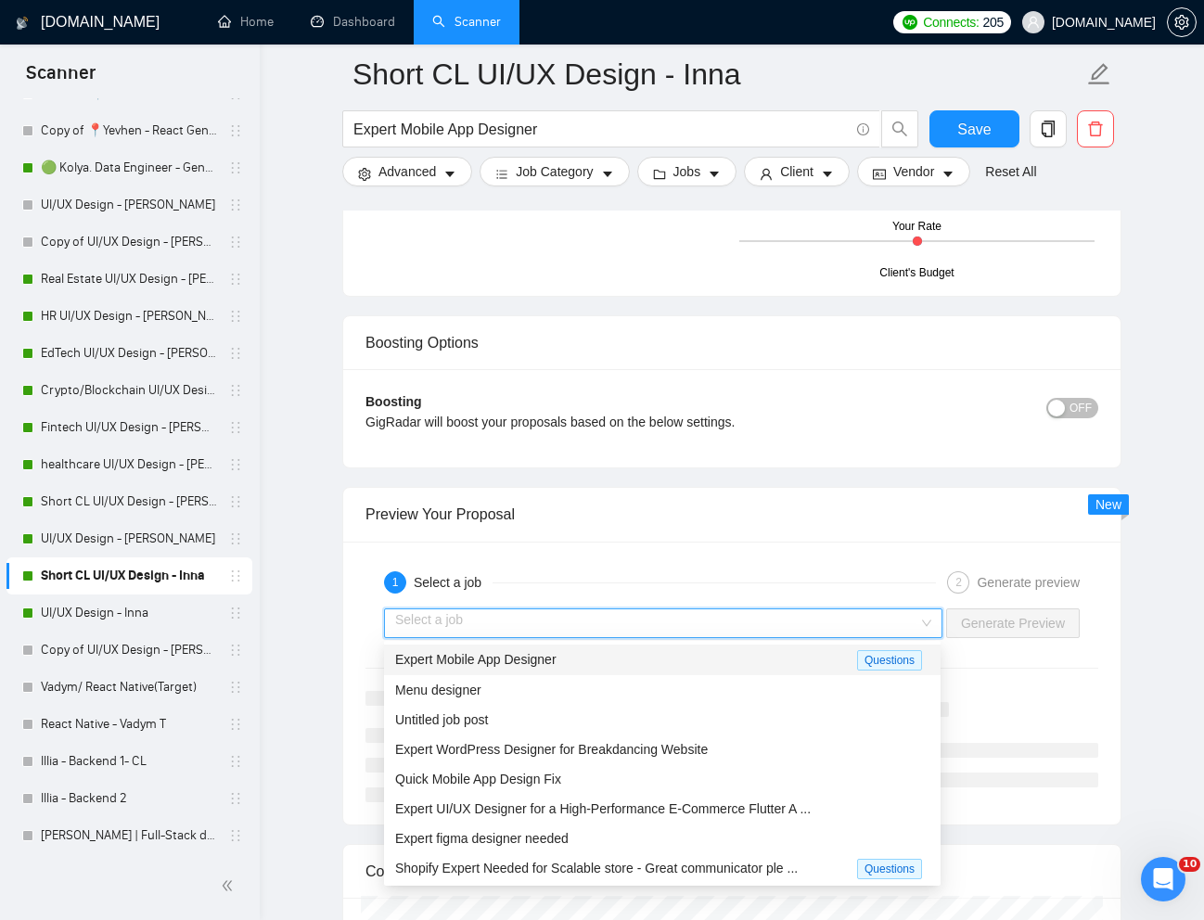
click at [880, 634] on input "search" at bounding box center [656, 624] width 523 height 28
click at [630, 660] on div "Expert Mobile App Designer" at bounding box center [626, 659] width 462 height 21
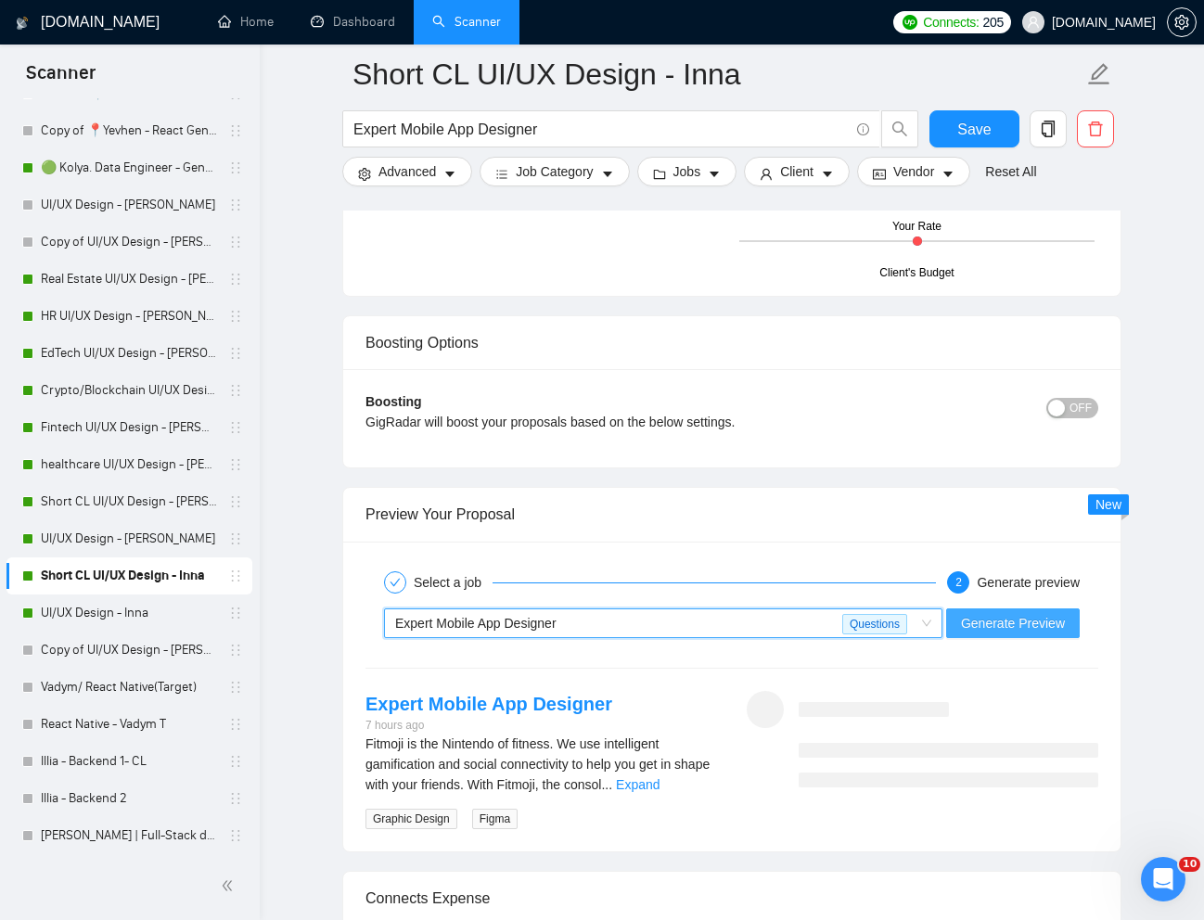
click at [996, 634] on button "Generate Preview" at bounding box center [1013, 624] width 134 height 30
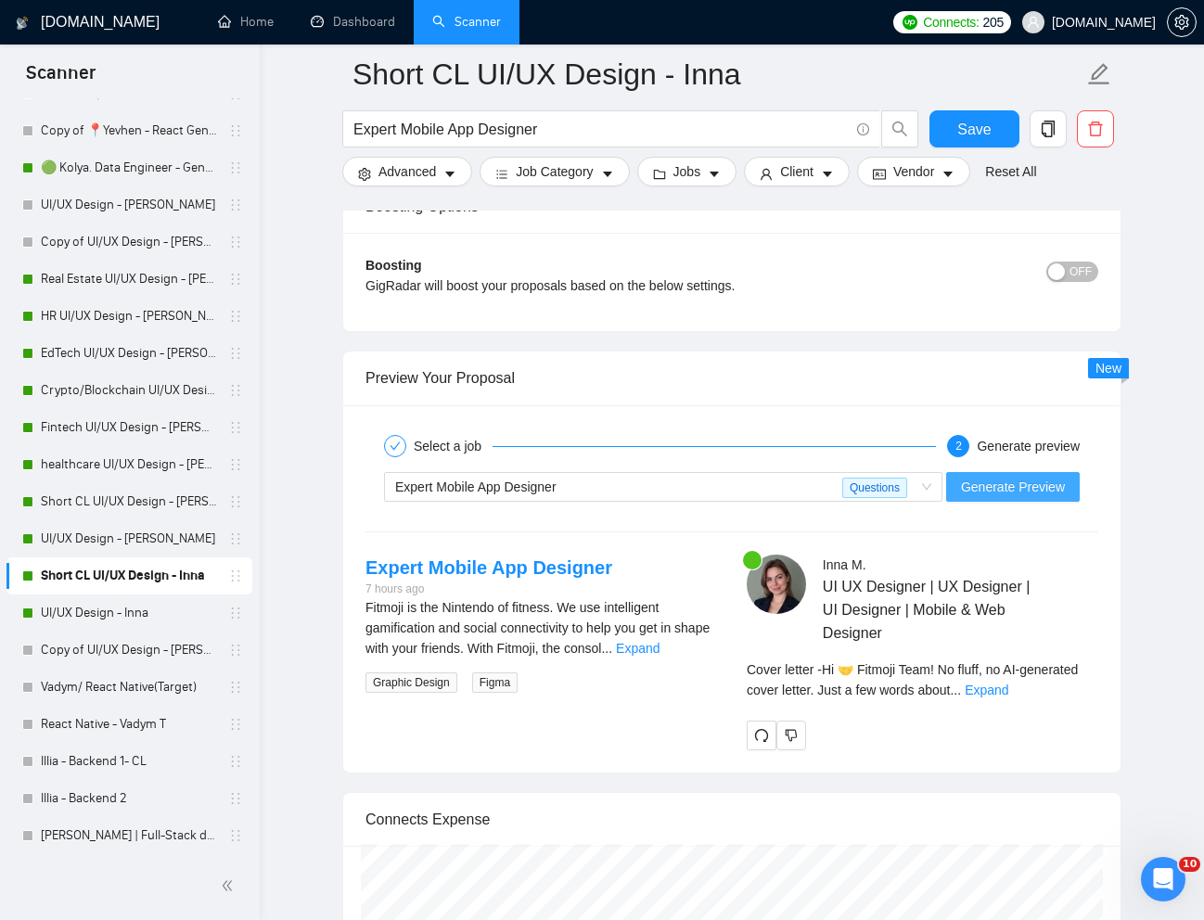
scroll to position [3507, 0]
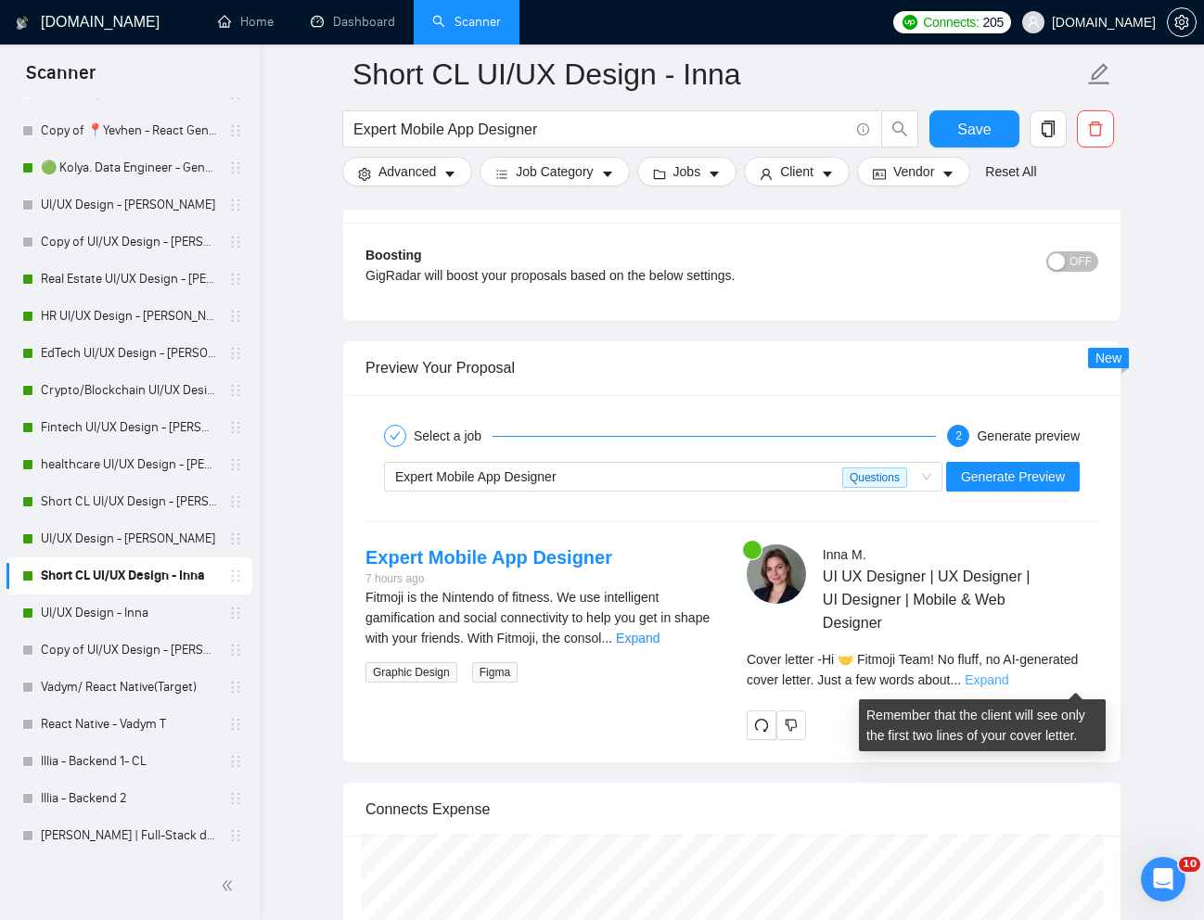
click at [1009, 680] on link "Expand" at bounding box center [987, 680] width 44 height 15
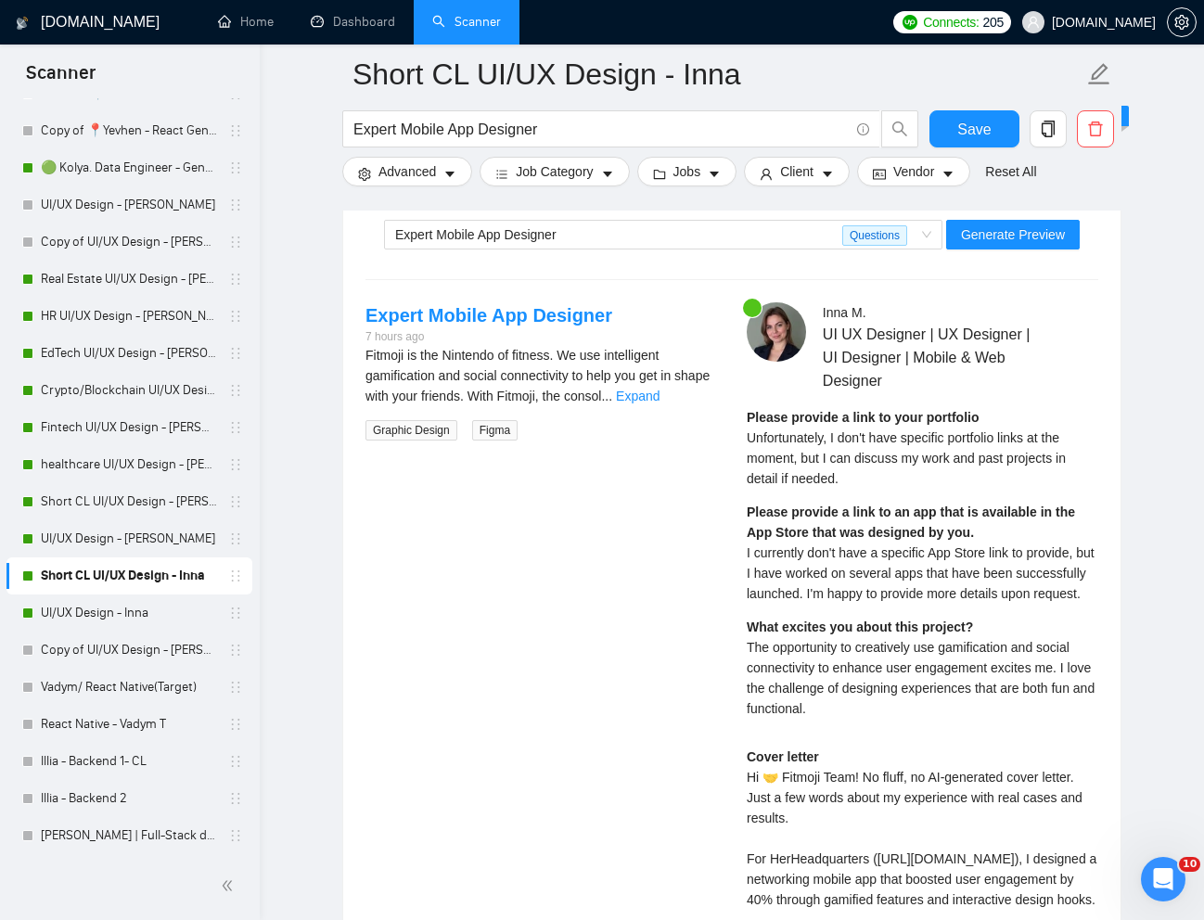
scroll to position [3800, 0]
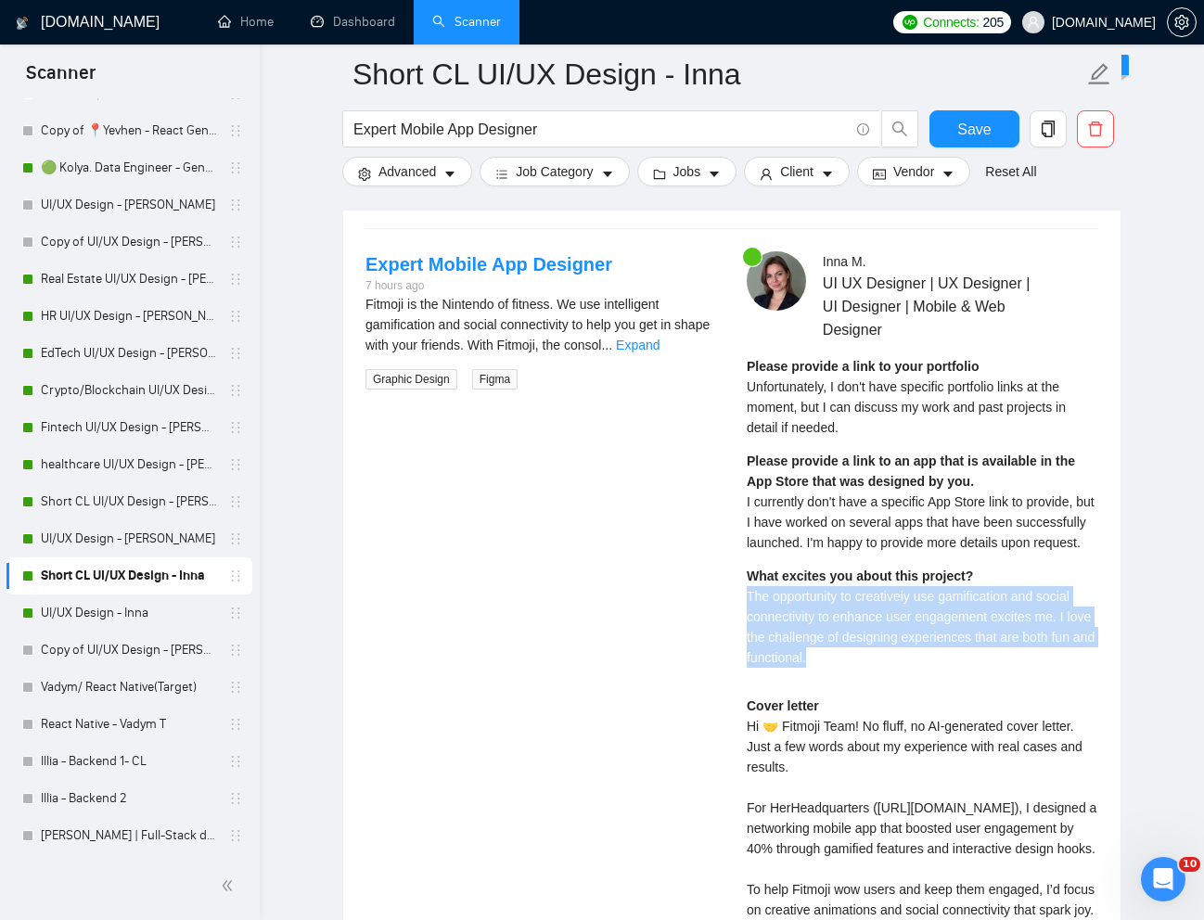
drag, startPoint x: 742, startPoint y: 616, endPoint x: 903, endPoint y: 678, distance: 172.1
click at [903, 678] on div "Inna M . UI UX Designer | UX Designer | UI Designer | Mobile & Web Designer Ple…" at bounding box center [922, 661] width 381 height 821
copy span "The opportunity to creatively use gamification and social connectivity to enhan…"
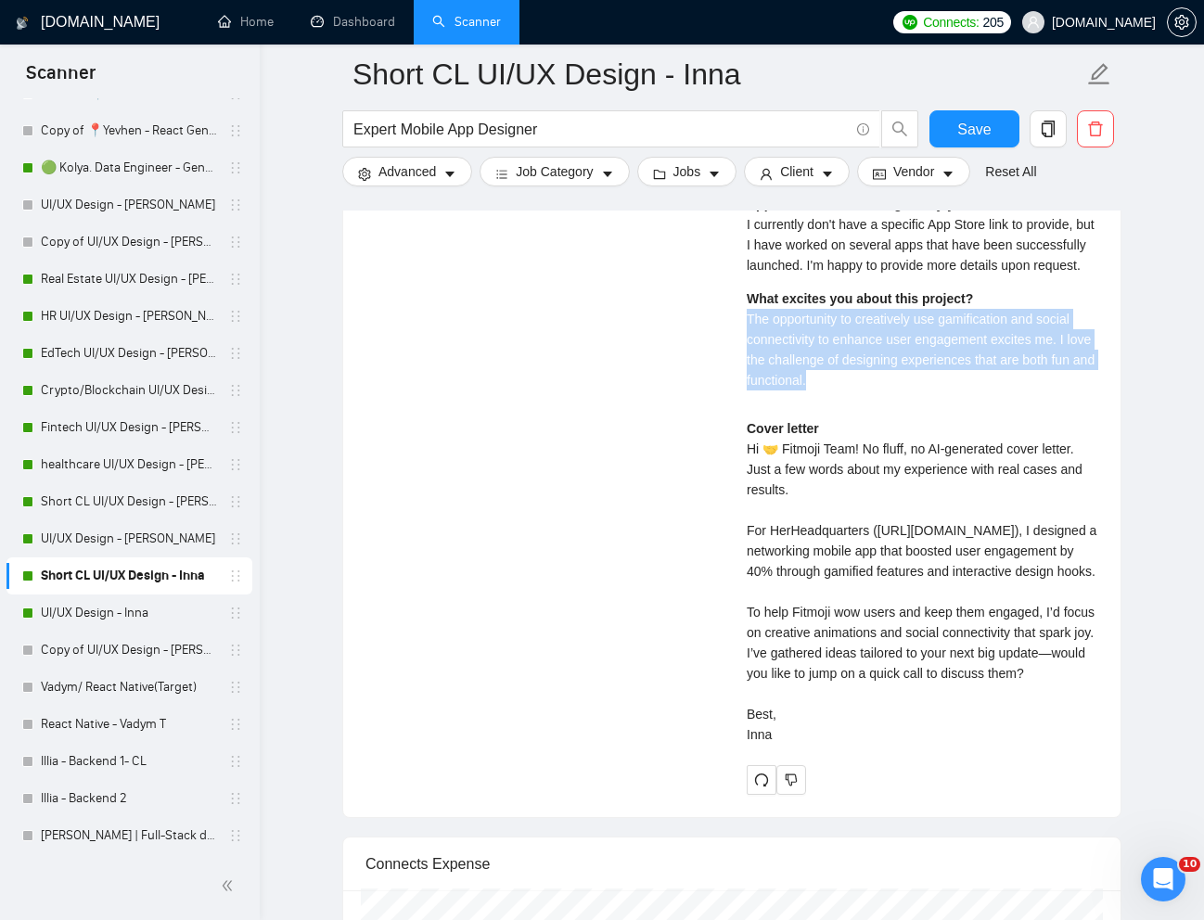
scroll to position [4112, 0]
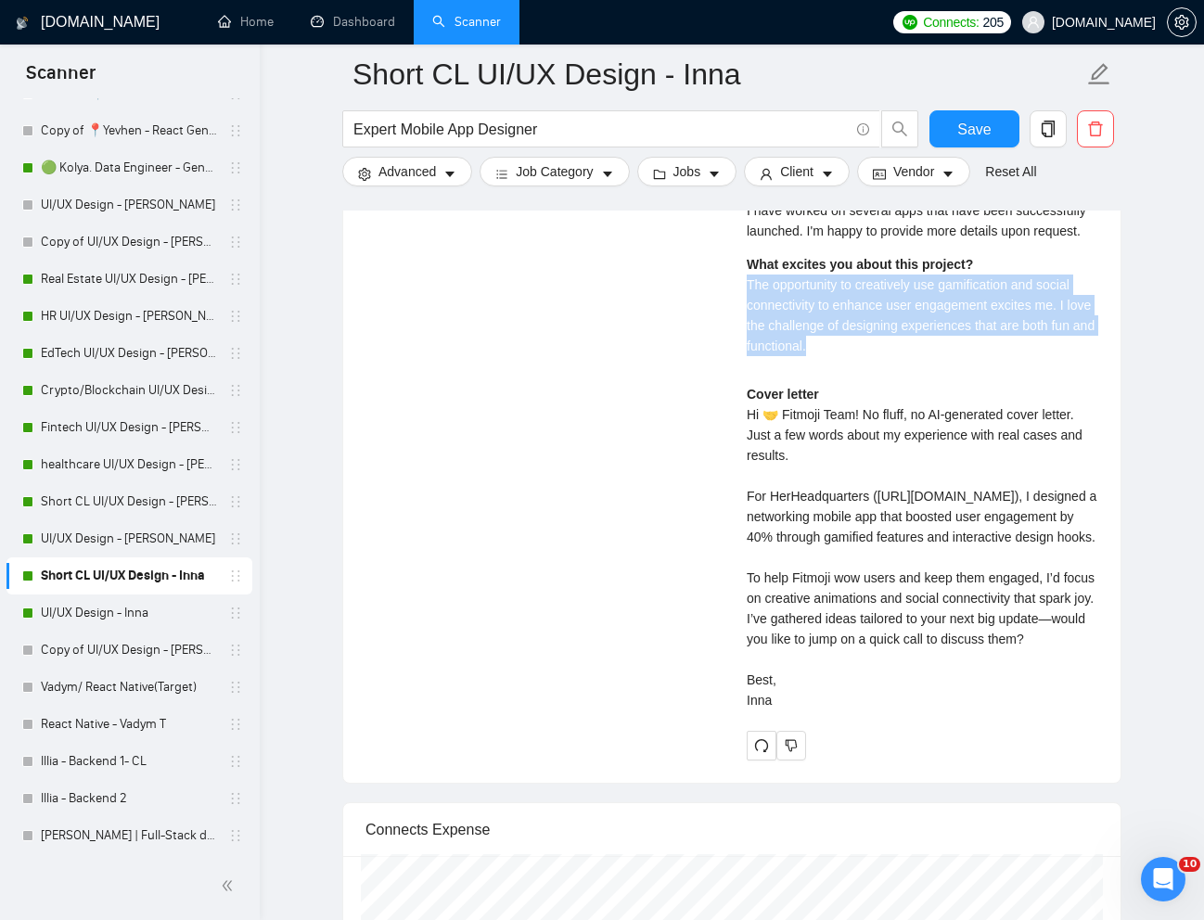
drag, startPoint x: 807, startPoint y: 663, endPoint x: 801, endPoint y: 751, distance: 87.5
click at [801, 711] on div "Cover letter Hi 🤝 Fitmoji Team! No fluff, no AI-generated cover letter. Just a …" at bounding box center [923, 547] width 352 height 327
click at [806, 711] on div "Cover letter Hi 🤝 Fitmoji Team! No fluff, no AI-generated cover letter. Just a …" at bounding box center [923, 547] width 352 height 327
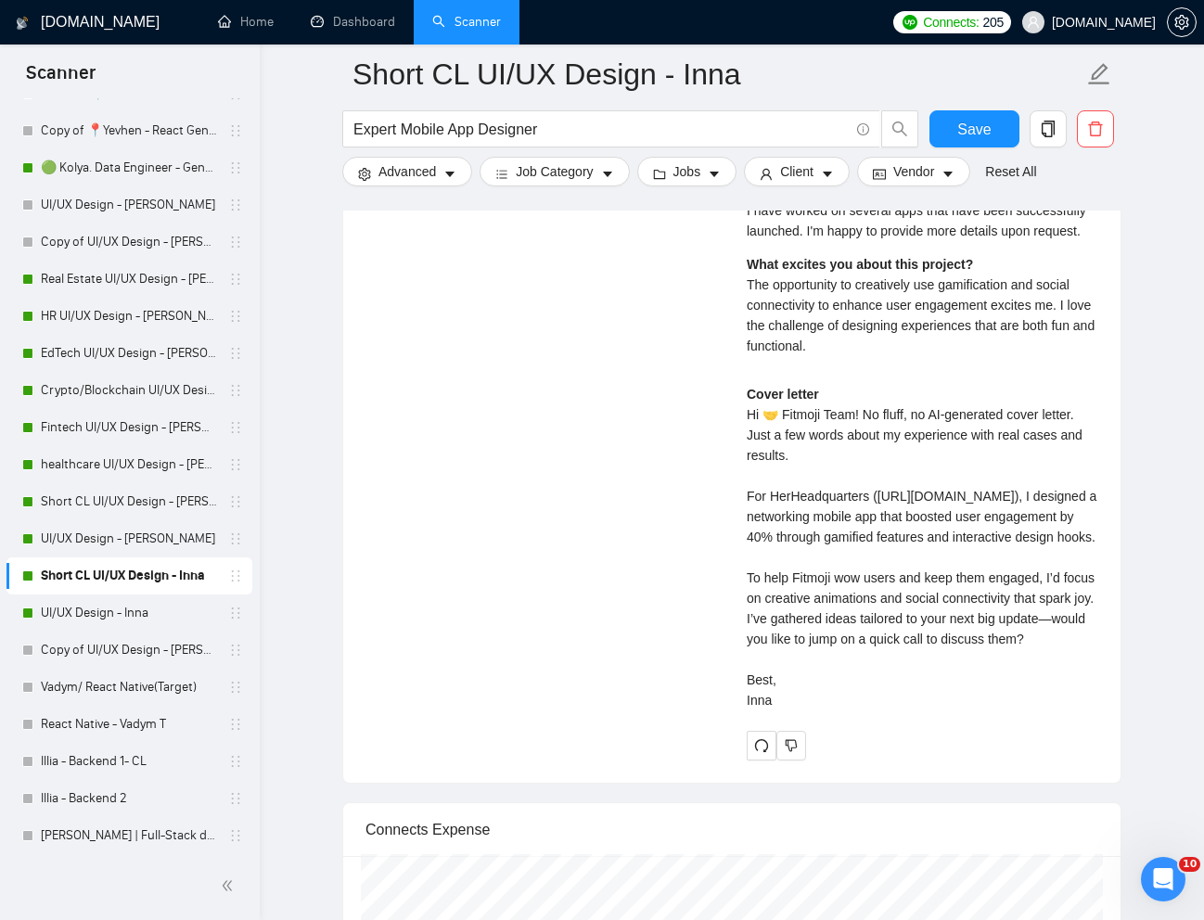
drag, startPoint x: 809, startPoint y: 663, endPoint x: 807, endPoint y: 754, distance: 90.9
click at [807, 711] on div "Cover letter Hi 🤝 Fitmoji Team! No fluff, no AI-generated cover letter. Just a …" at bounding box center [923, 547] width 352 height 327
copy div "ve gathered ideas tailored to your next big update—would you like to jump on a …"
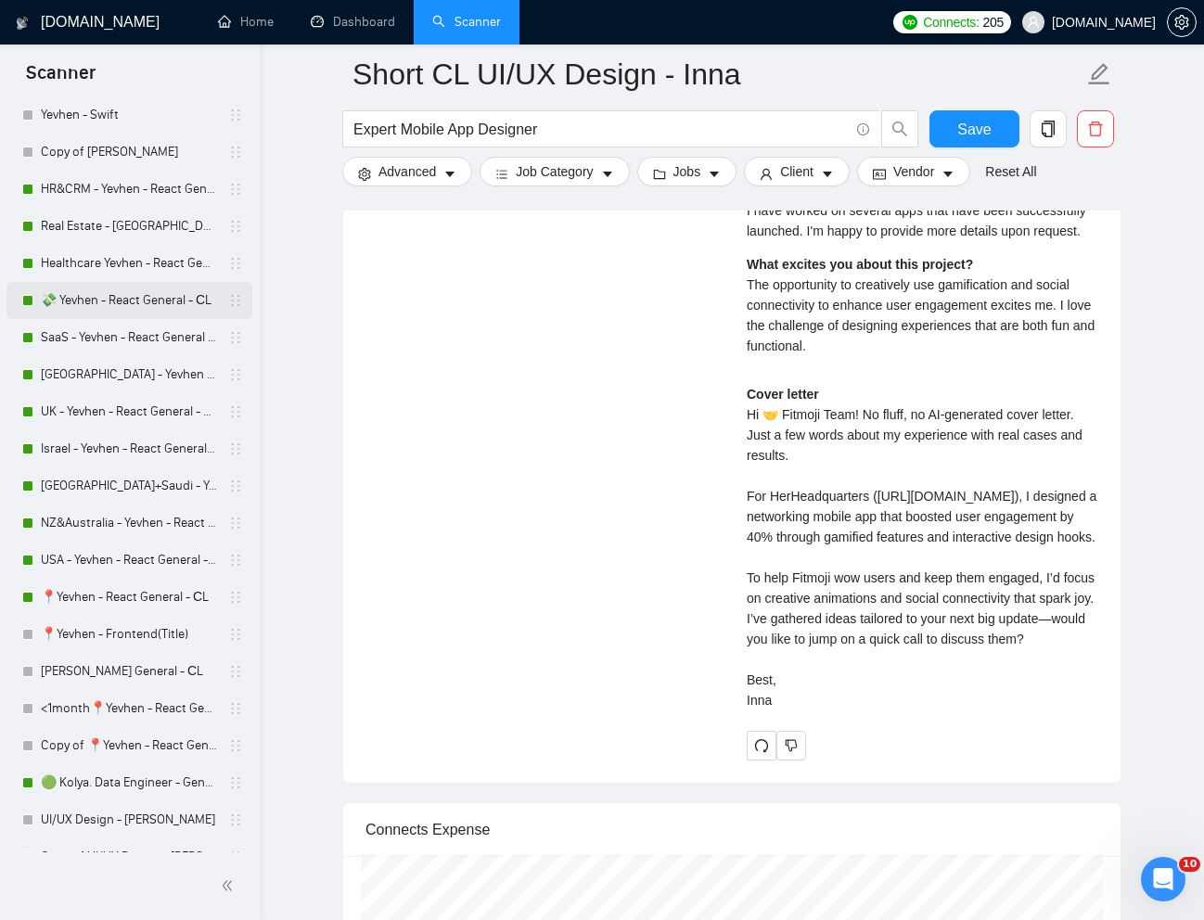
scroll to position [418, 0]
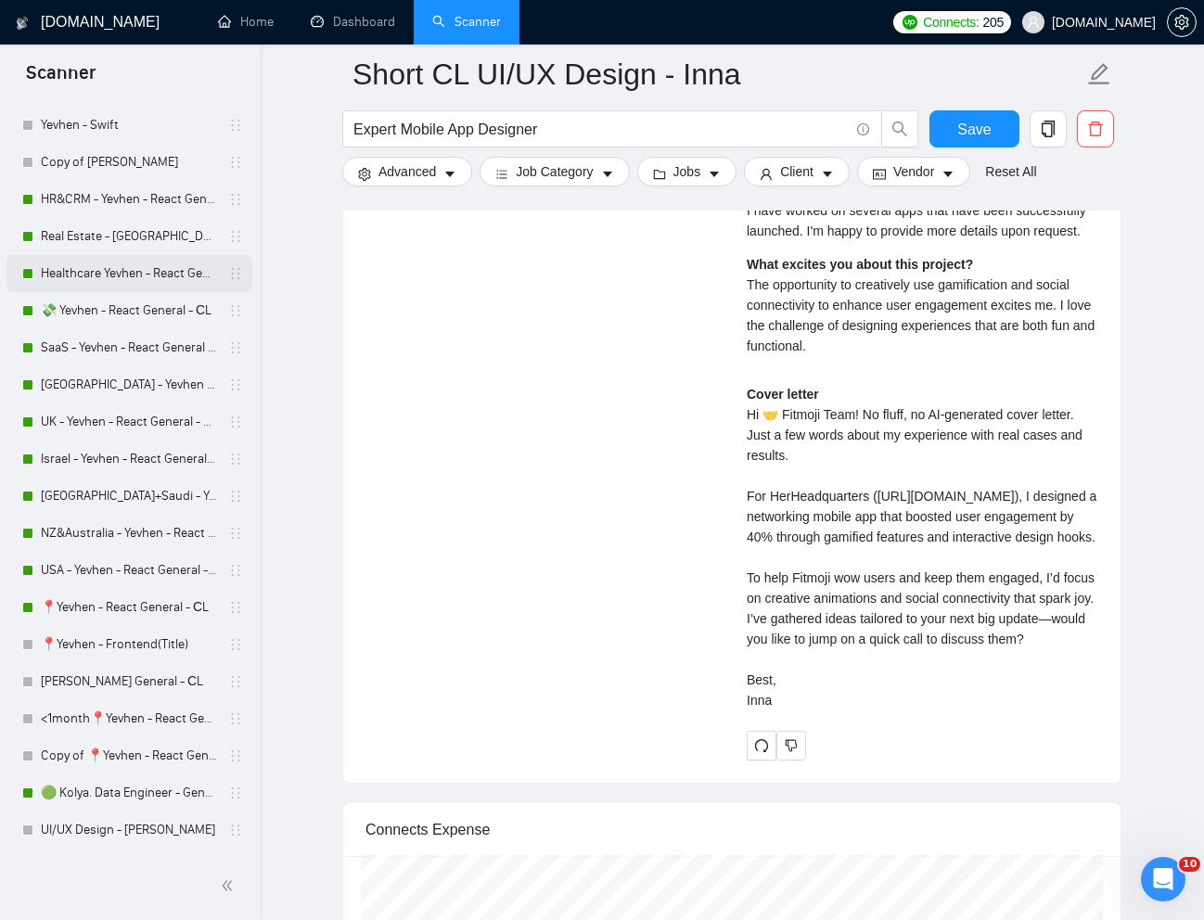
click at [125, 265] on link "Healthcare Yevhen - React General - СL" at bounding box center [129, 273] width 176 height 37
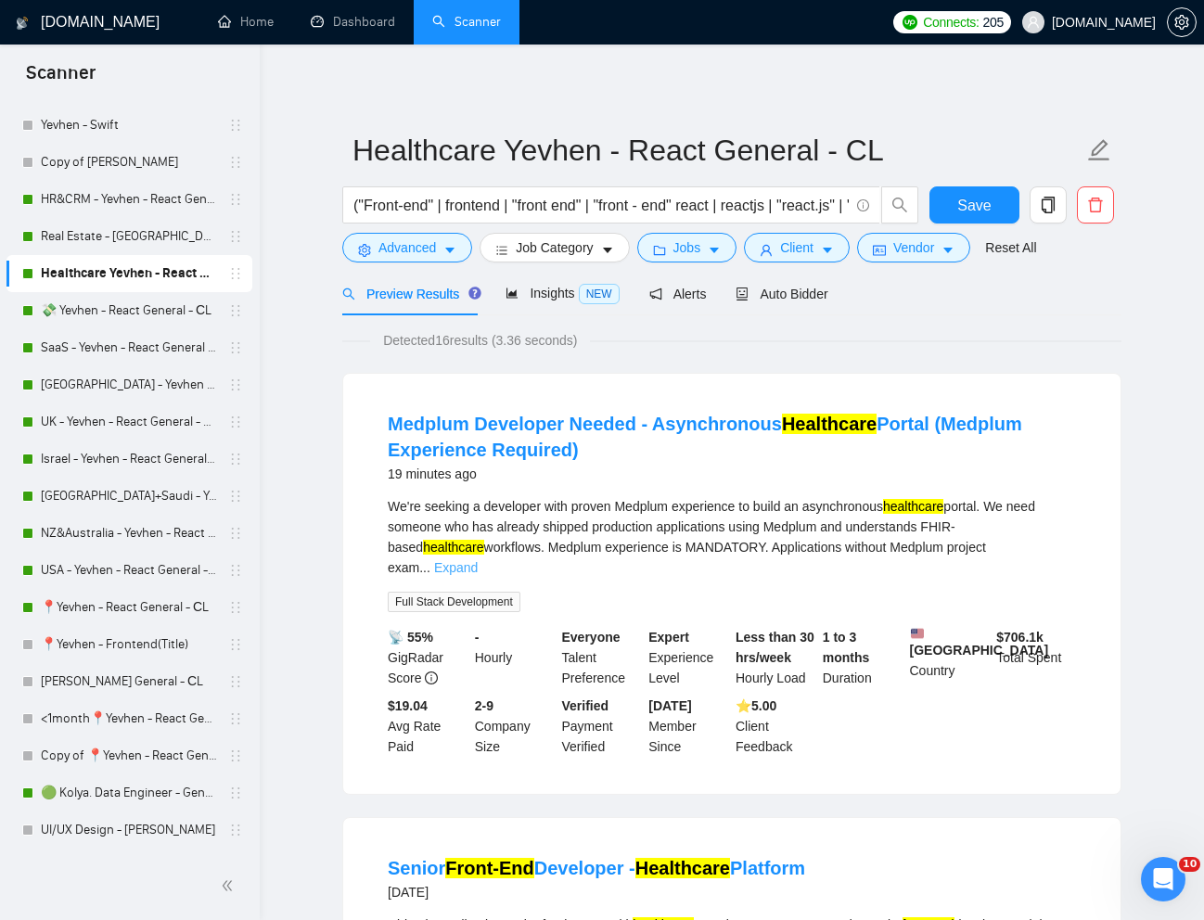
click at [478, 560] on link "Expand" at bounding box center [456, 567] width 44 height 15
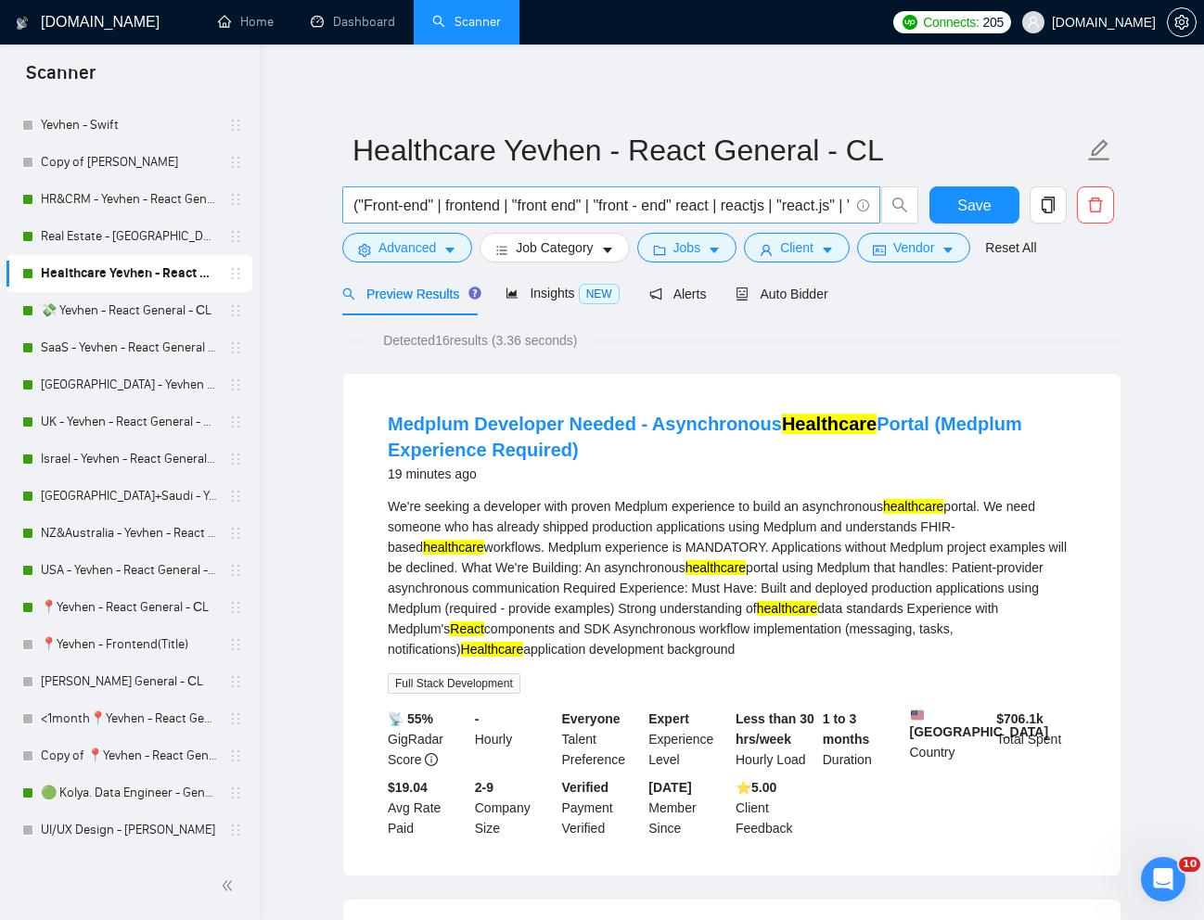
click at [710, 211] on input "("Front-end" | frontend | "front end" | "front - end" react | reactjs | "react.…" at bounding box center [600, 205] width 495 height 23
click at [385, 240] on span "Advanced" at bounding box center [408, 248] width 58 height 20
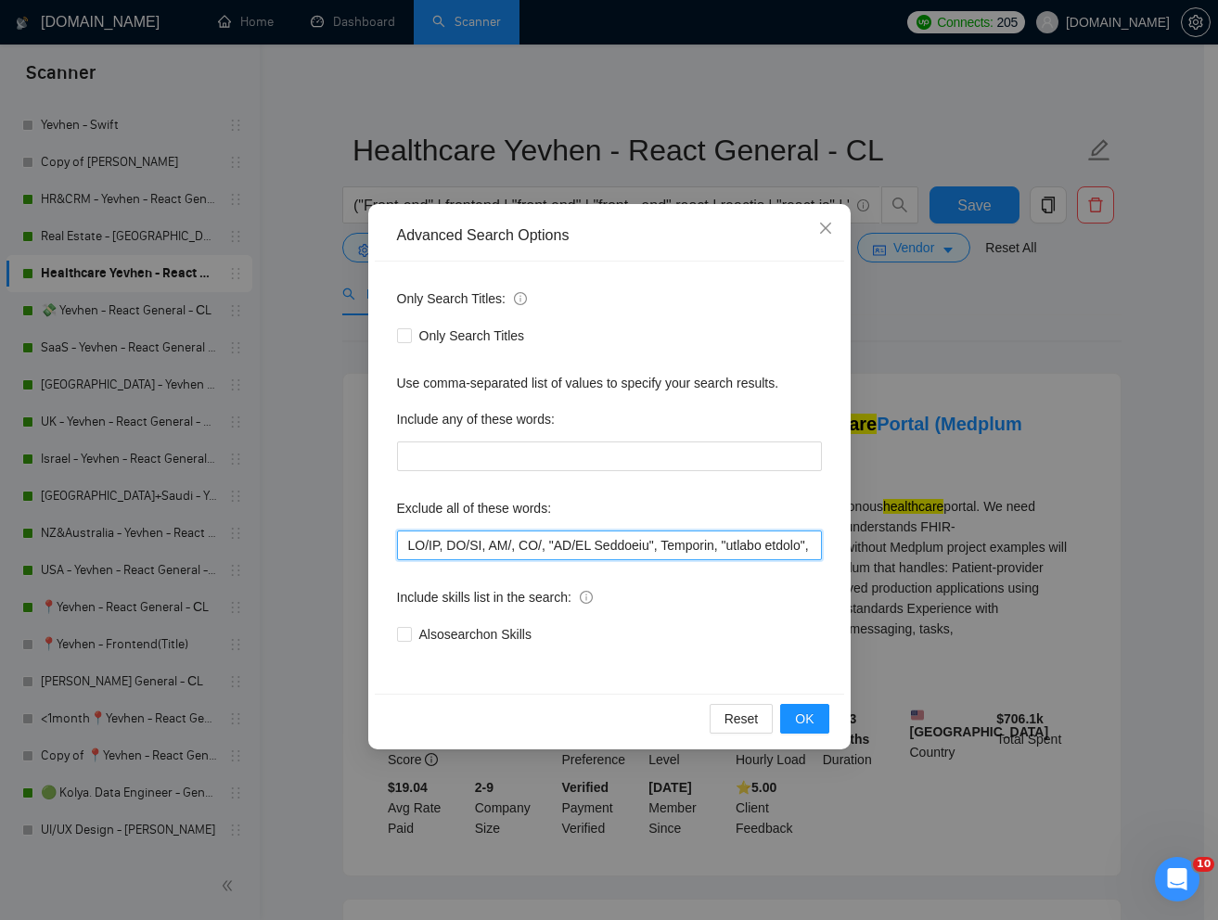
click at [407, 548] on input "text" at bounding box center [609, 546] width 425 height 30
paste input "Medplum"
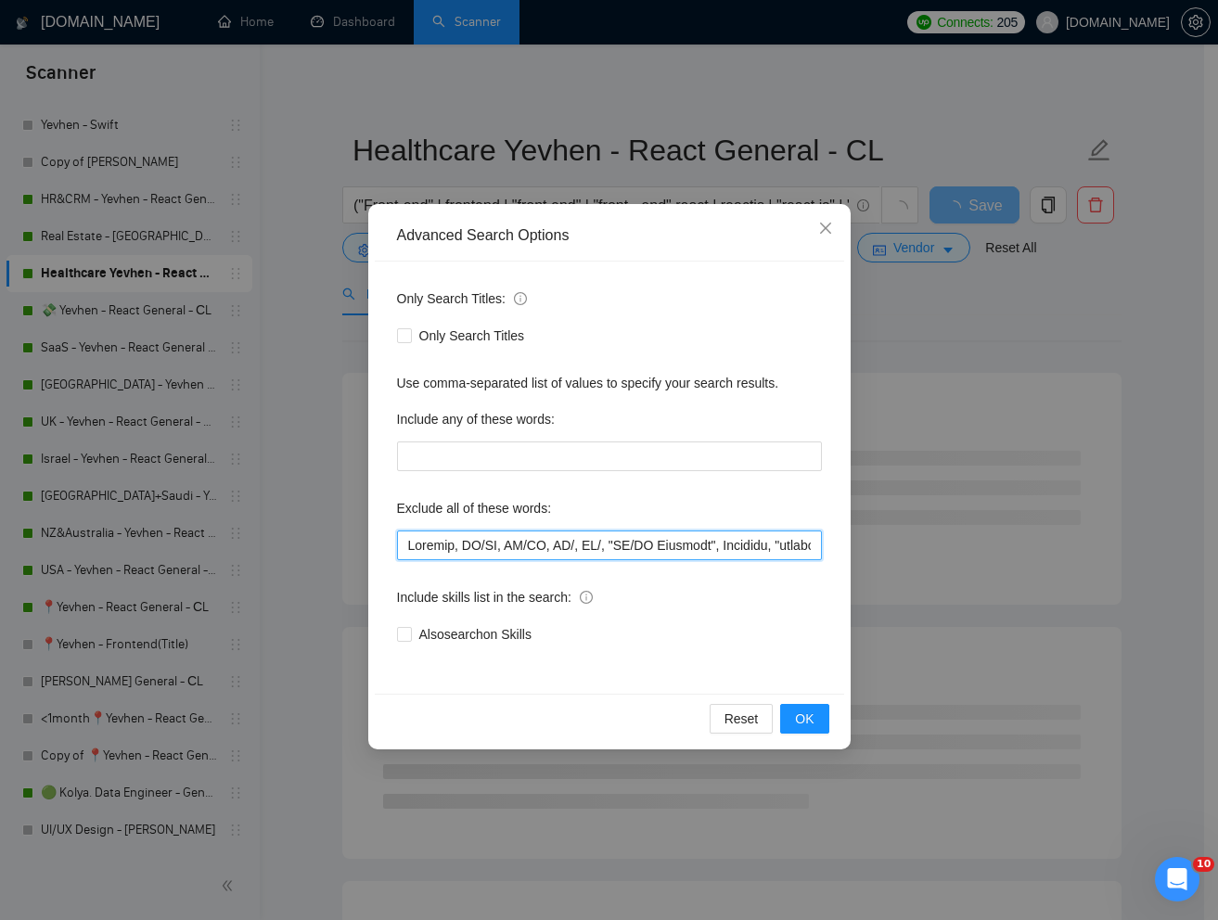
type input "Medplum, UI/UX, UX/UI, UX/, UI/, "UI/UX Redesign", Supabase, "fixing issues", "…"
click at [774, 715] on div "Reset OK" at bounding box center [609, 718] width 469 height 49
click at [801, 717] on span "OK" at bounding box center [804, 719] width 19 height 20
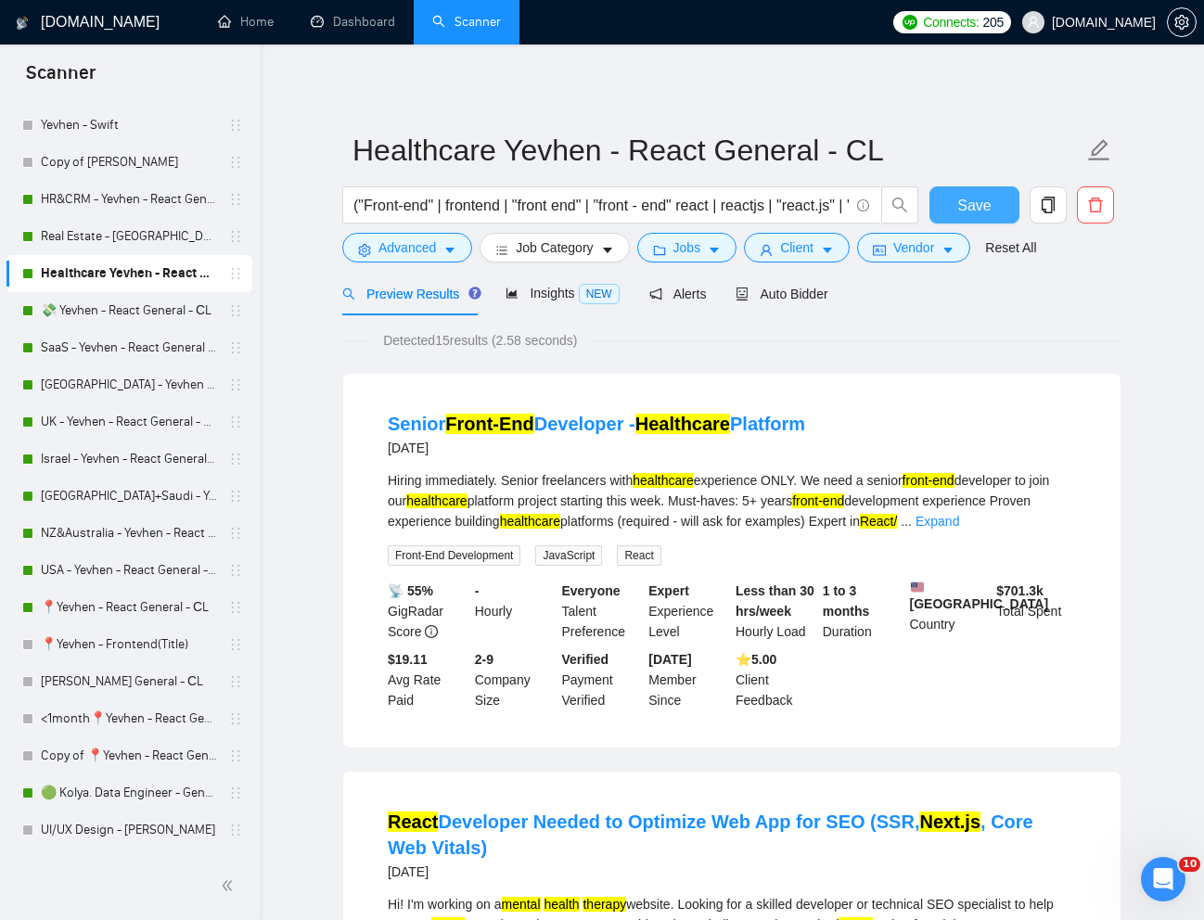
click at [972, 207] on span "Save" at bounding box center [973, 205] width 33 height 23
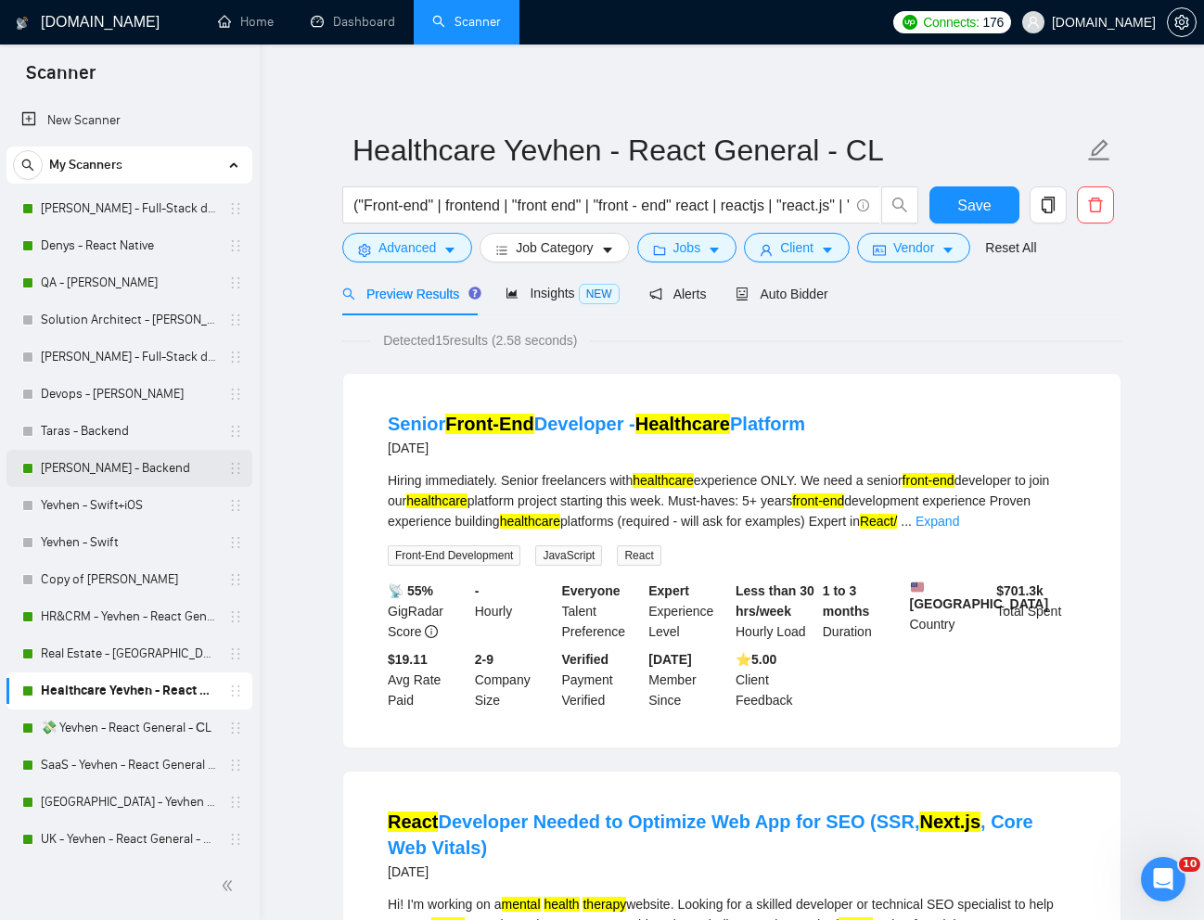
click at [85, 466] on link "[PERSON_NAME] - Backend" at bounding box center [129, 468] width 176 height 37
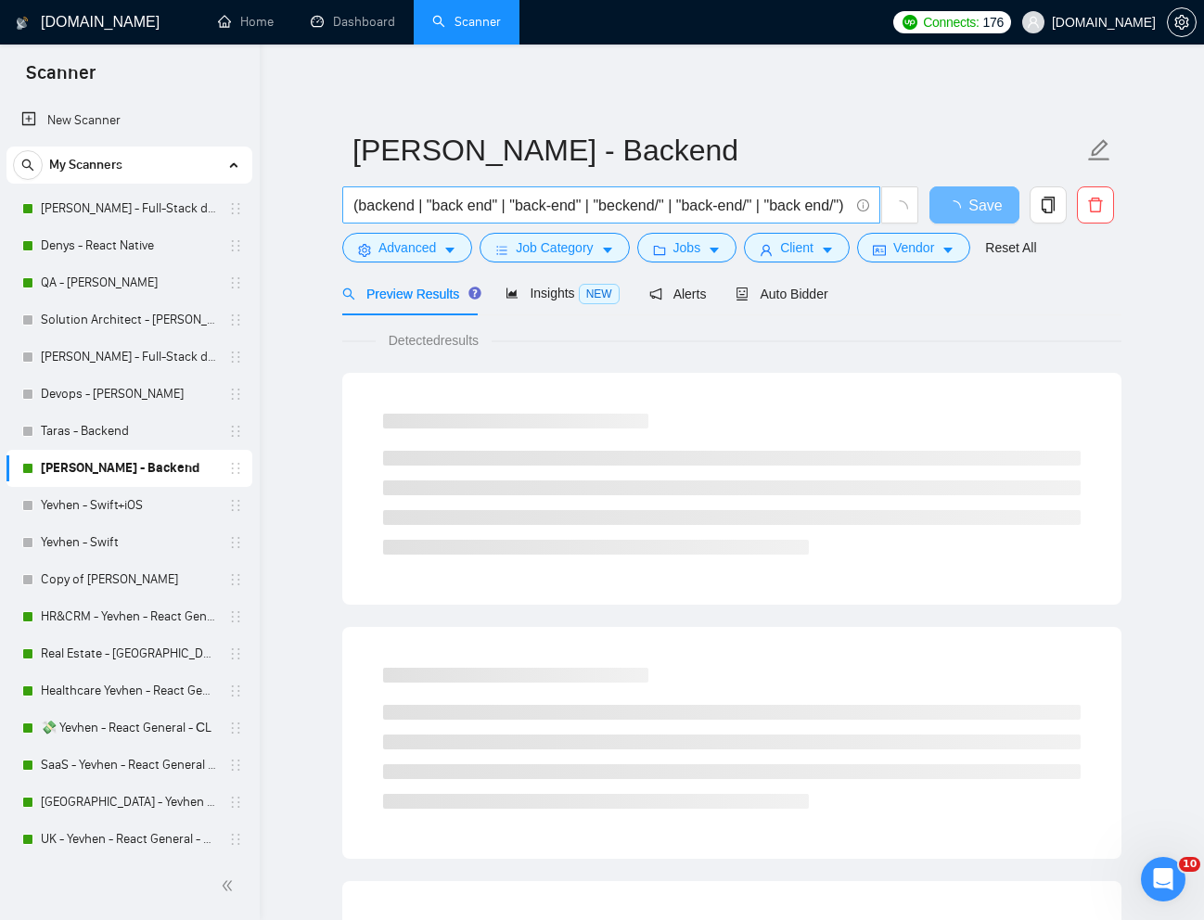
click at [571, 207] on input "(backend | "back end" | "back-end" | "beckend/" | "back-end/" | "back end/") (n…" at bounding box center [600, 205] width 495 height 23
paste input "AWS Dev Ops / NodeJS Backend Dev"
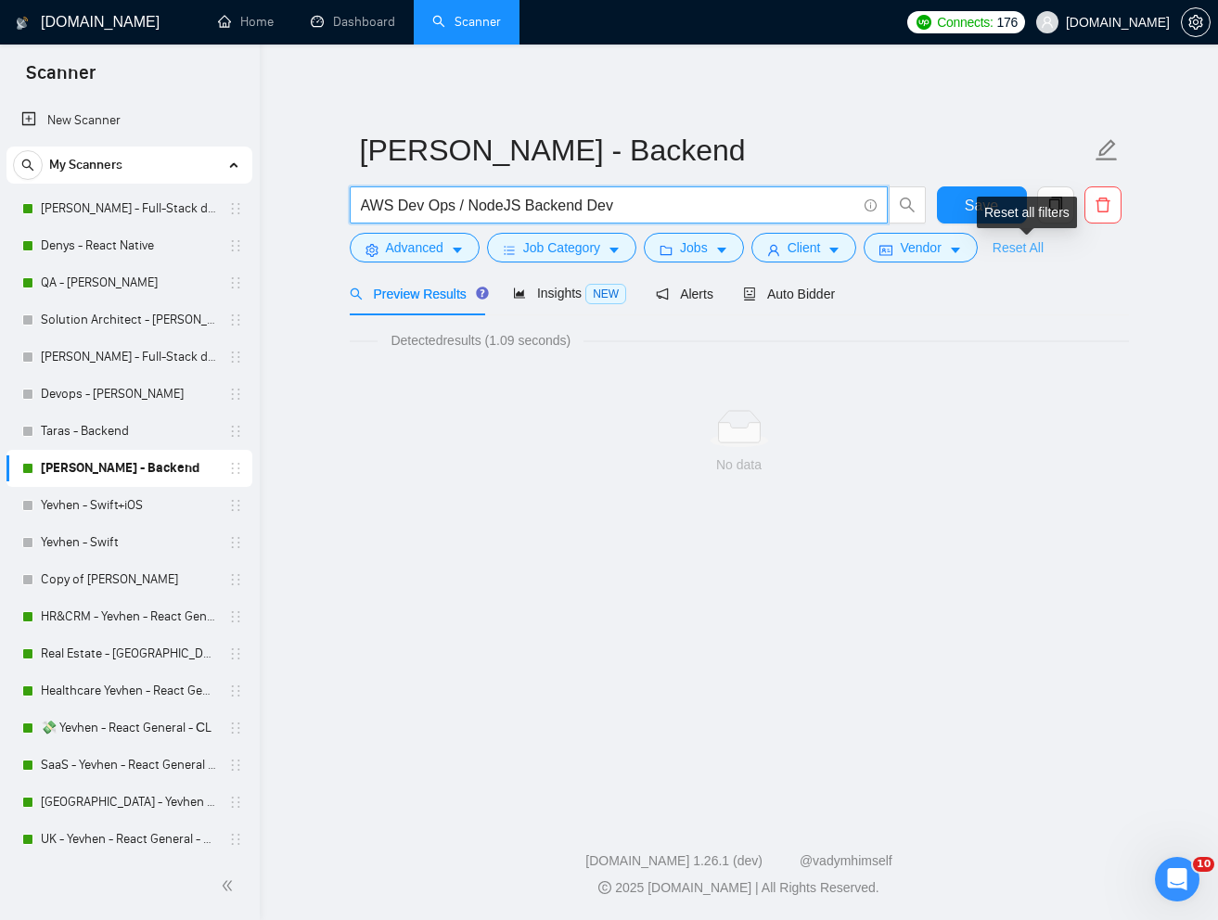
type input "AWS Dev Ops / NodeJS Backend Dev"
click at [1022, 254] on link "Reset All" at bounding box center [1018, 248] width 51 height 20
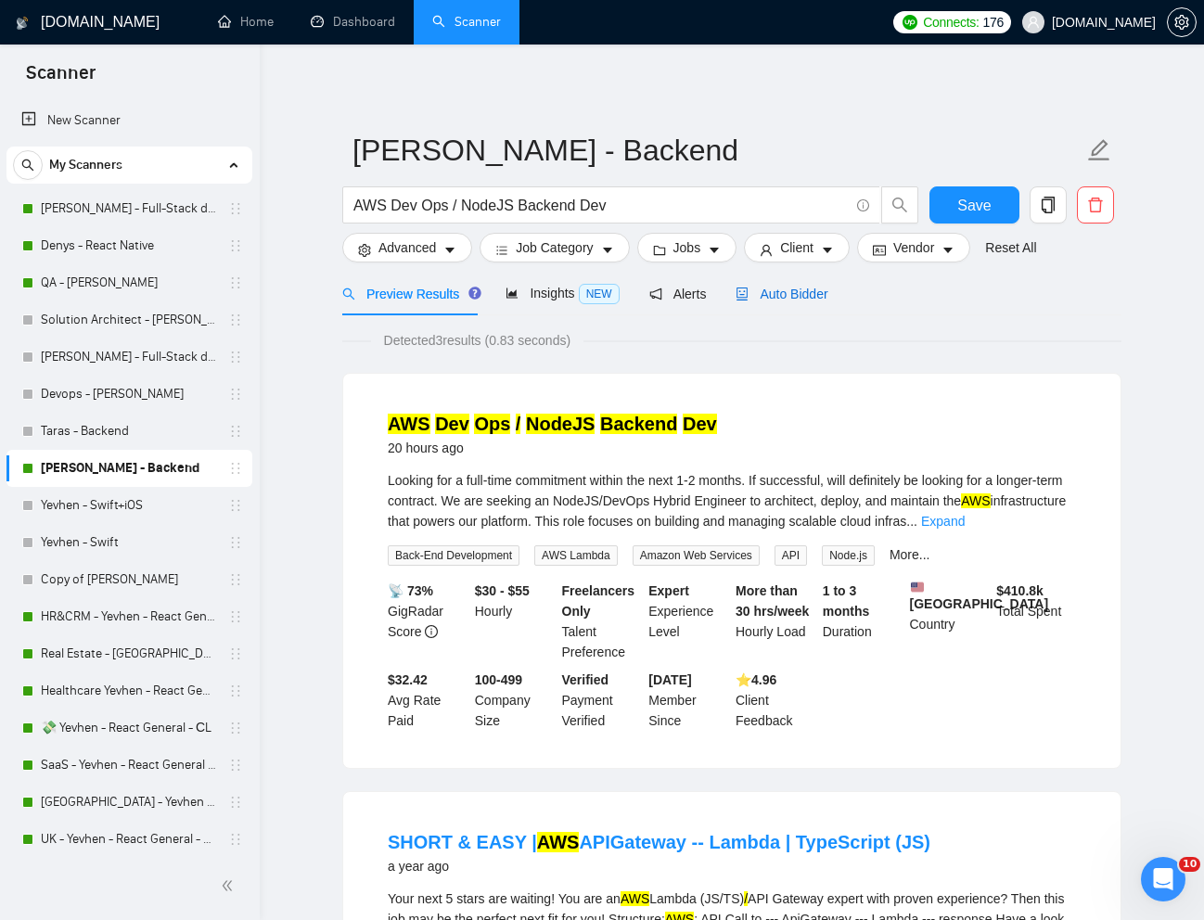
click at [814, 296] on span "Auto Bidder" at bounding box center [782, 294] width 92 height 15
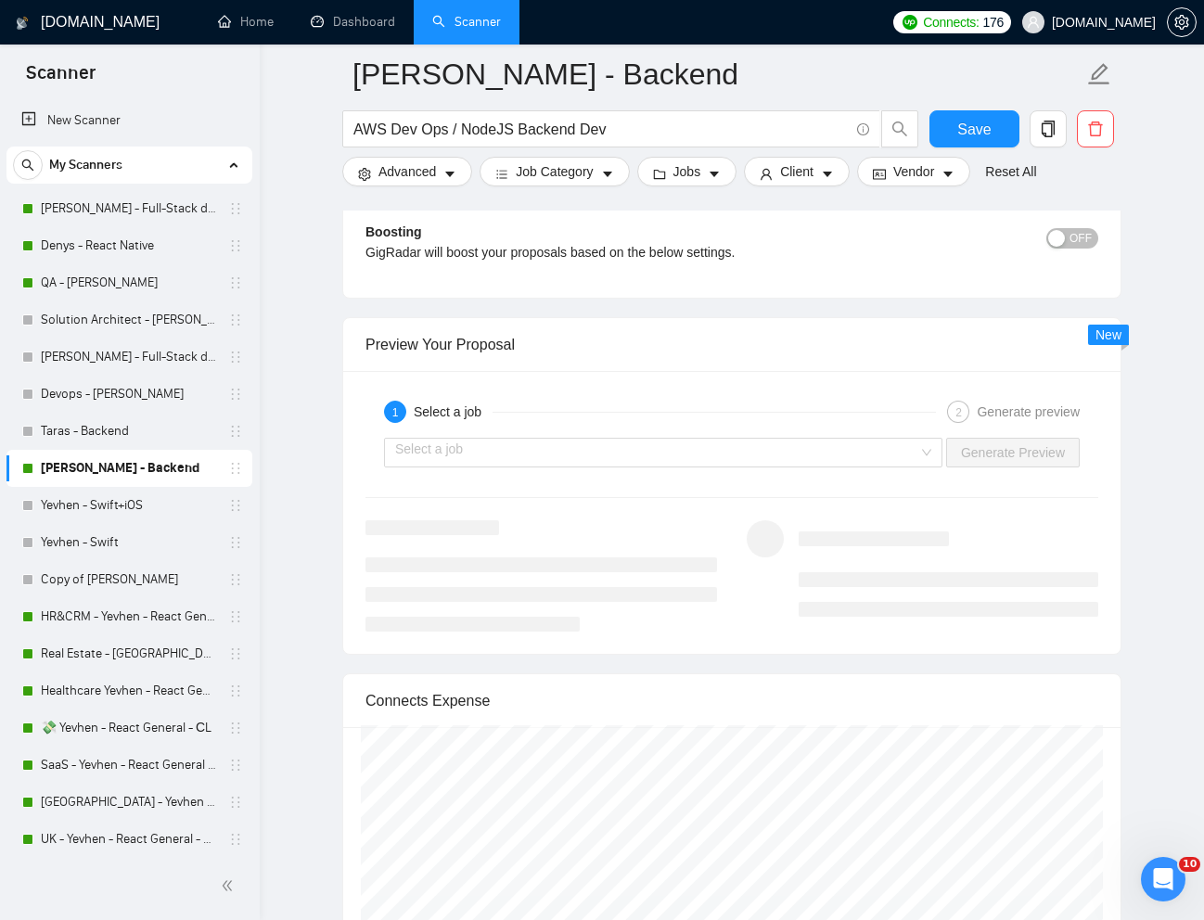
scroll to position [3404, 0]
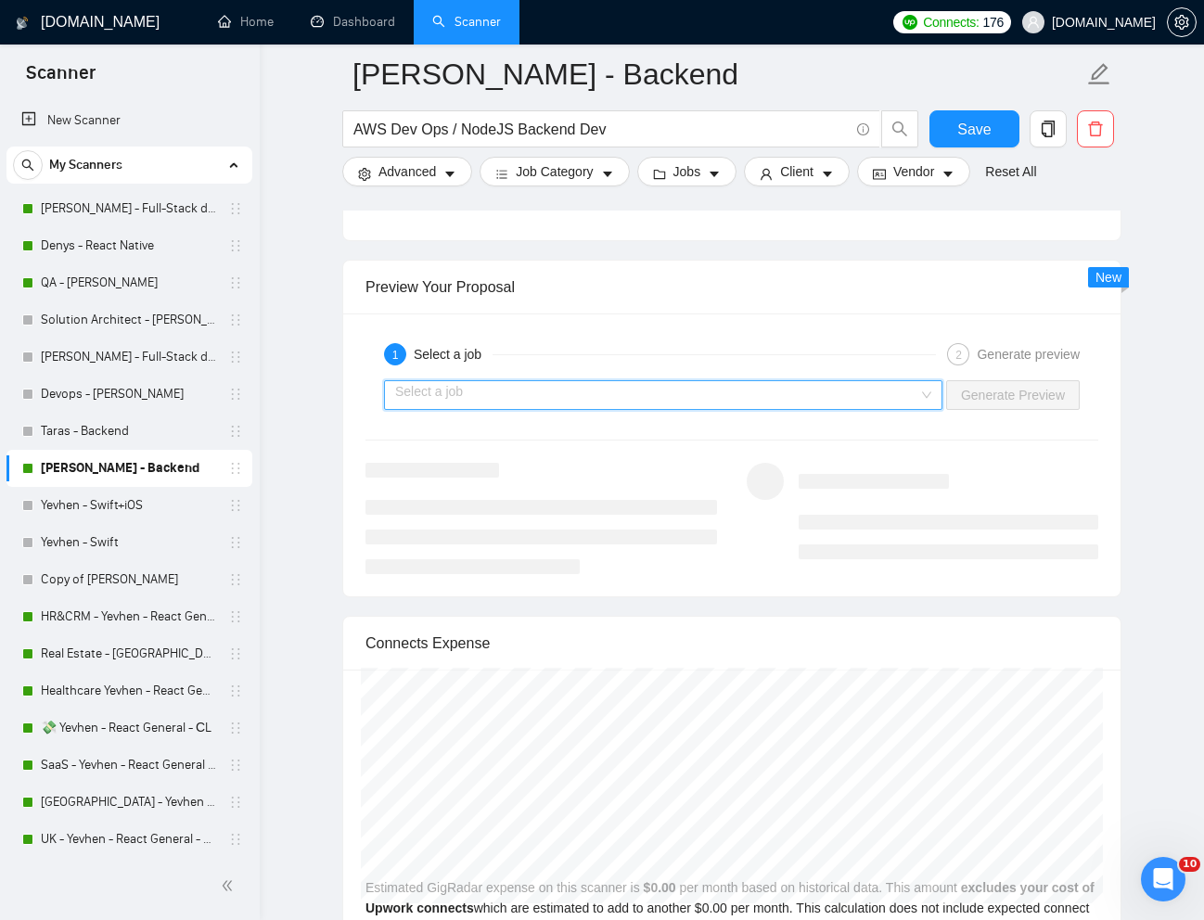
click at [844, 406] on input "search" at bounding box center [656, 395] width 523 height 28
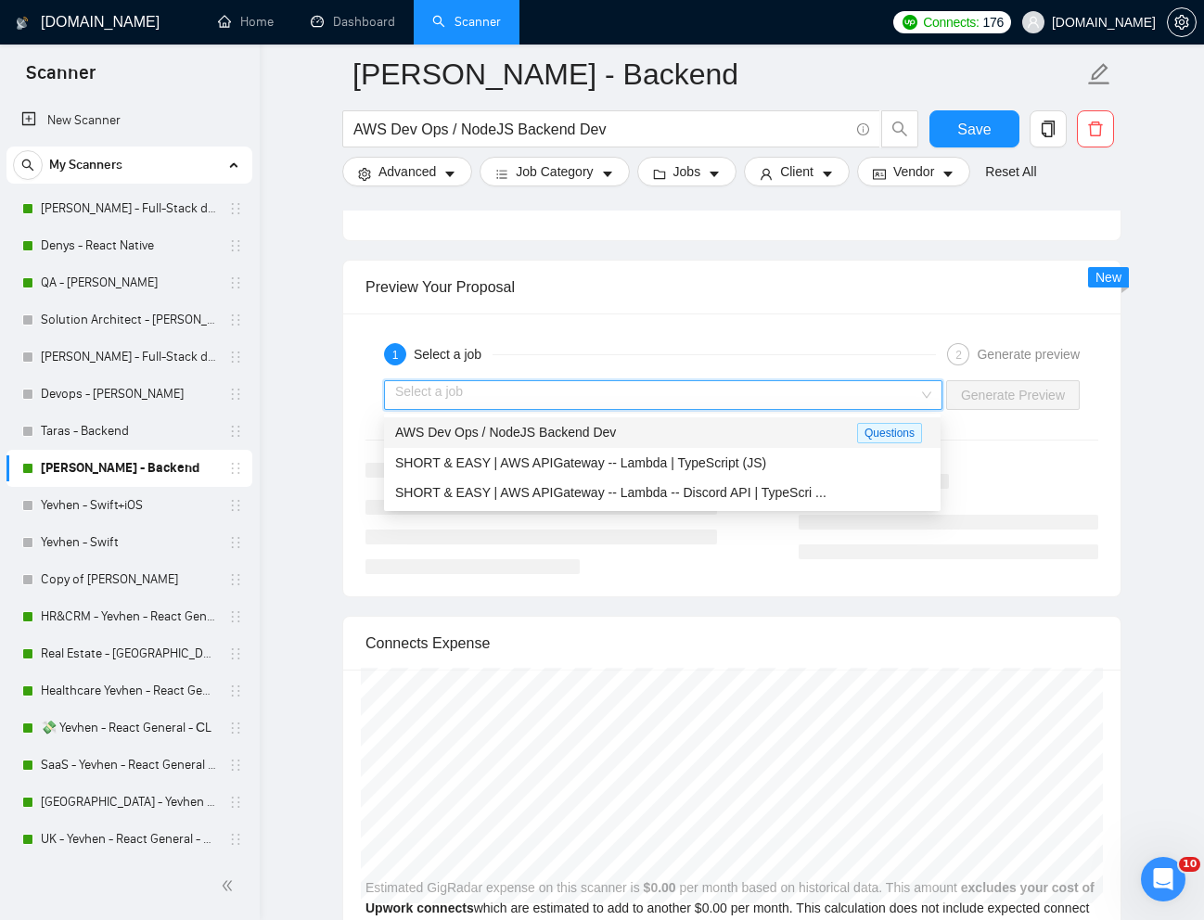
click at [689, 428] on div "AWS Dev Ops / NodeJS Backend Dev" at bounding box center [626, 432] width 462 height 21
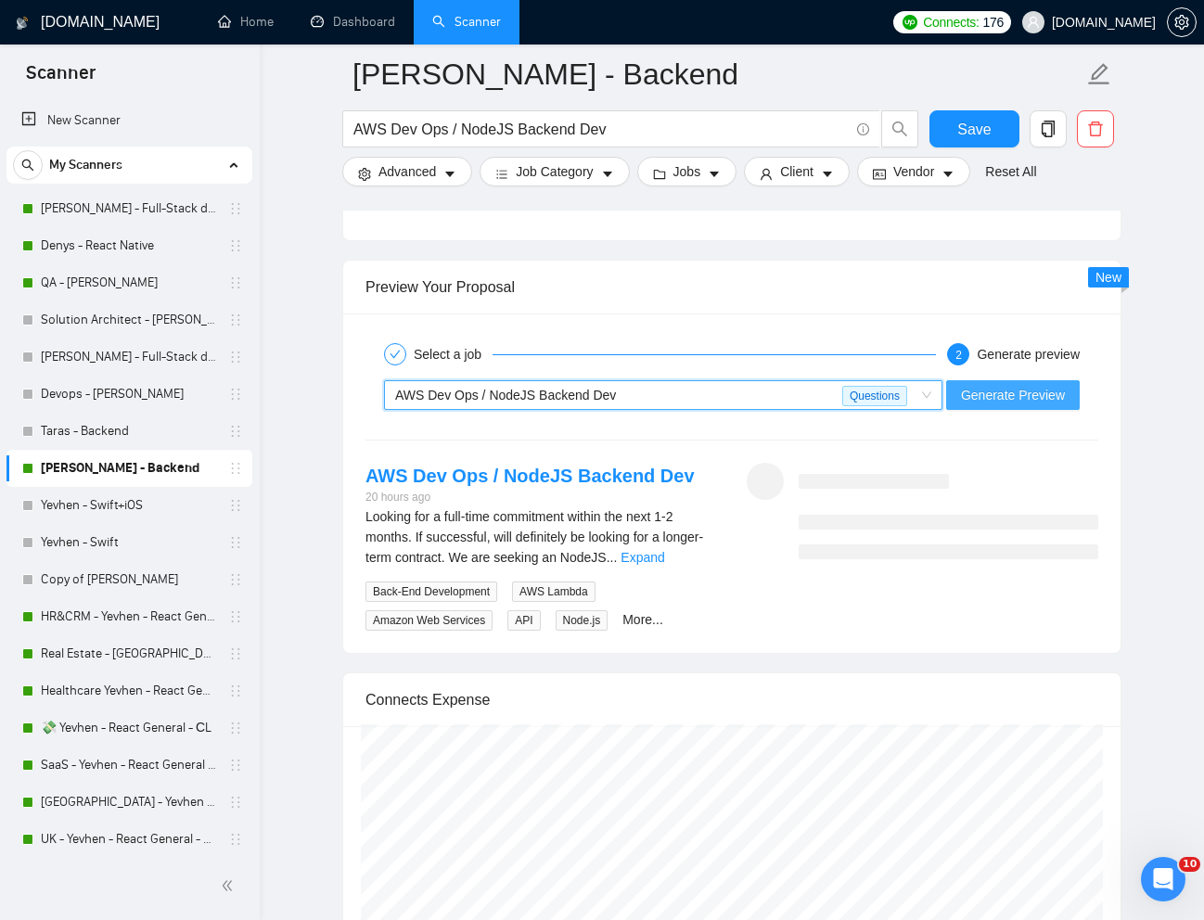
click at [988, 405] on button "Generate Preview" at bounding box center [1013, 395] width 134 height 30
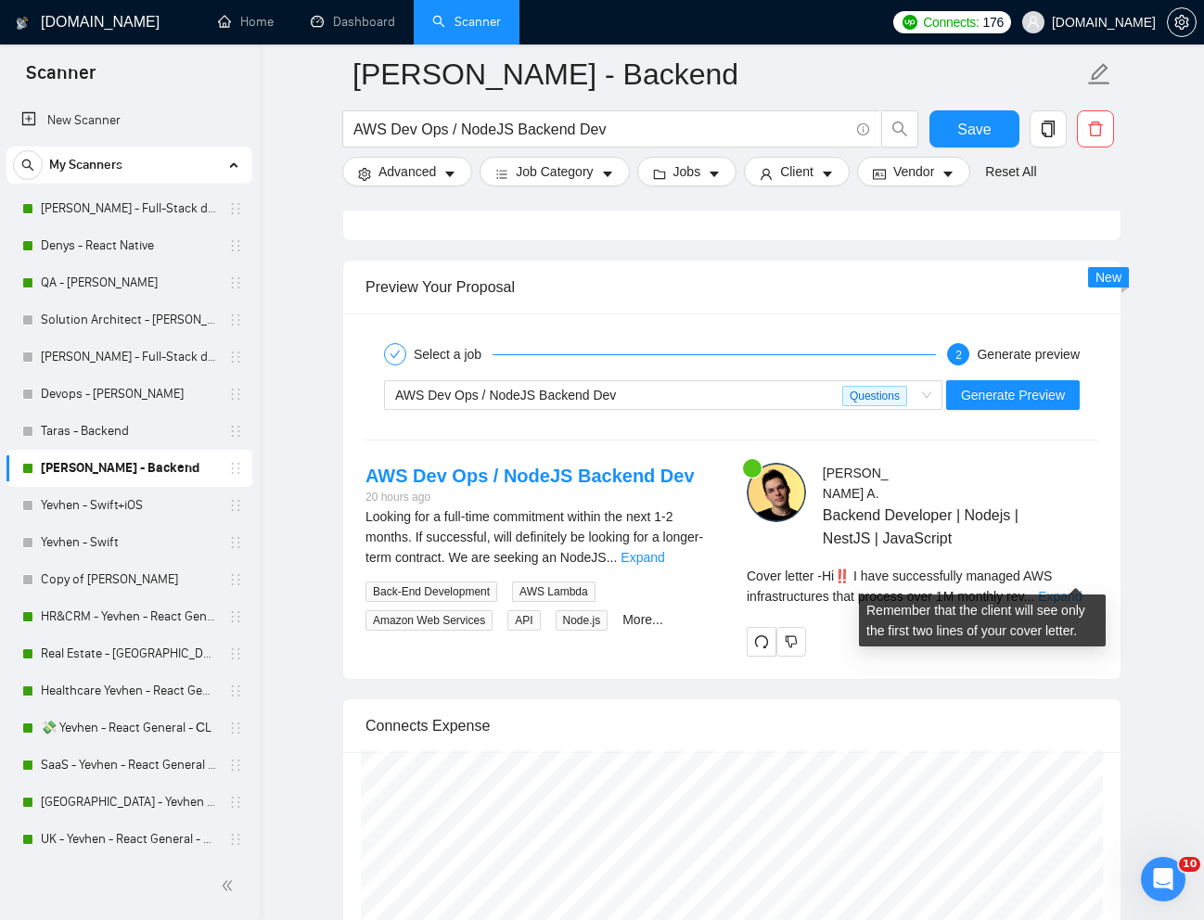
click at [1063, 589] on link "Expand" at bounding box center [1060, 596] width 44 height 15
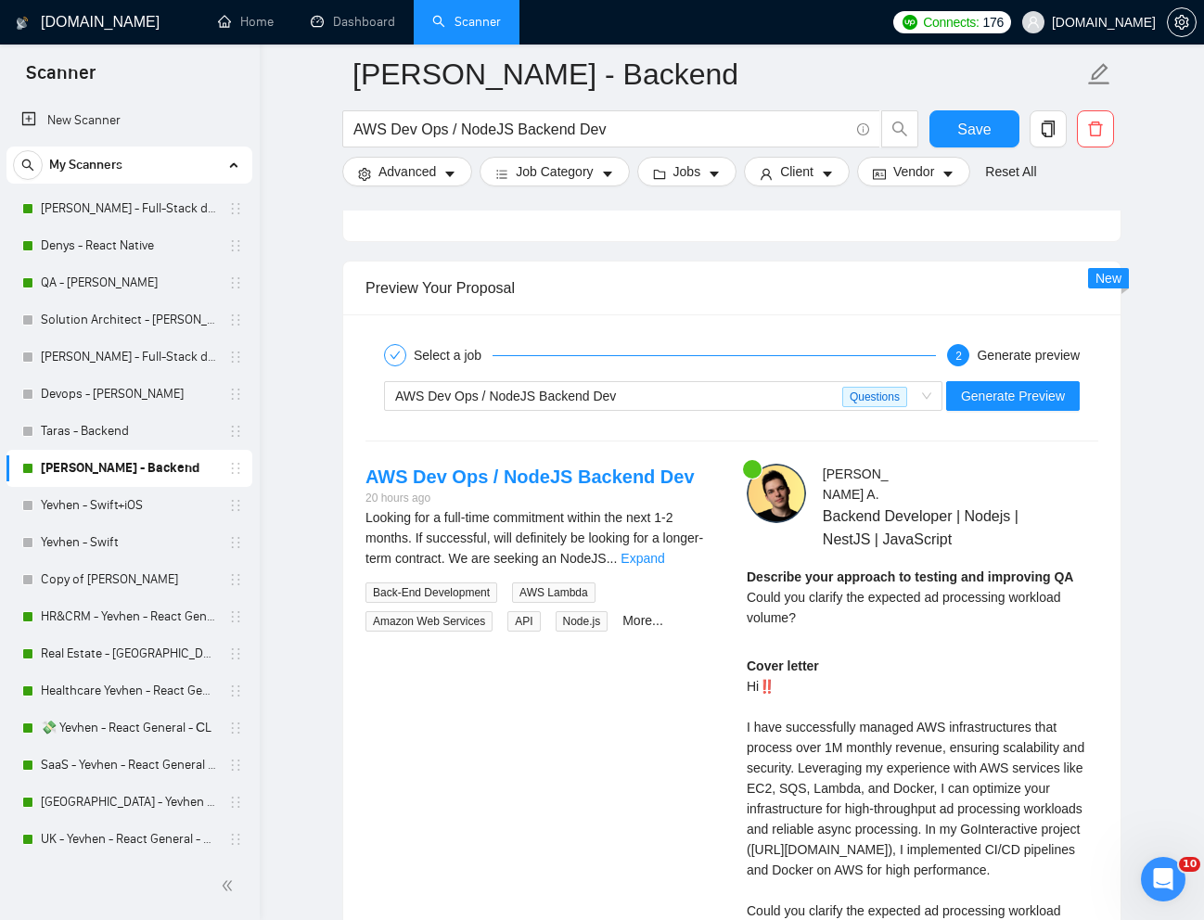
scroll to position [3401, 0]
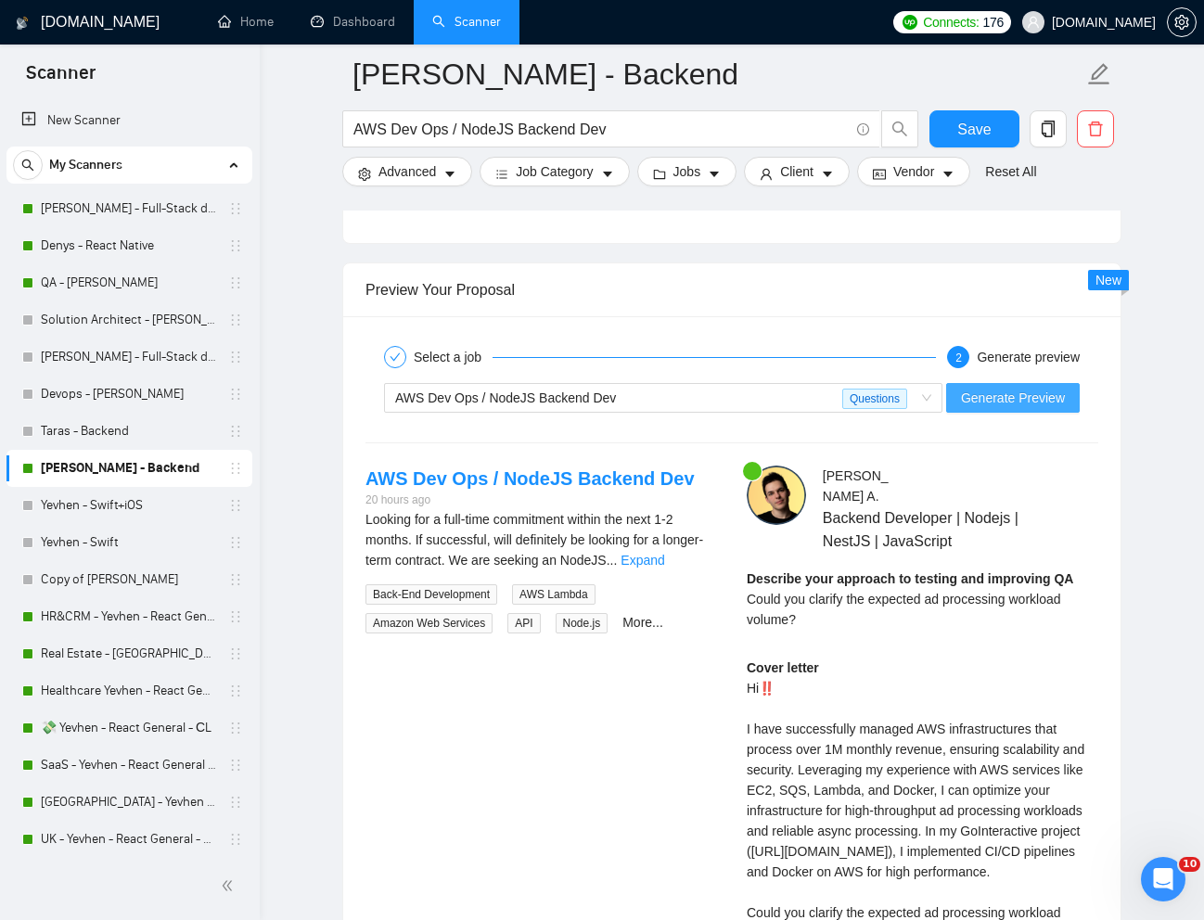
click at [996, 402] on span "Generate Preview" at bounding box center [1013, 398] width 104 height 20
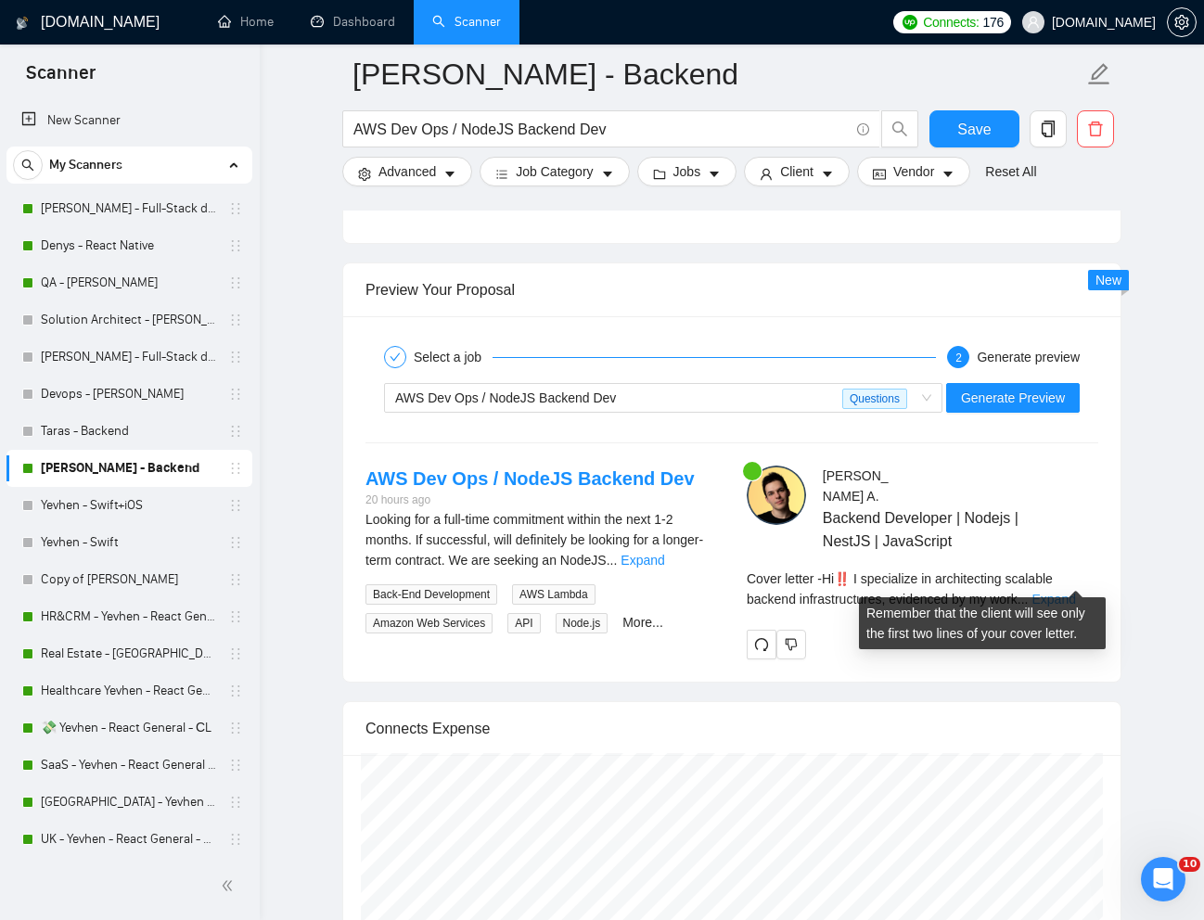
click at [1075, 592] on link "Expand" at bounding box center [1054, 599] width 44 height 15
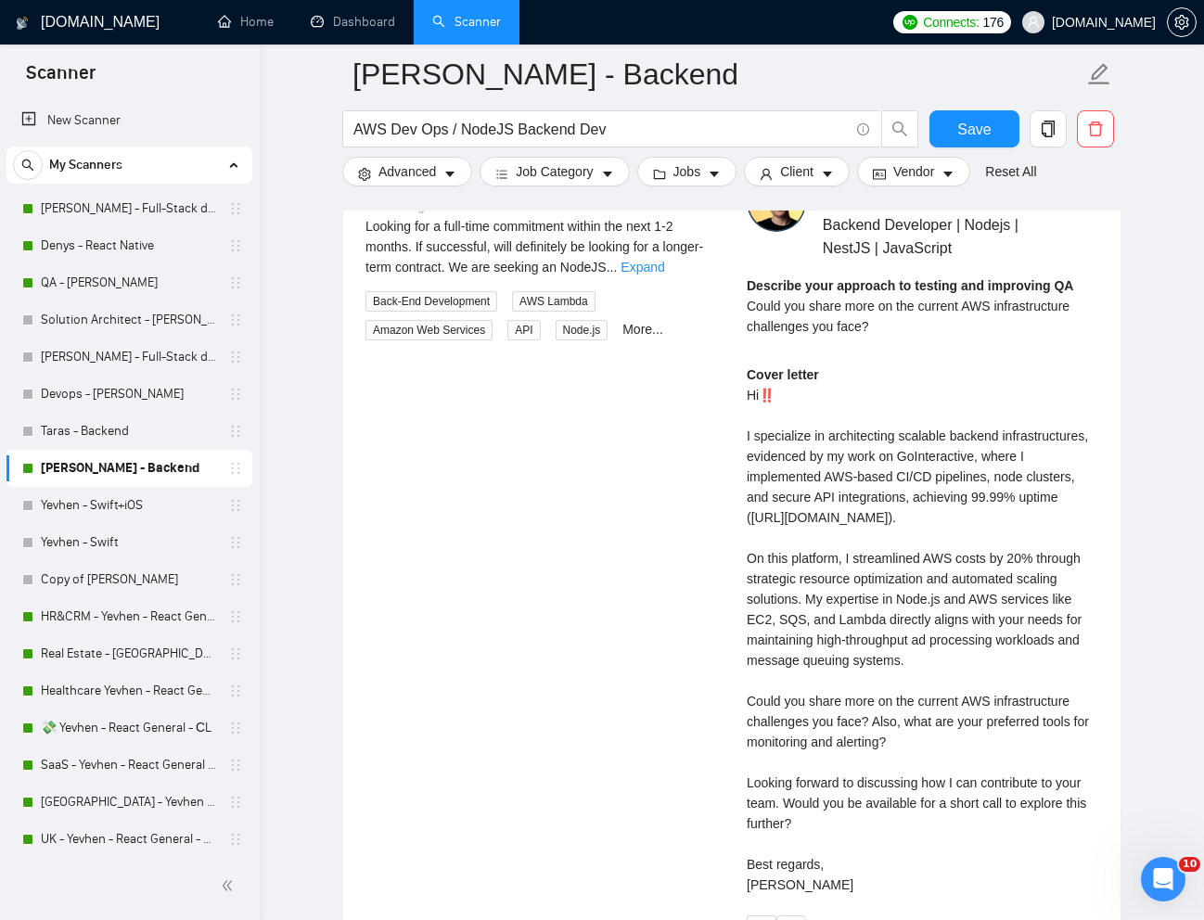
scroll to position [3722, 0]
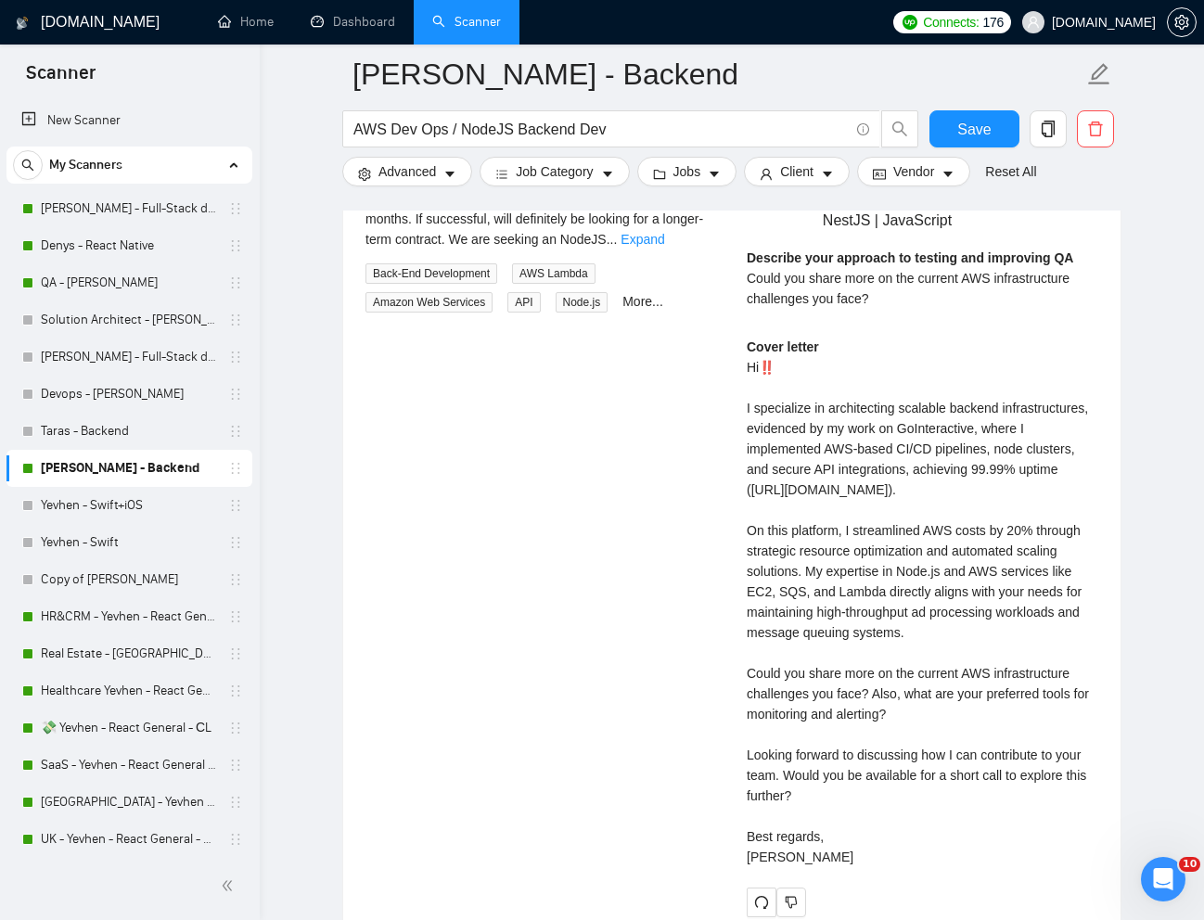
drag, startPoint x: 750, startPoint y: 378, endPoint x: 784, endPoint y: 898, distance: 521.6
click at [784, 880] on div "Cover letter Hi‼️ I specialize in architecting scalable backend infrastructures…" at bounding box center [923, 609] width 352 height 544
copy div "Hi‼️ I specialize in architecting scalable backend infrastructures, evidenced b…"
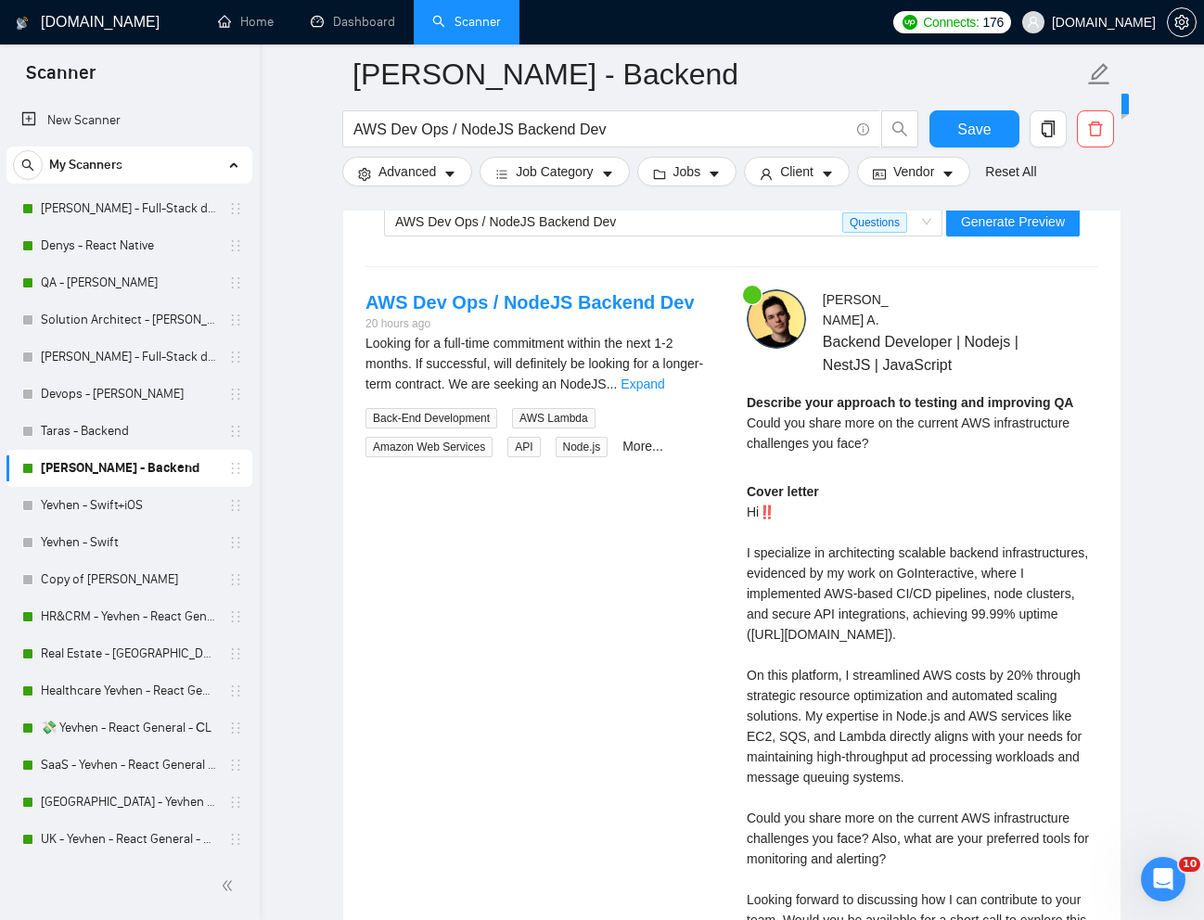
scroll to position [3576, 0]
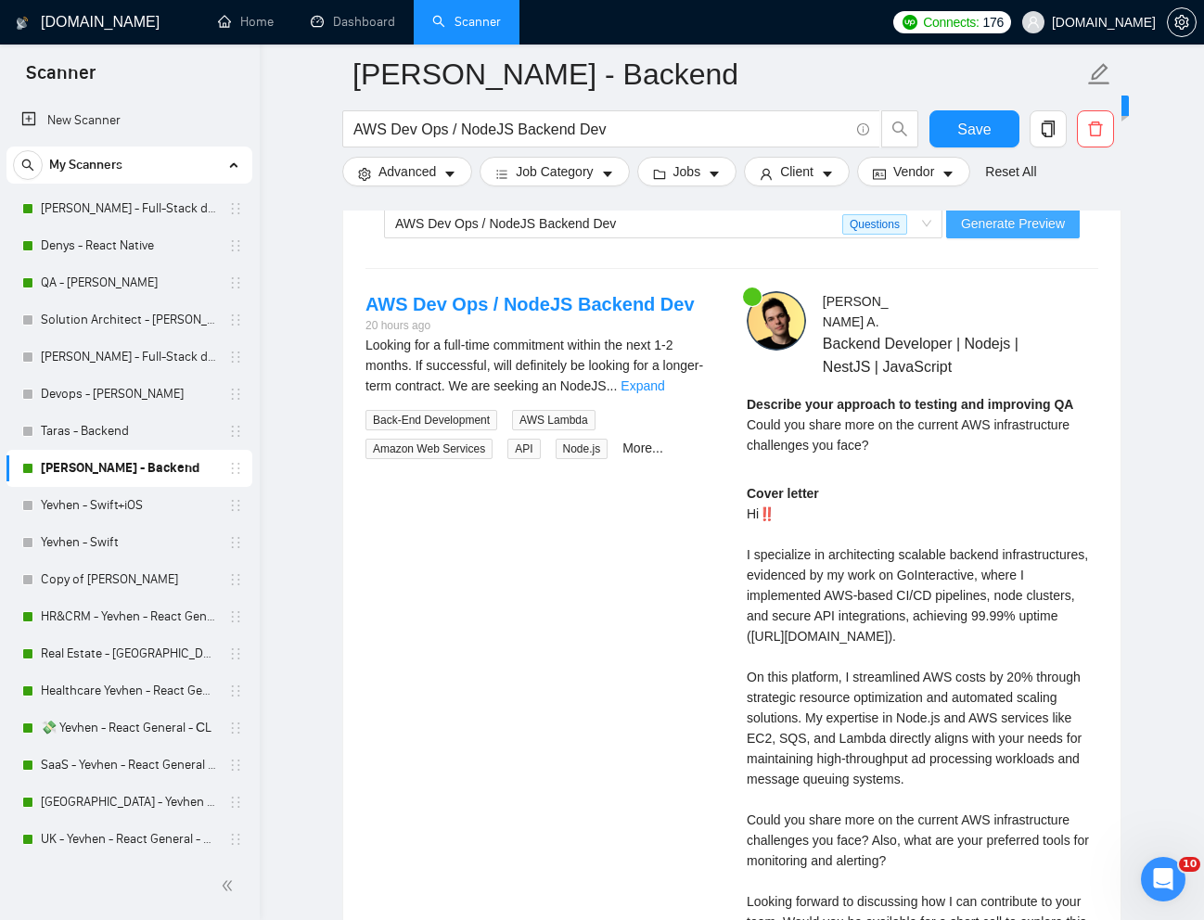
click at [973, 224] on span "Generate Preview" at bounding box center [1013, 223] width 104 height 20
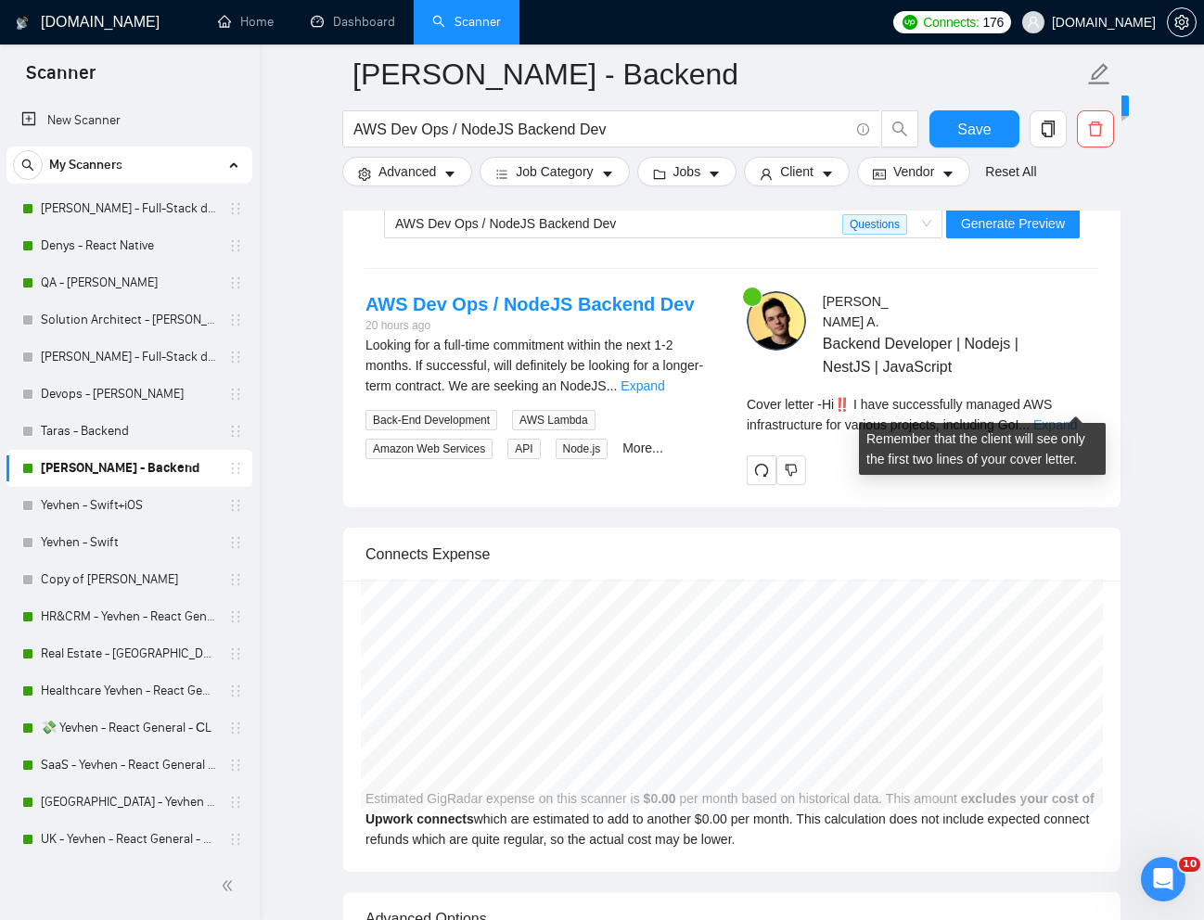
click at [1060, 418] on link "Expand" at bounding box center [1056, 425] width 44 height 15
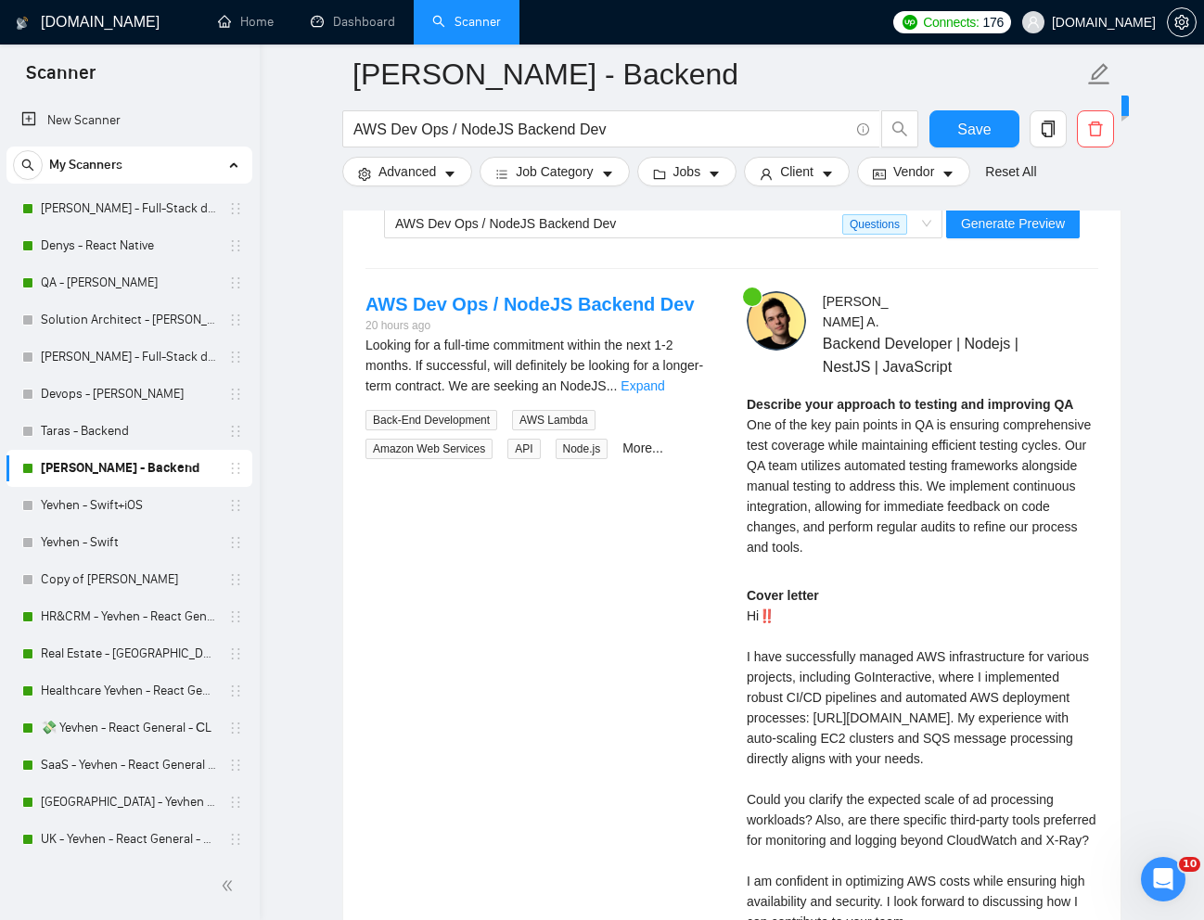
click at [893, 451] on span "One of the key pain points in QA is ensuring comprehensive test coverage while …" at bounding box center [919, 486] width 344 height 137
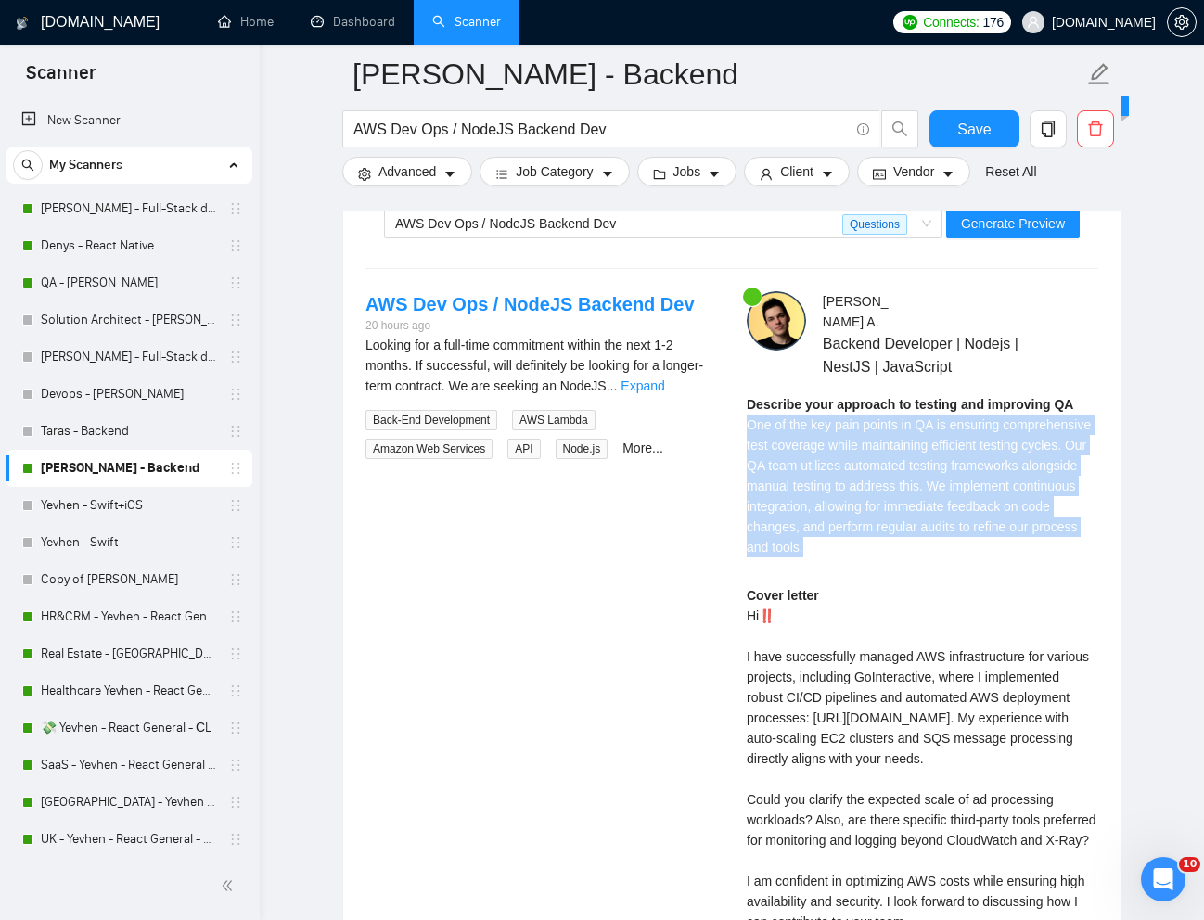
drag, startPoint x: 748, startPoint y: 403, endPoint x: 942, endPoint y: 523, distance: 228.4
click at [942, 523] on div "Describe your approach to testing and improving QA One of the key pain points i…" at bounding box center [923, 475] width 352 height 163
copy span "One of the key pain points in QA is ensuring comprehensive test coverage while …"
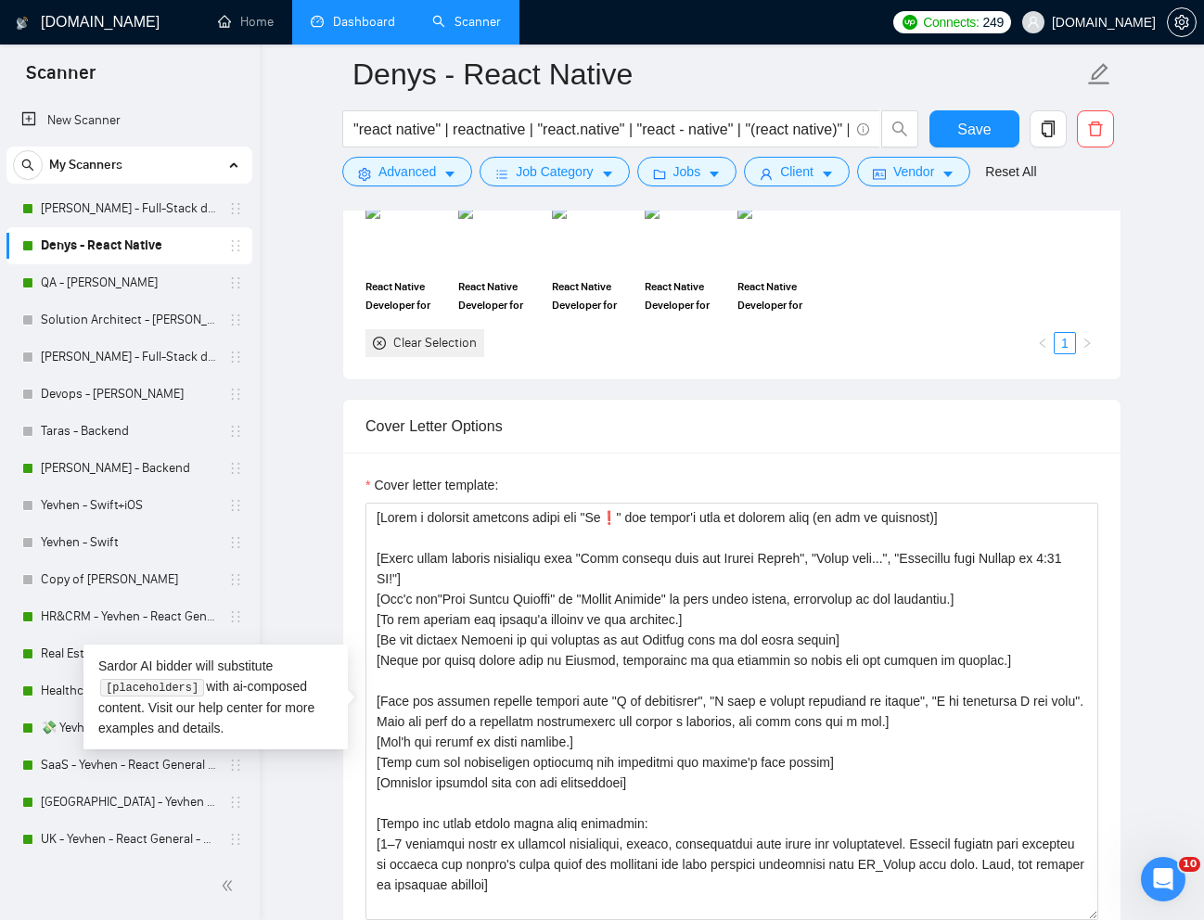
click at [346, 17] on link "Dashboard" at bounding box center [353, 22] width 84 height 16
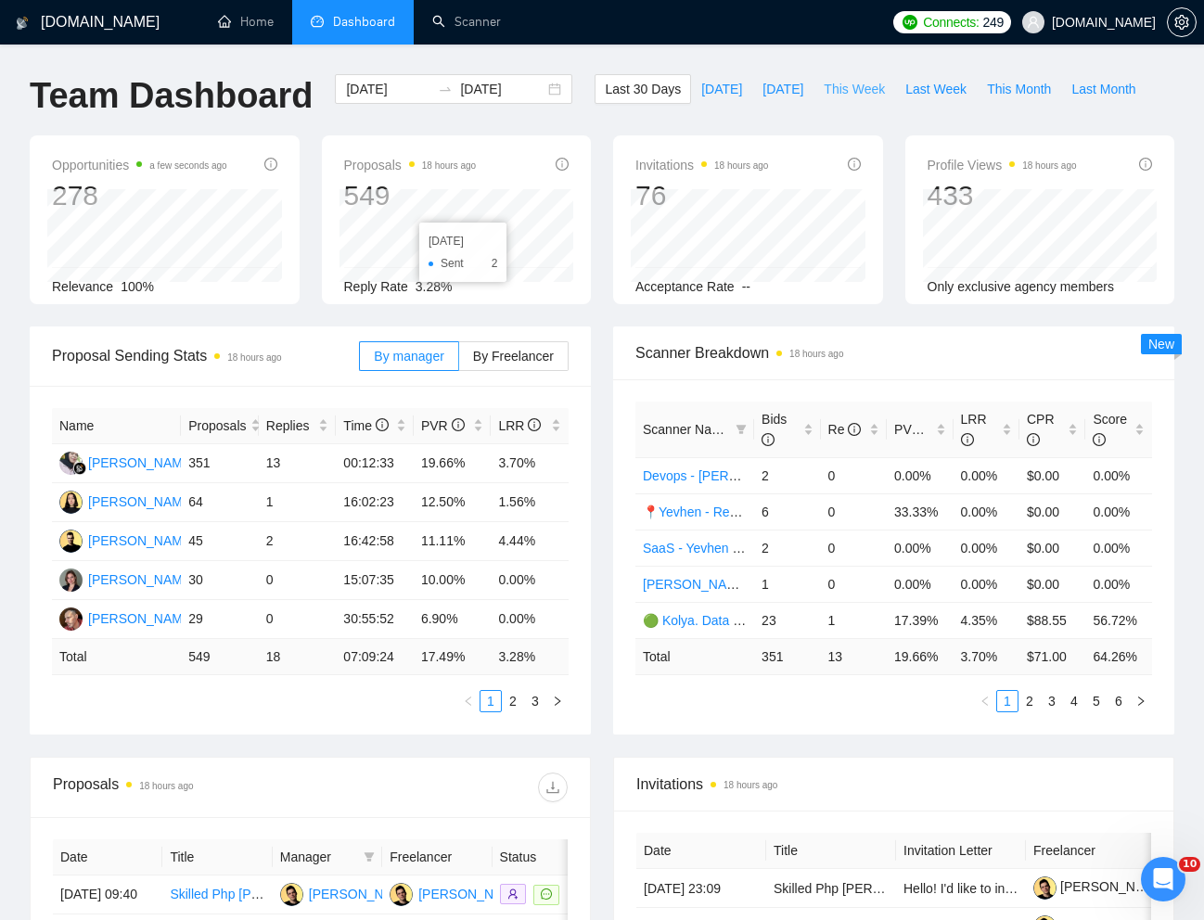
click at [861, 91] on span "This Week" at bounding box center [854, 89] width 61 height 20
type input "[DATE]"
